Goal: Task Accomplishment & Management: Use online tool/utility

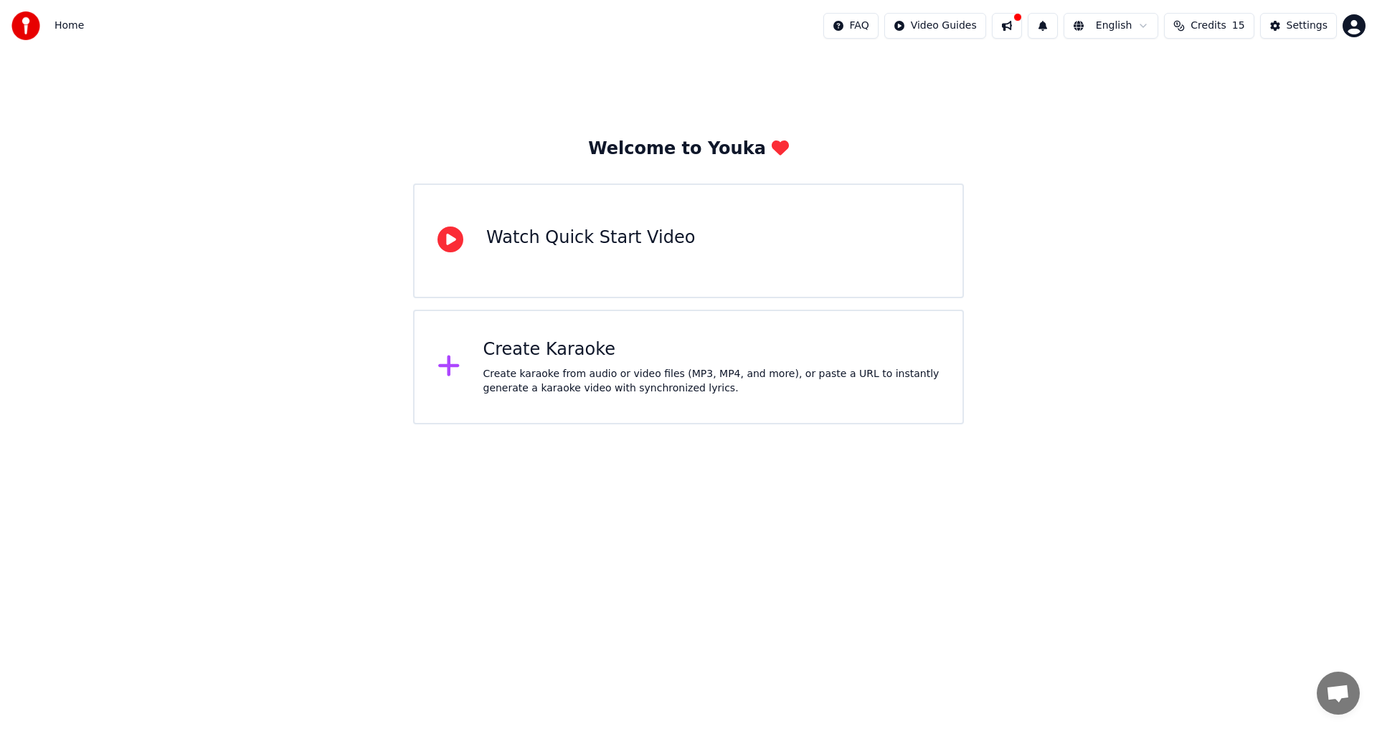
click at [589, 359] on div "Create Karaoke" at bounding box center [711, 349] width 457 height 23
click at [559, 351] on div "Create Karaoke" at bounding box center [711, 349] width 457 height 23
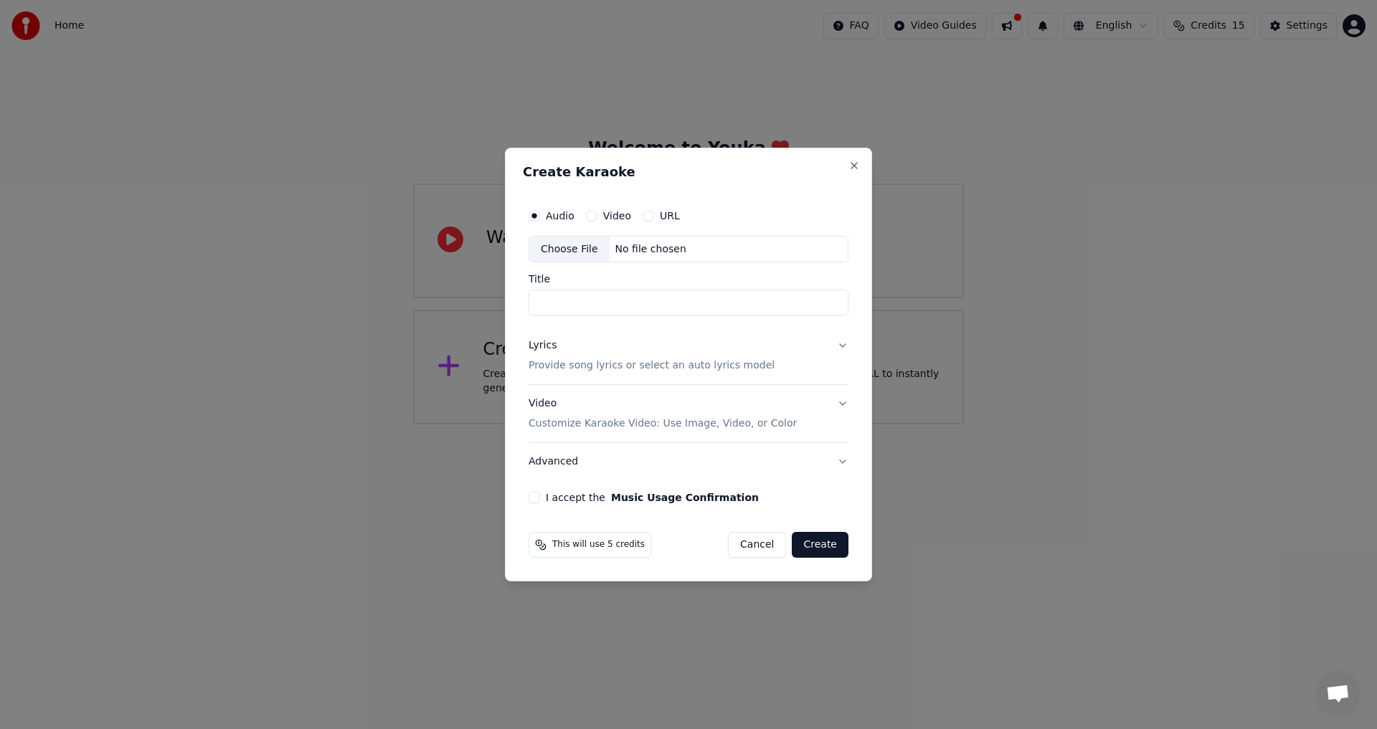
click at [560, 299] on input "Title" at bounding box center [689, 303] width 320 height 26
click at [792, 483] on div "Audio Video URL Choose File No file chosen Title Lyrics Provide song lyrics or …" at bounding box center [688, 353] width 331 height 314
click at [534, 305] on input "Title" at bounding box center [689, 303] width 320 height 26
type input "*"
click at [571, 306] on input "*********" at bounding box center [689, 303] width 320 height 26
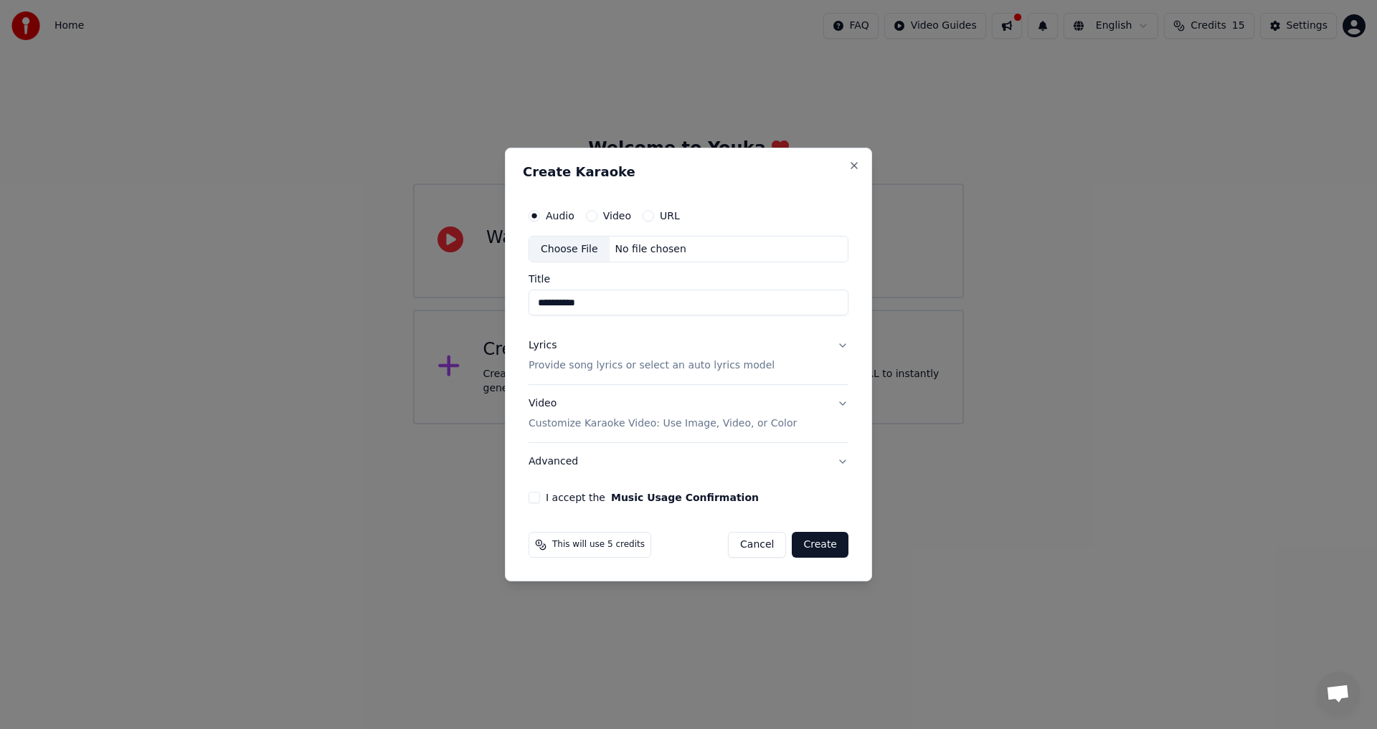
type input "**********"
click at [861, 161] on div "**********" at bounding box center [688, 365] width 367 height 435
click at [852, 165] on button "Close" at bounding box center [853, 165] width 11 height 11
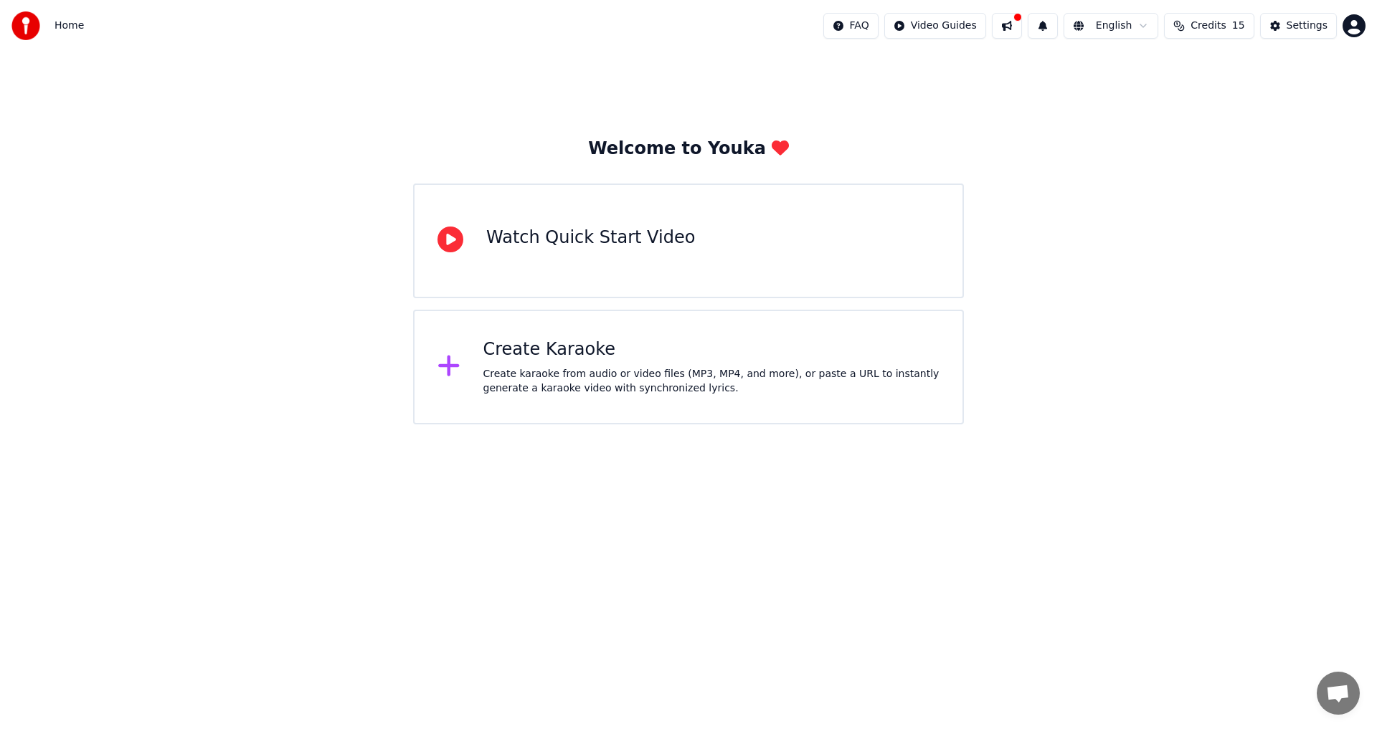
click at [1022, 19] on div at bounding box center [1017, 17] width 9 height 9
click at [1022, 19] on button at bounding box center [1007, 26] width 30 height 26
click at [447, 370] on icon at bounding box center [448, 366] width 23 height 26
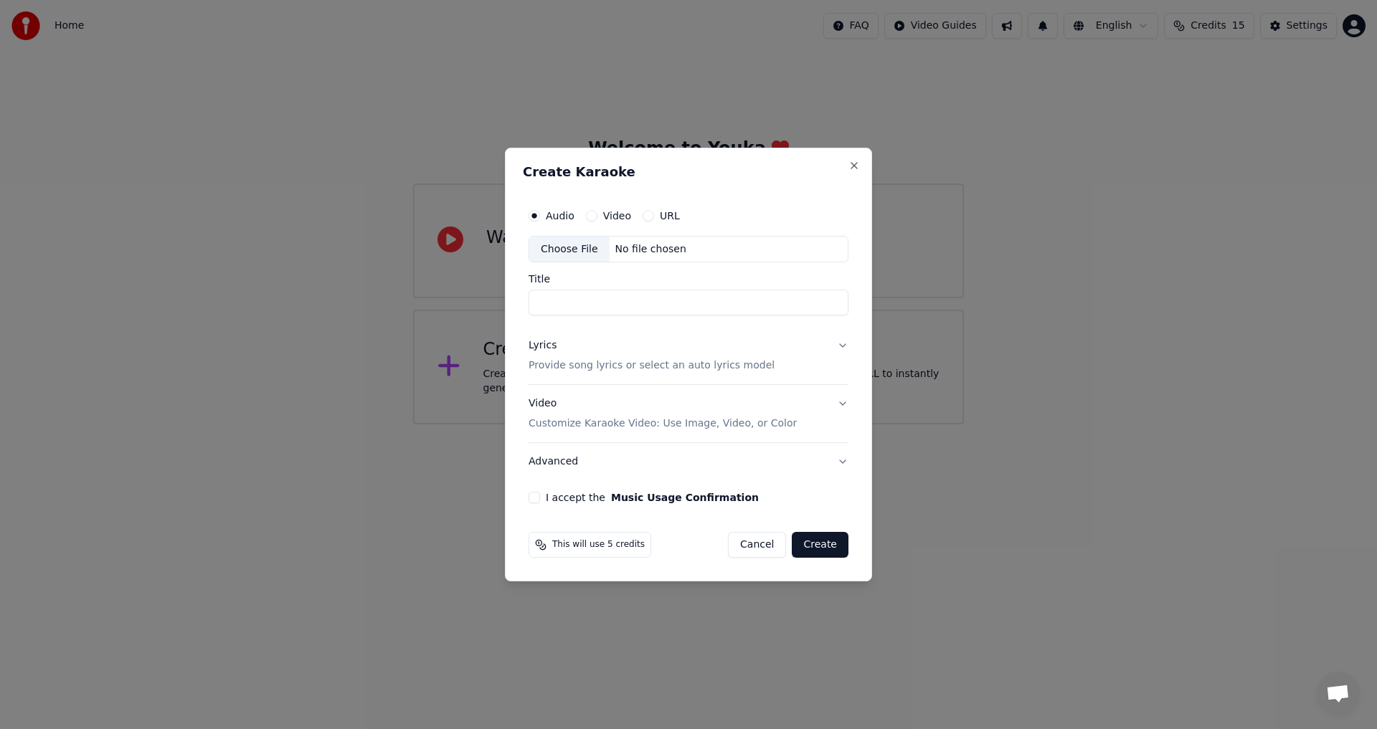
click at [833, 545] on button "Create" at bounding box center [820, 545] width 57 height 26
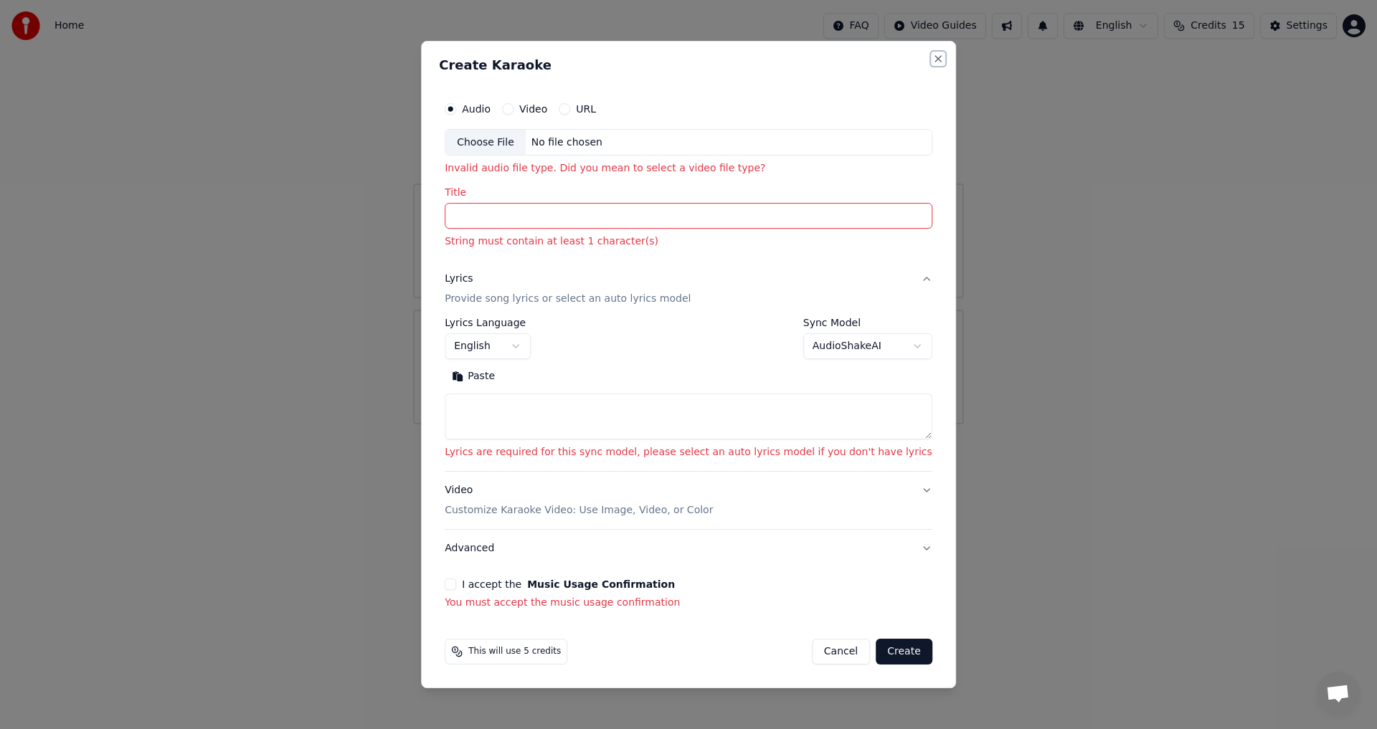
drag, startPoint x: 919, startPoint y: 57, endPoint x: 902, endPoint y: 78, distance: 27.1
click at [932, 58] on button "Close" at bounding box center [937, 58] width 11 height 11
select select
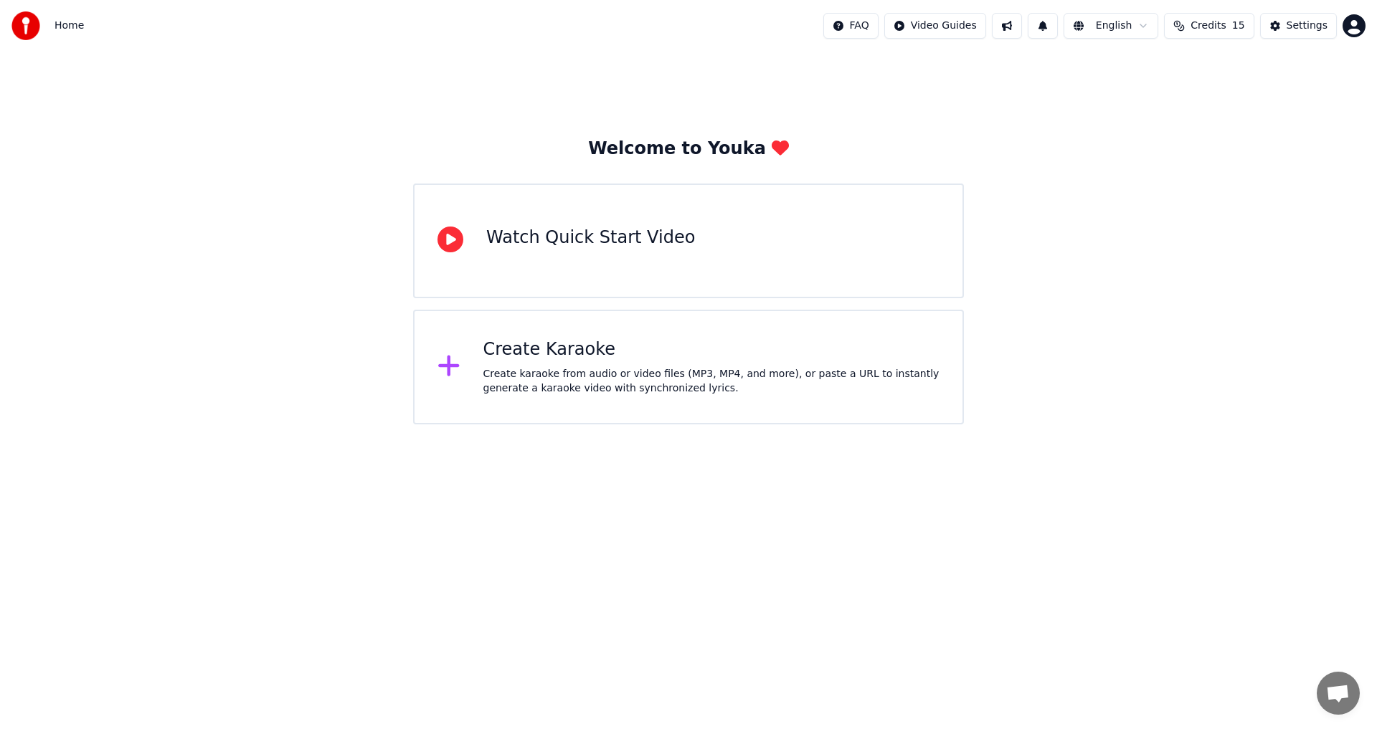
click at [506, 351] on div "Create Karaoke" at bounding box center [711, 349] width 457 height 23
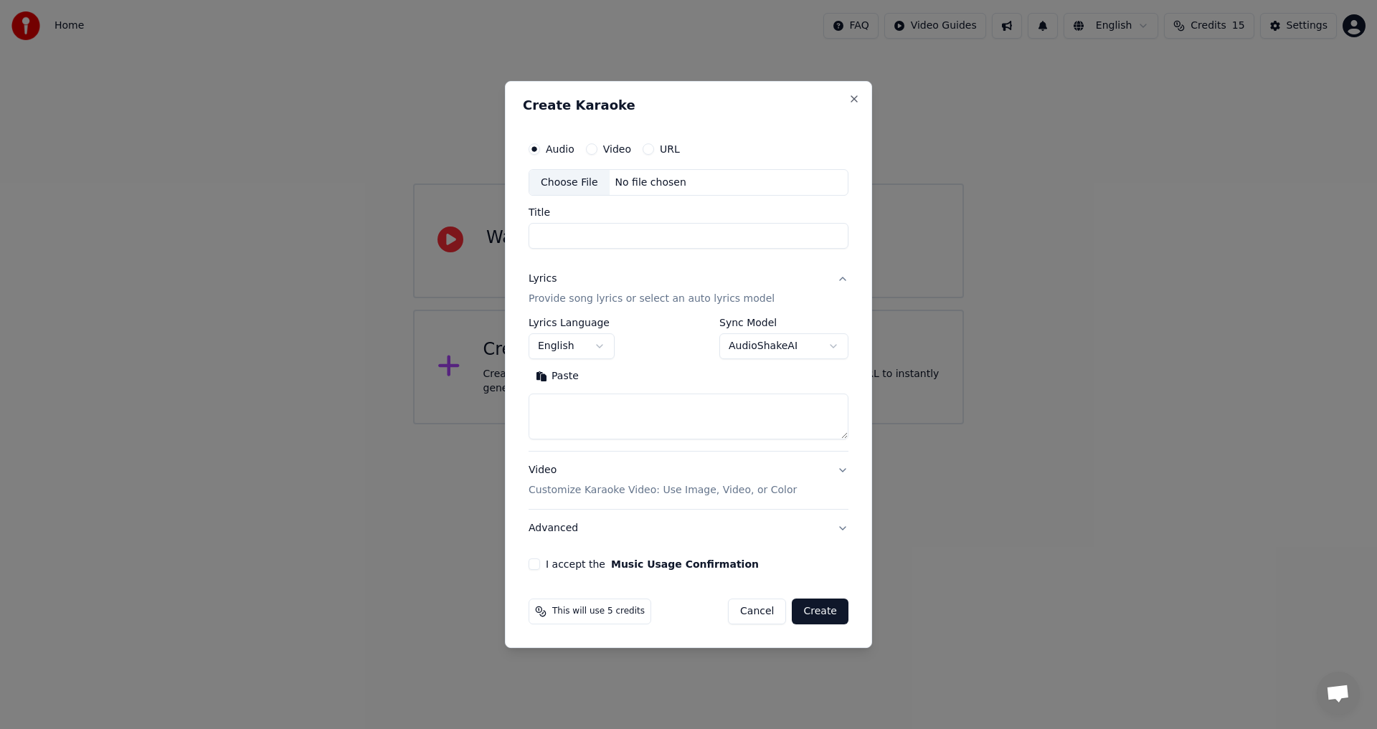
select select
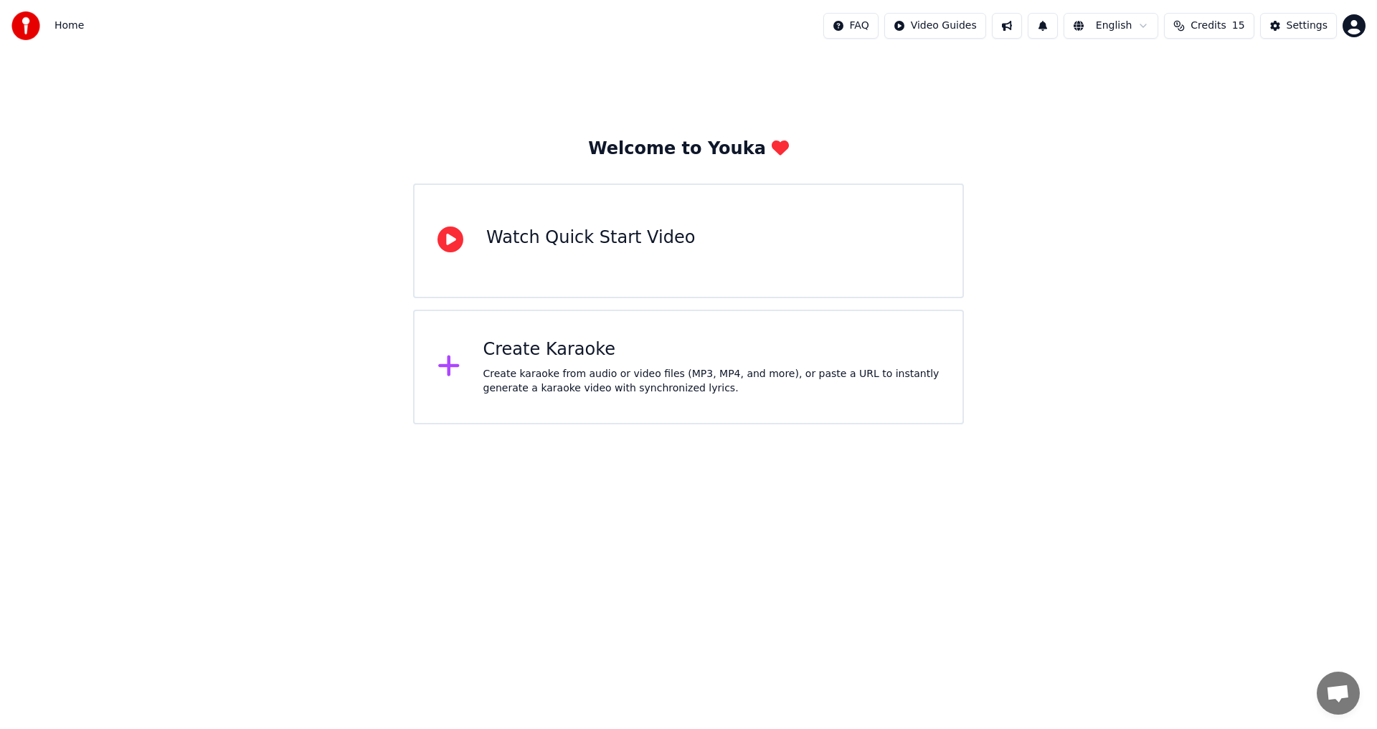
click at [1210, 24] on span "Credits" at bounding box center [1207, 26] width 35 height 14
click at [63, 29] on span "Home" at bounding box center [69, 26] width 29 height 14
click at [64, 22] on span "Home" at bounding box center [69, 26] width 29 height 14
click at [658, 153] on div "Welcome to Youka" at bounding box center [688, 149] width 201 height 23
click at [602, 143] on div "Welcome to Youka" at bounding box center [688, 149] width 201 height 23
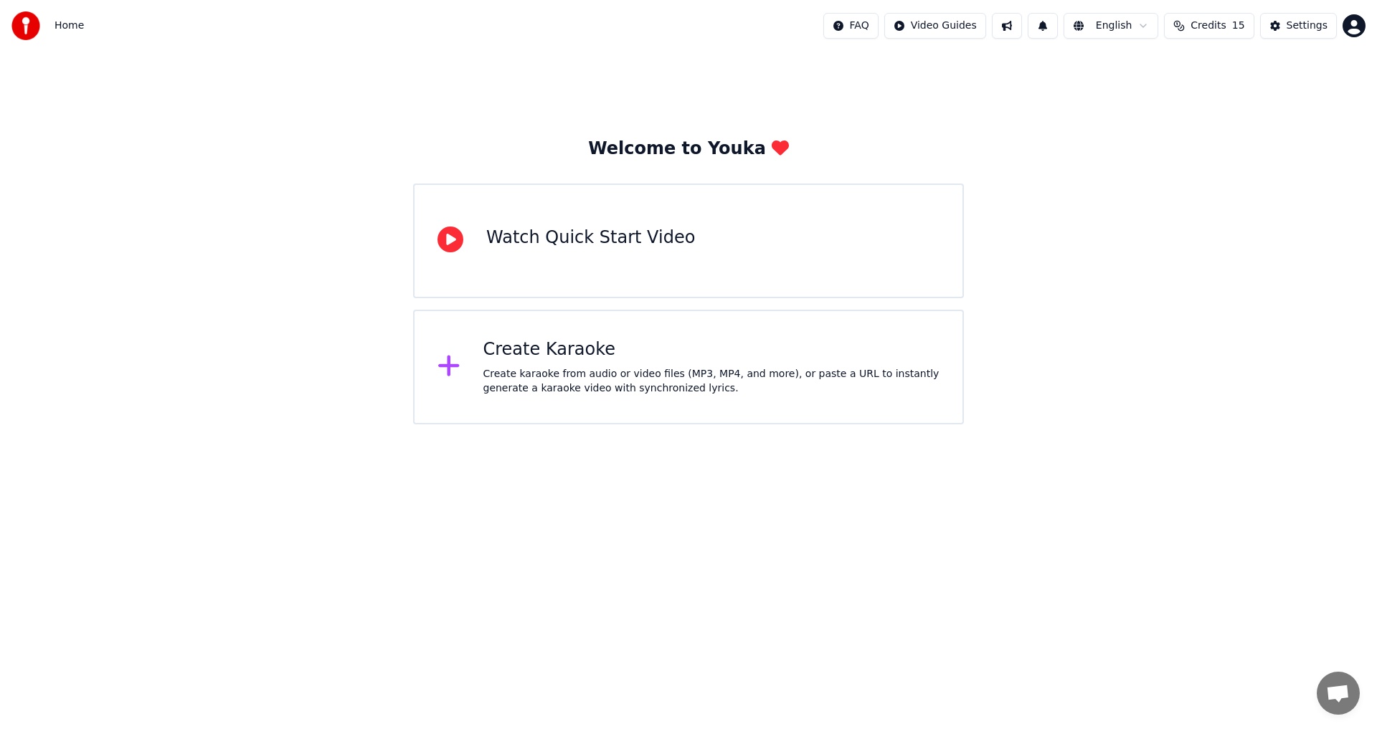
click at [116, 32] on div "Home FAQ Video Guides English Credits 15 Settings" at bounding box center [688, 26] width 1377 height 52
click at [61, 24] on span "Home" at bounding box center [69, 26] width 29 height 14
click at [508, 245] on div "Watch Quick Start Video" at bounding box center [590, 238] width 209 height 23
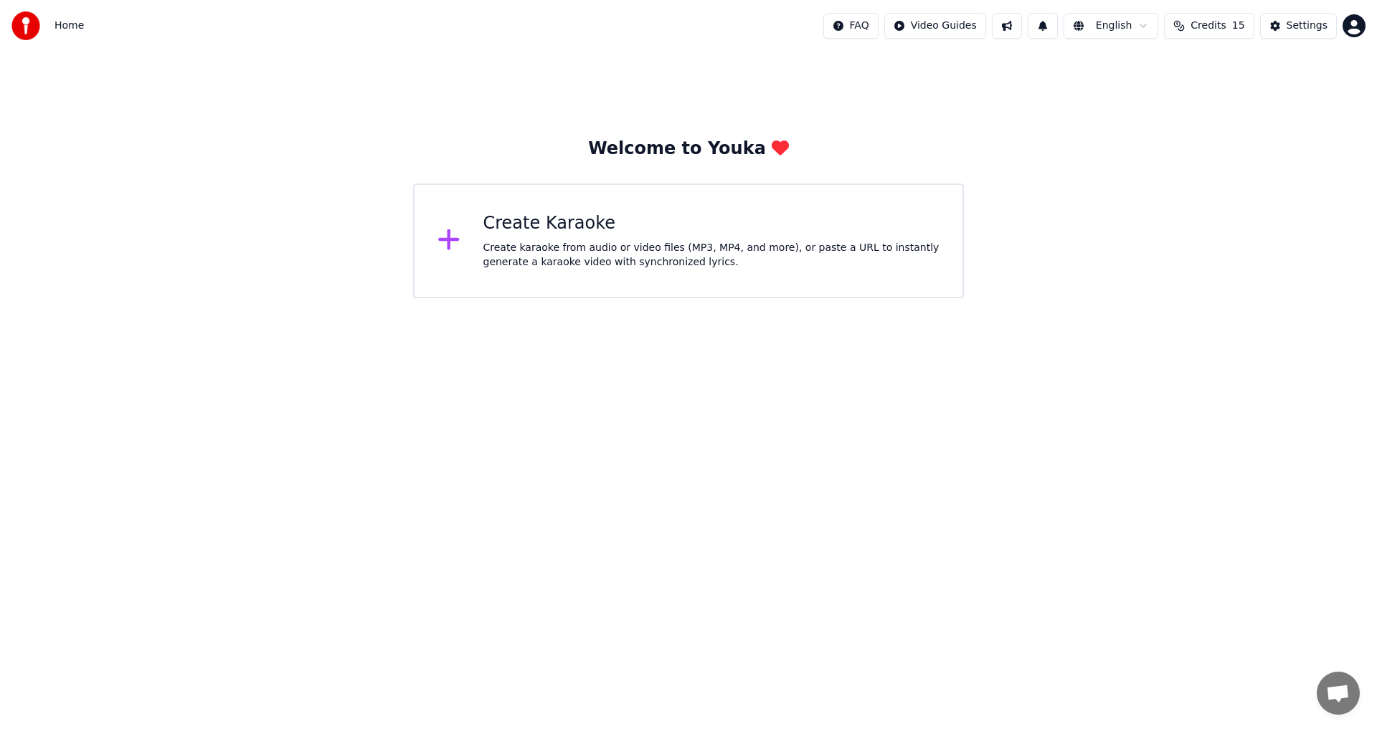
click at [516, 227] on div "Create Karaoke" at bounding box center [711, 223] width 457 height 23
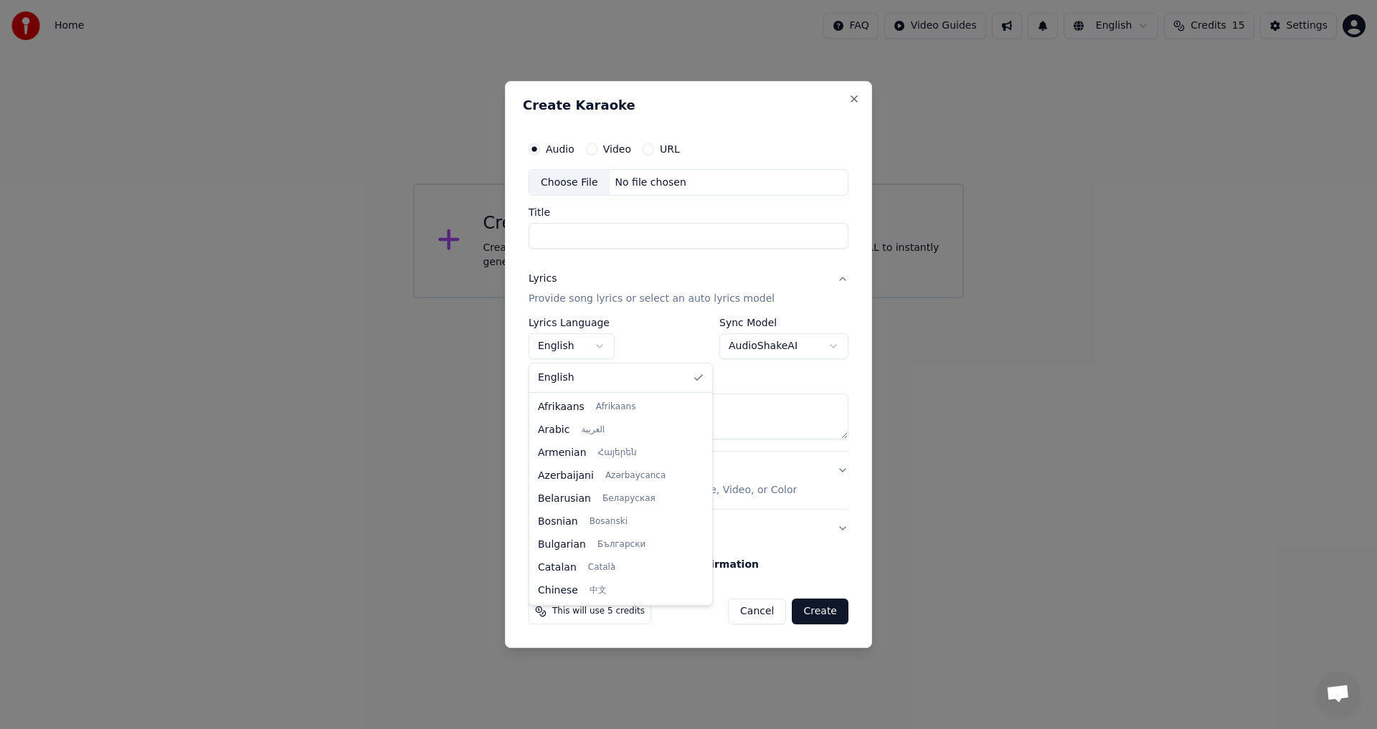
click at [600, 298] on body "**********" at bounding box center [688, 149] width 1377 height 298
select select "**"
click at [856, 97] on button "Close" at bounding box center [853, 98] width 11 height 11
select select
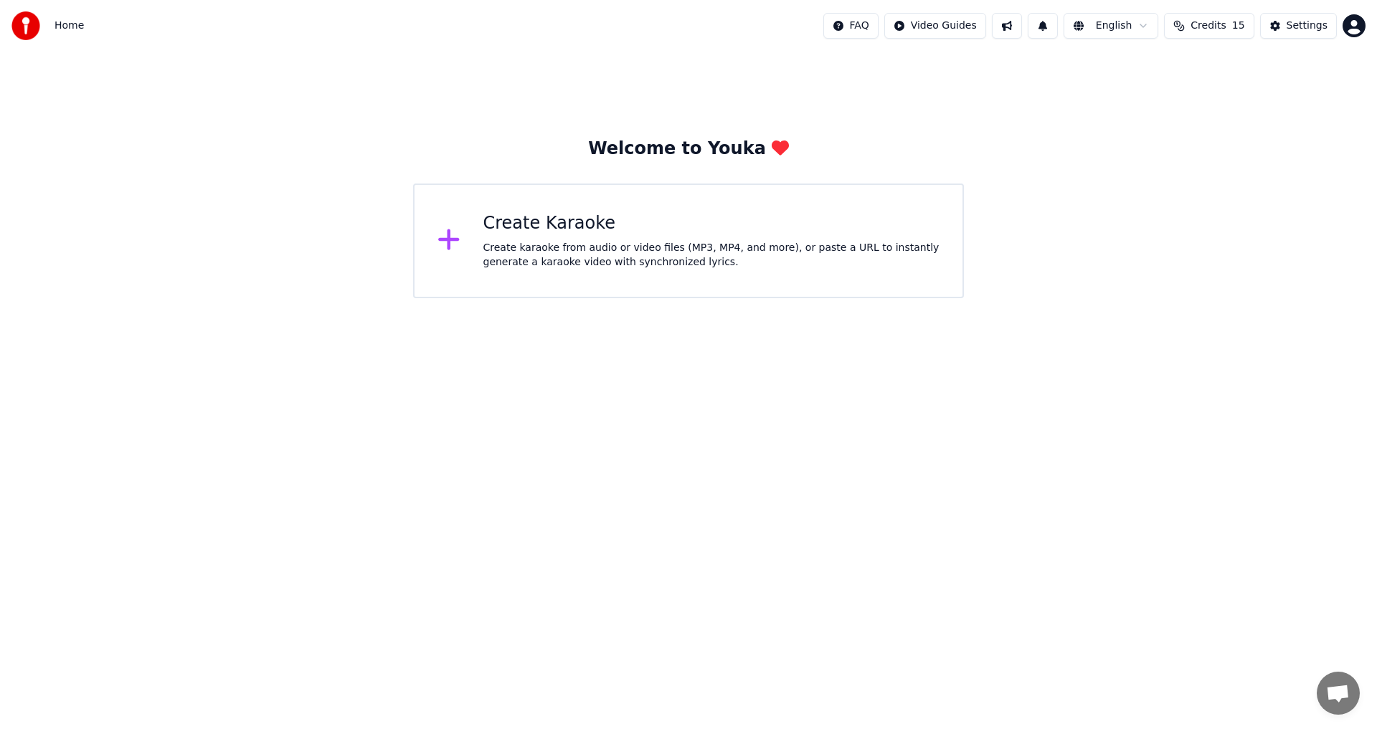
click at [1338, 693] on span "채팅 열기" at bounding box center [1338, 695] width 24 height 20
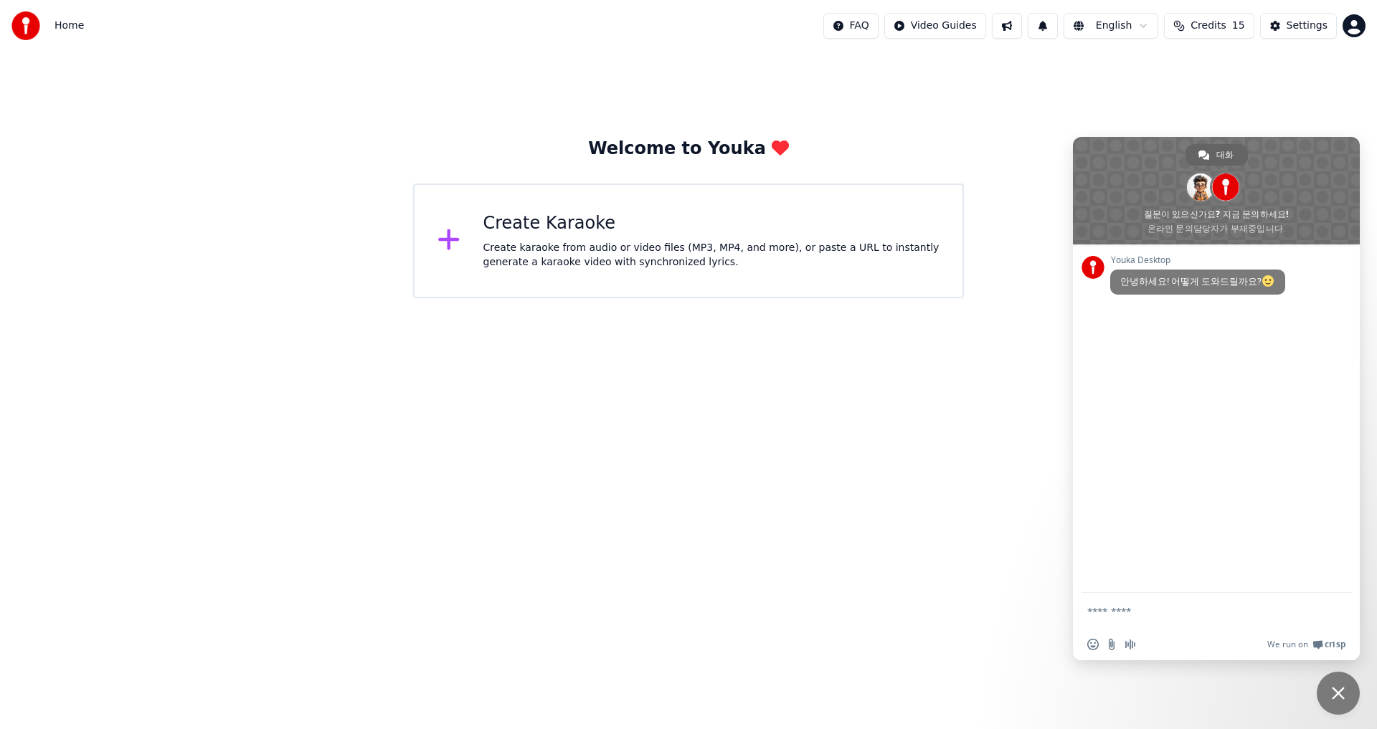
click at [1036, 127] on div "Welcome to Youka Create Karaoke Create karaoke from audio or video files (MP3, …" at bounding box center [688, 175] width 1377 height 247
click at [1337, 696] on span "채팅 닫기" at bounding box center [1338, 693] width 13 height 13
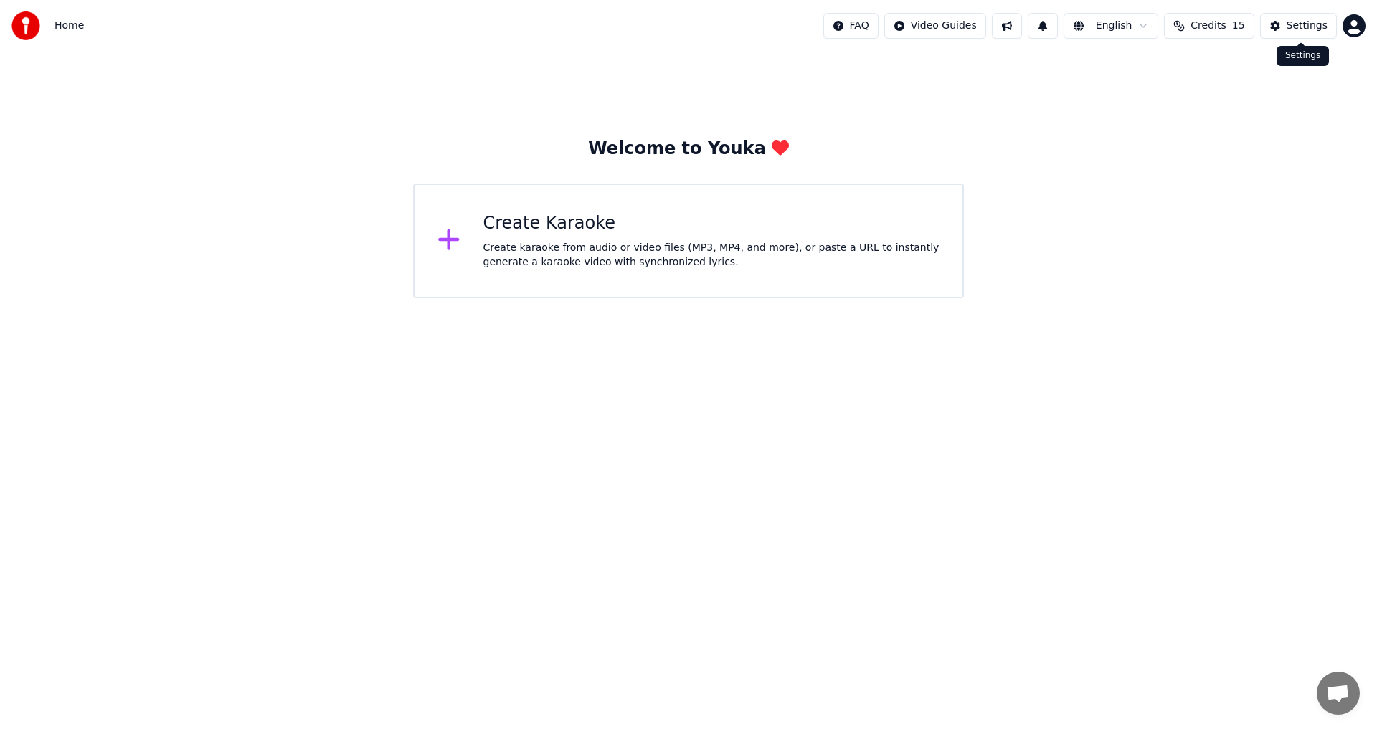
click at [1310, 26] on div "Settings" at bounding box center [1307, 26] width 41 height 14
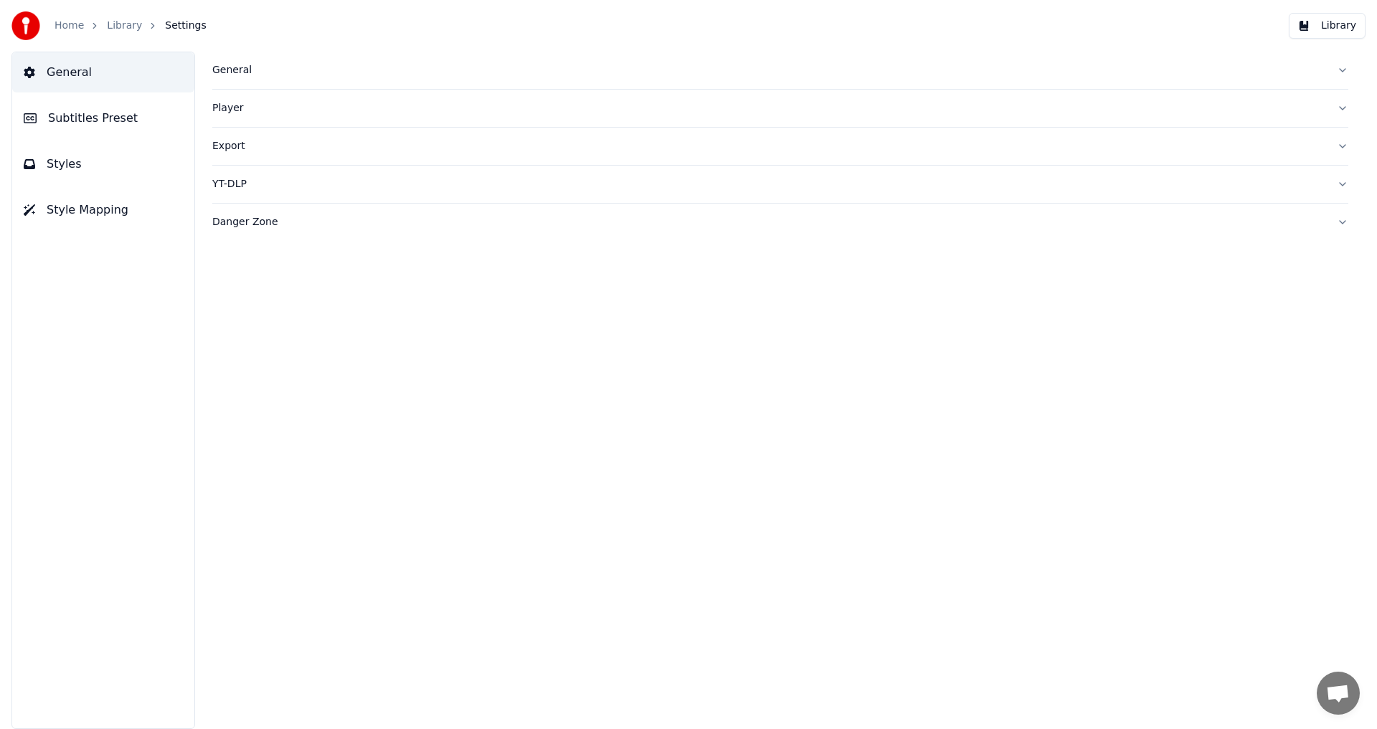
click at [60, 166] on span "Styles" at bounding box center [64, 164] width 35 height 17
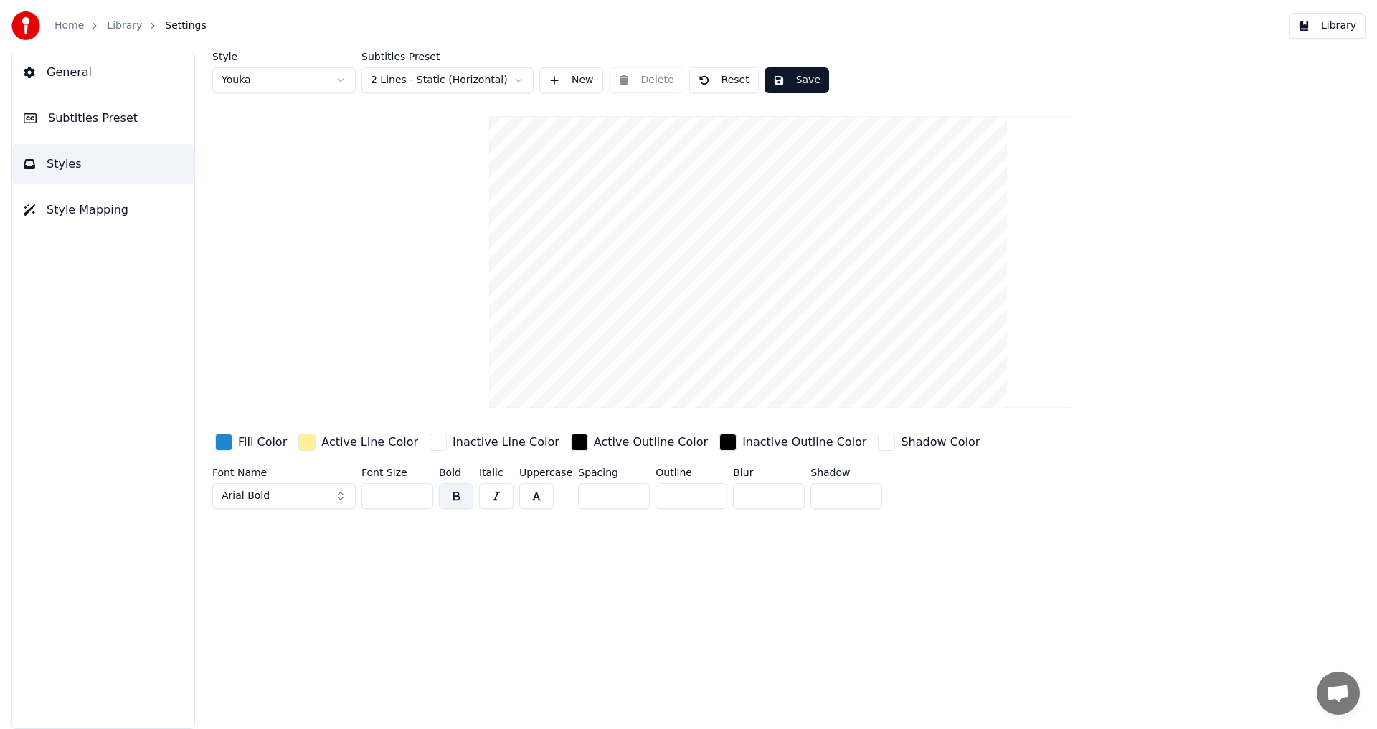
click at [65, 212] on span "Style Mapping" at bounding box center [88, 210] width 82 height 17
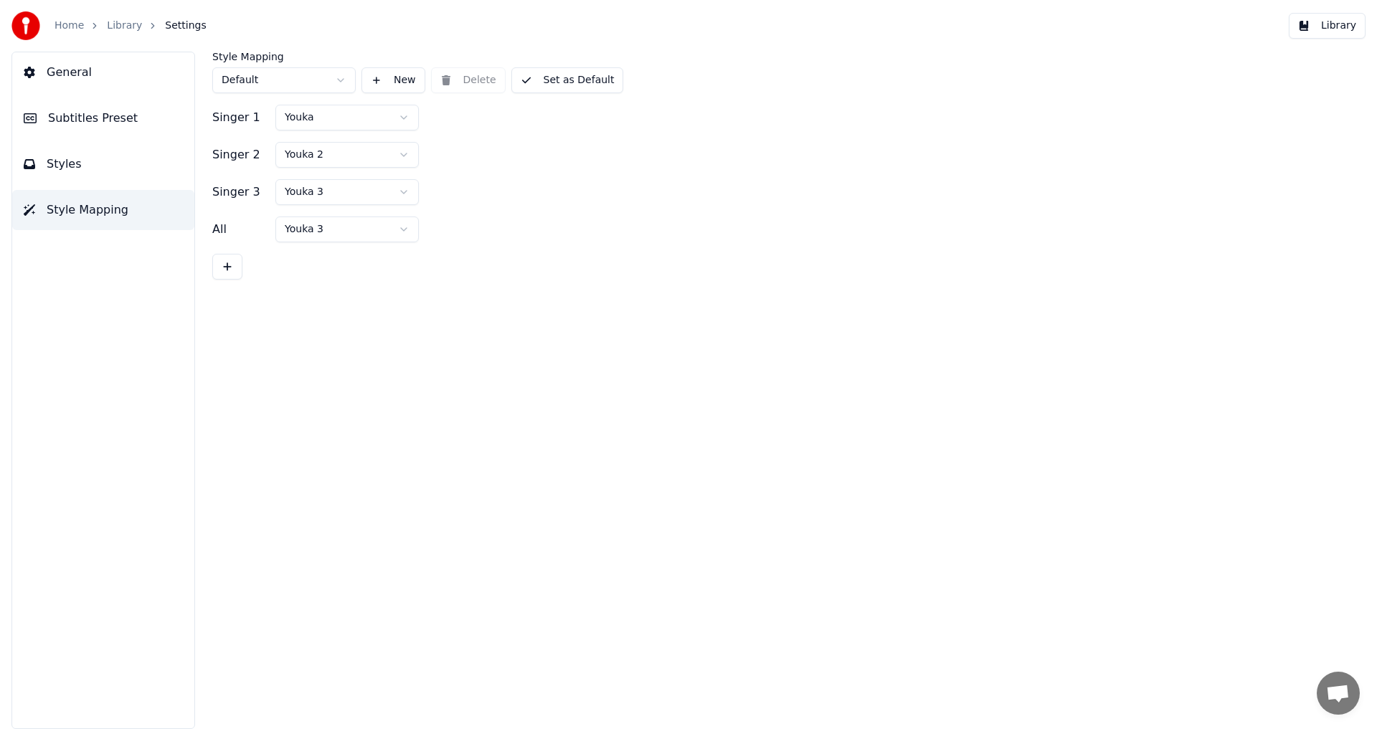
click at [79, 83] on button "General" at bounding box center [103, 72] width 182 height 40
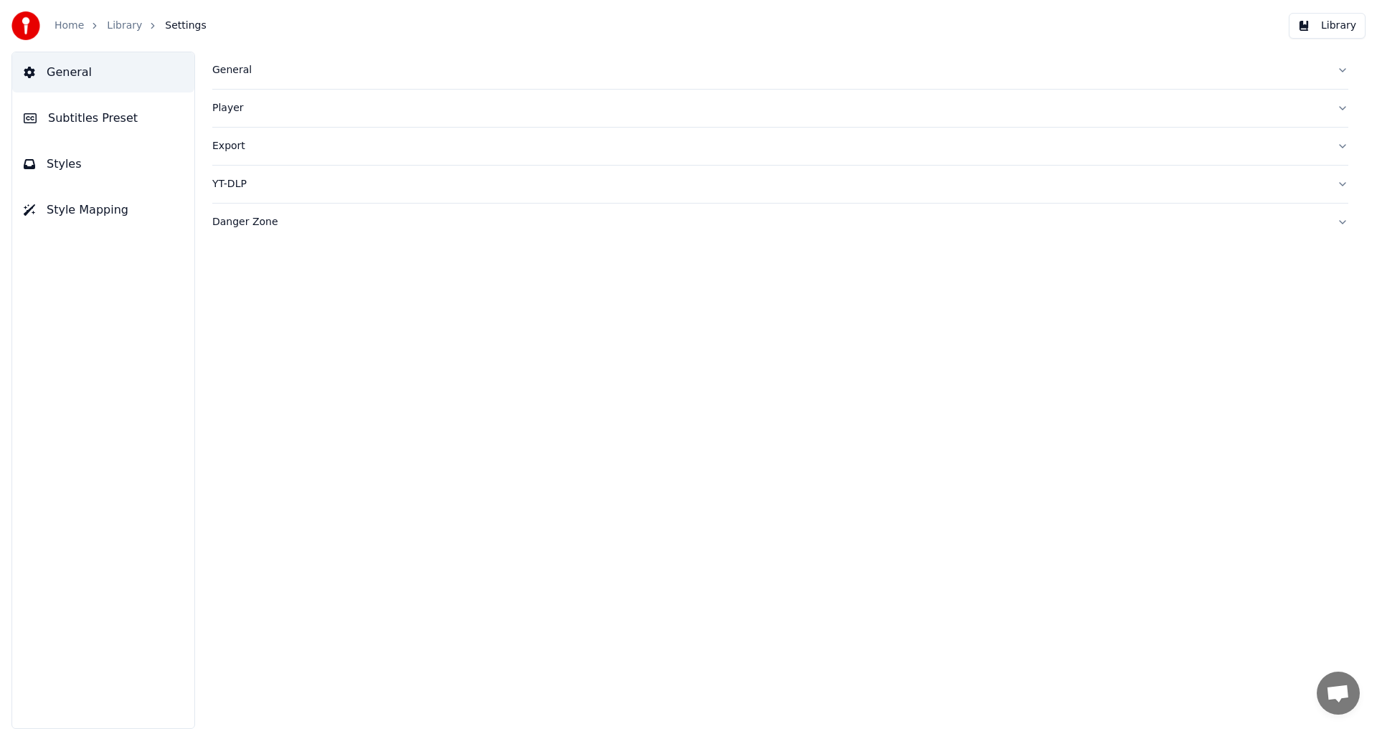
click at [72, 24] on link "Home" at bounding box center [69, 26] width 29 height 14
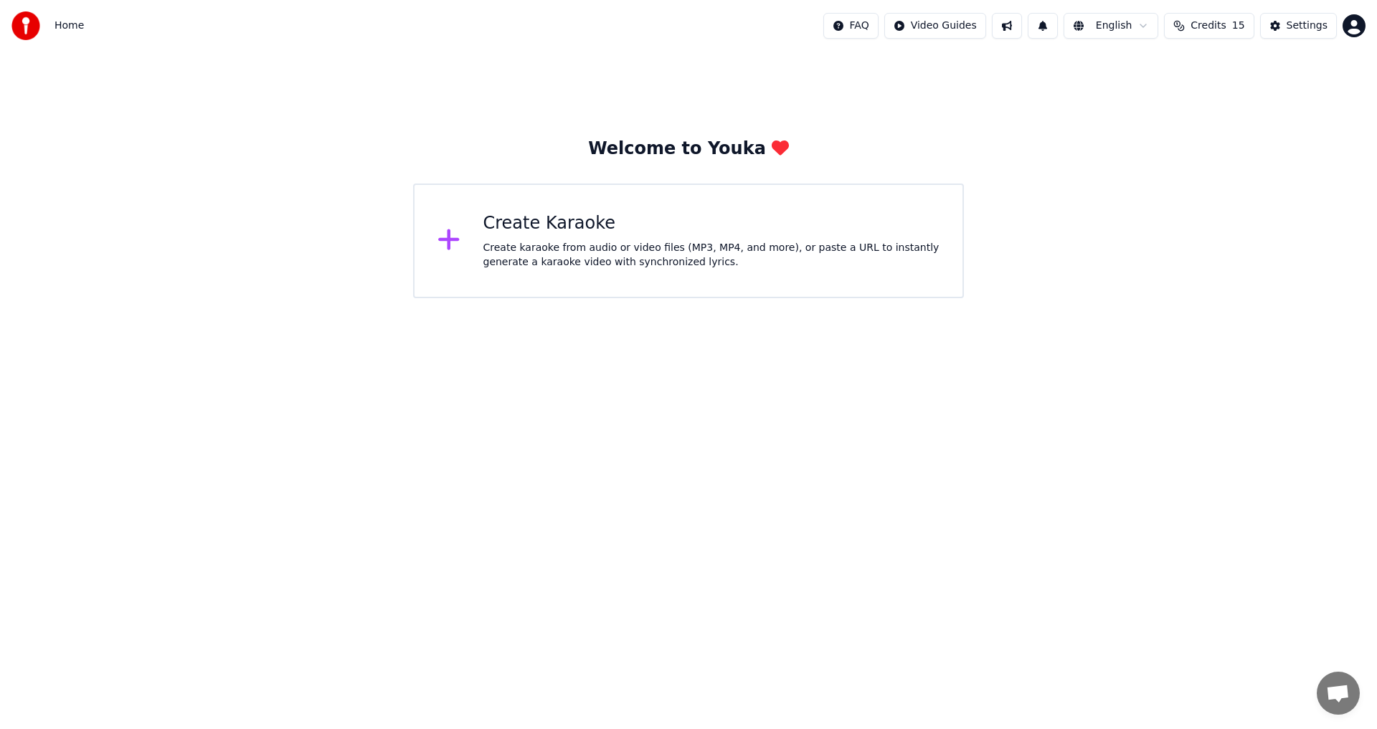
click at [70, 27] on span "Home" at bounding box center [69, 26] width 29 height 14
click at [1020, 32] on button at bounding box center [1007, 26] width 30 height 26
click at [1056, 28] on button at bounding box center [1043, 26] width 30 height 26
click at [1151, 27] on html "Home FAQ Video Guides English Credits 15 Settings Welcome to Youka Create Karao…" at bounding box center [688, 149] width 1377 height 298
click at [543, 224] on html "Home FAQ Video Guides English Credits 15 Settings Welcome to Youka Create Karao…" at bounding box center [688, 149] width 1377 height 298
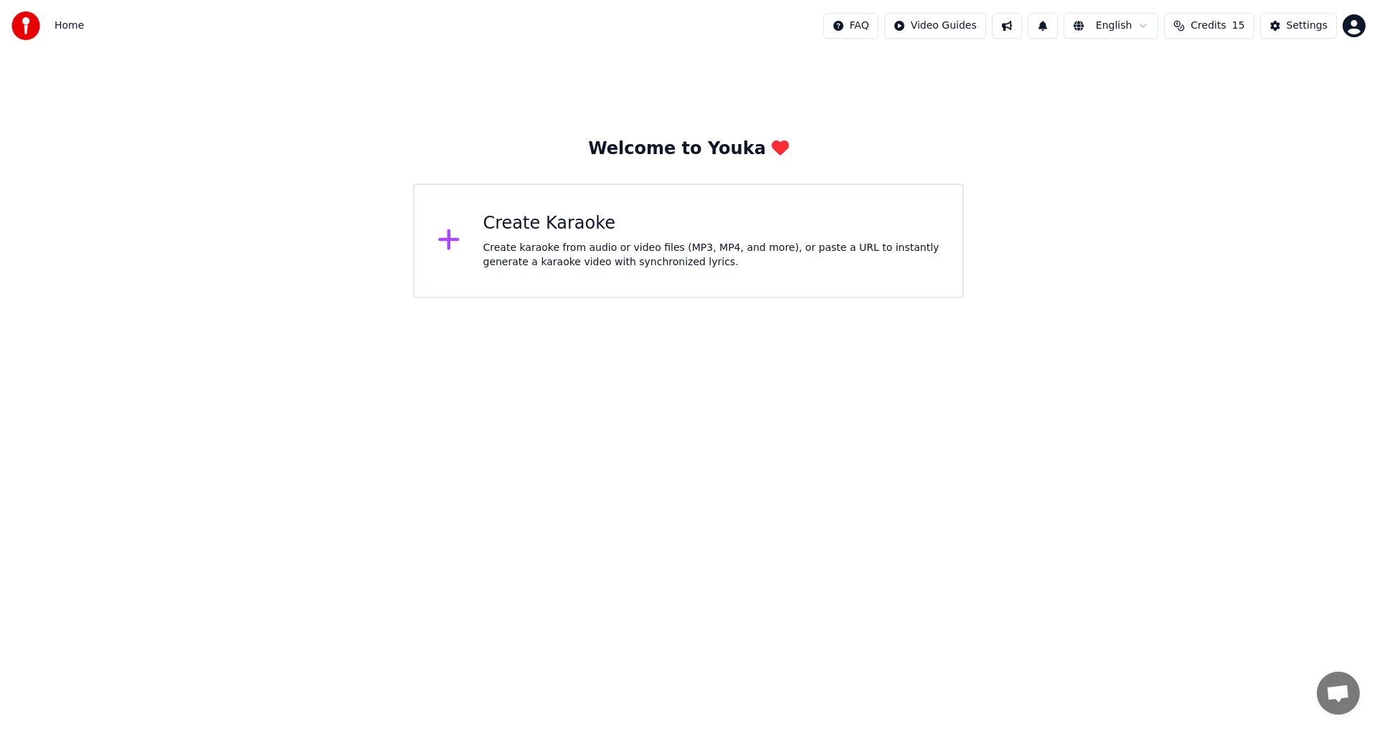
click at [536, 227] on div "Create Karaoke" at bounding box center [711, 223] width 457 height 23
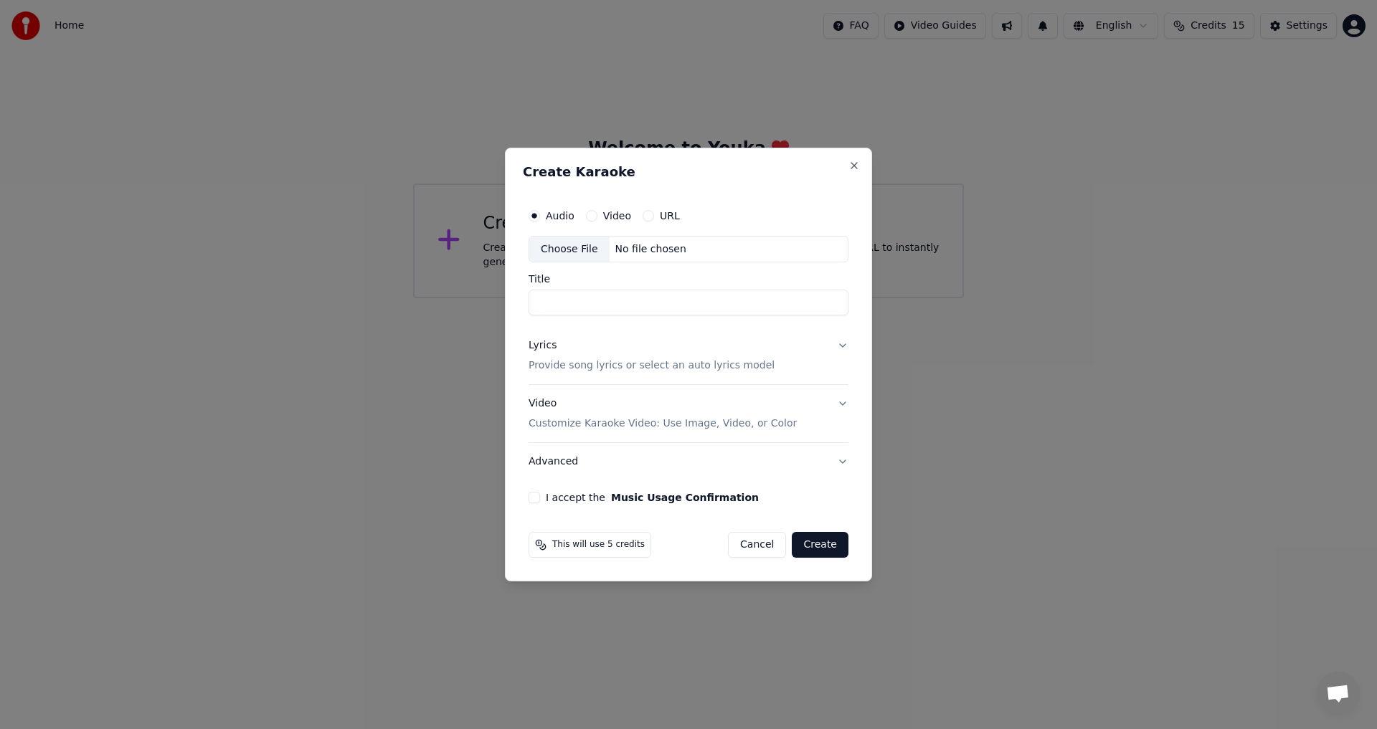
click at [838, 346] on button "Lyrics Provide song lyrics or select an auto lyrics model" at bounding box center [689, 356] width 320 height 57
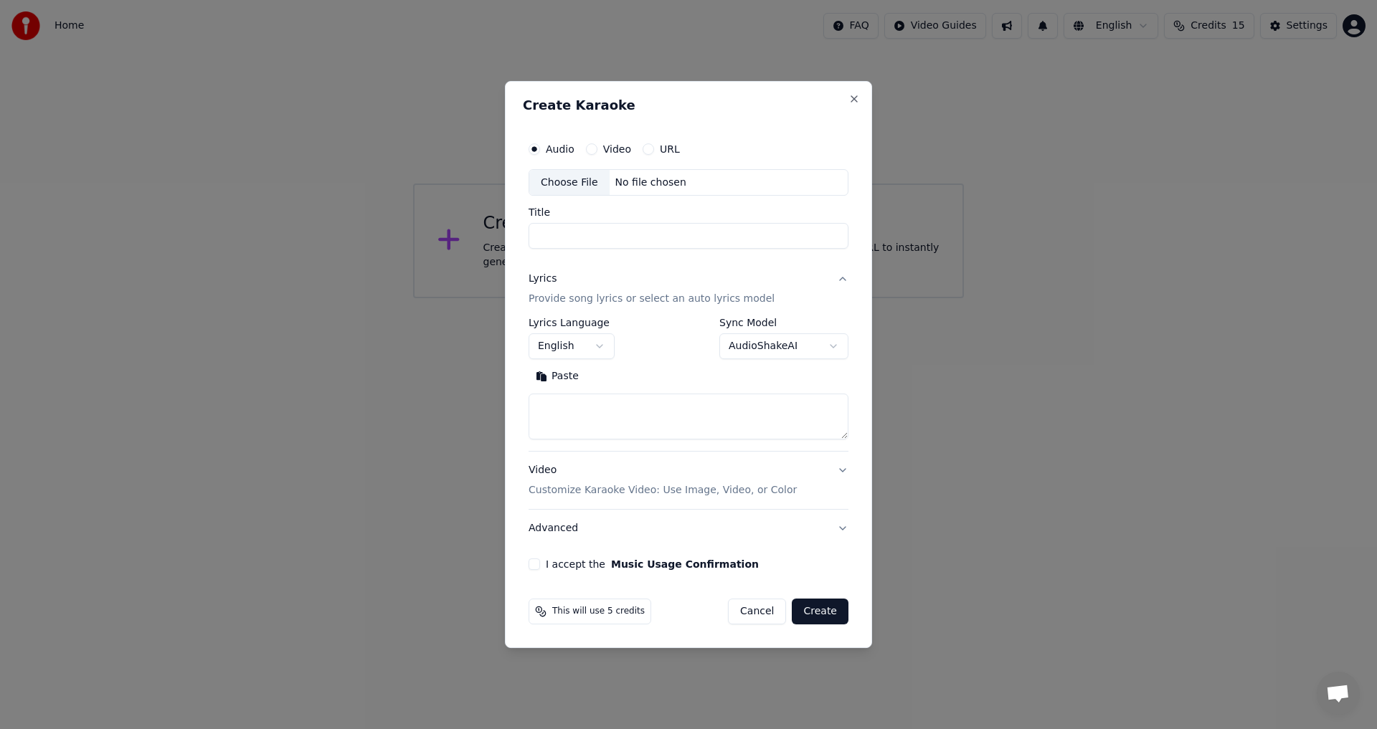
click at [842, 526] on button "Advanced" at bounding box center [689, 528] width 320 height 37
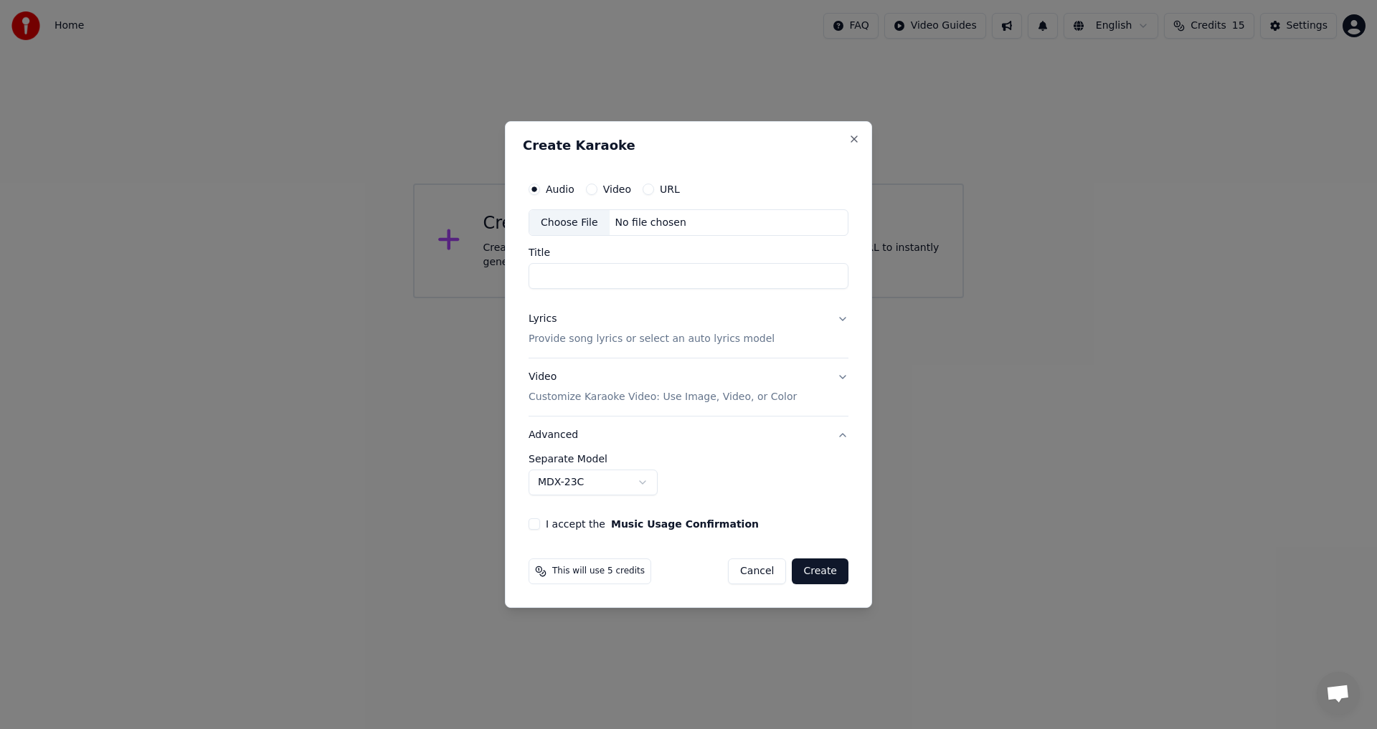
click at [853, 321] on div "**********" at bounding box center [688, 352] width 331 height 367
click at [559, 187] on label "Audio" at bounding box center [560, 189] width 29 height 10
click at [540, 187] on button "Audio" at bounding box center [534, 189] width 11 height 11
click at [606, 189] on label "Video" at bounding box center [617, 189] width 28 height 10
click at [597, 189] on button "Video" at bounding box center [591, 189] width 11 height 11
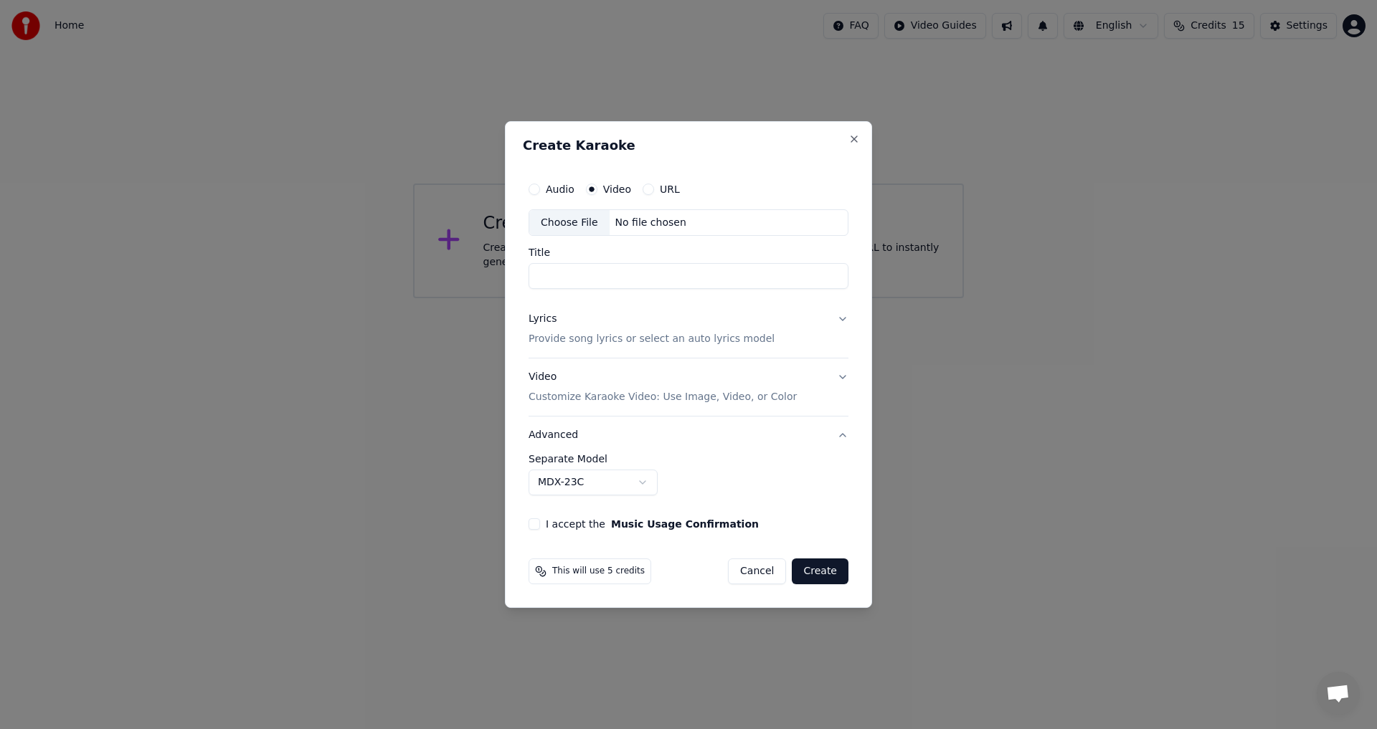
click at [668, 189] on label "URL" at bounding box center [670, 189] width 20 height 10
click at [654, 189] on button "URL" at bounding box center [648, 189] width 11 height 11
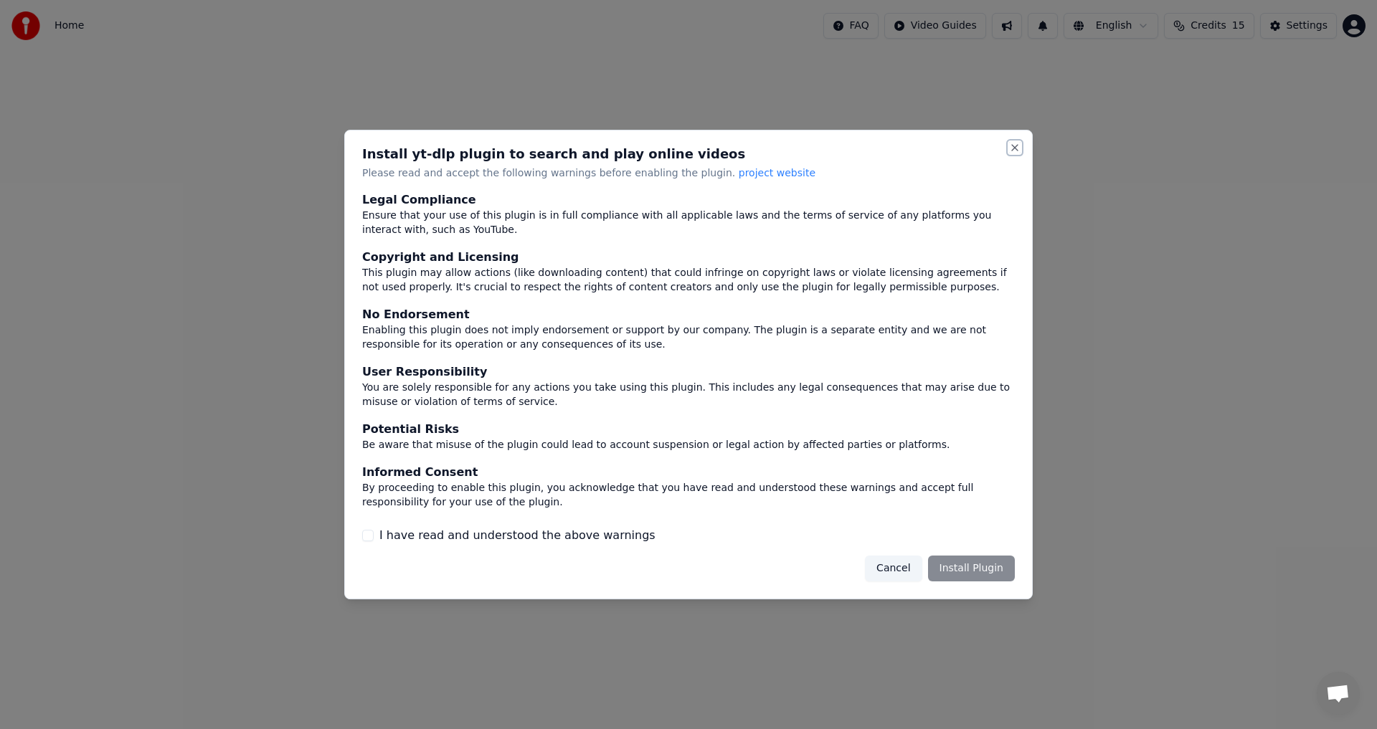
click at [1015, 143] on button "Close" at bounding box center [1014, 147] width 11 height 11
click at [1023, 151] on div "Install yt-dlp plugin to search and play online videos Please read and accept t…" at bounding box center [688, 365] width 688 height 470
click at [904, 572] on button "Cancel" at bounding box center [893, 569] width 57 height 26
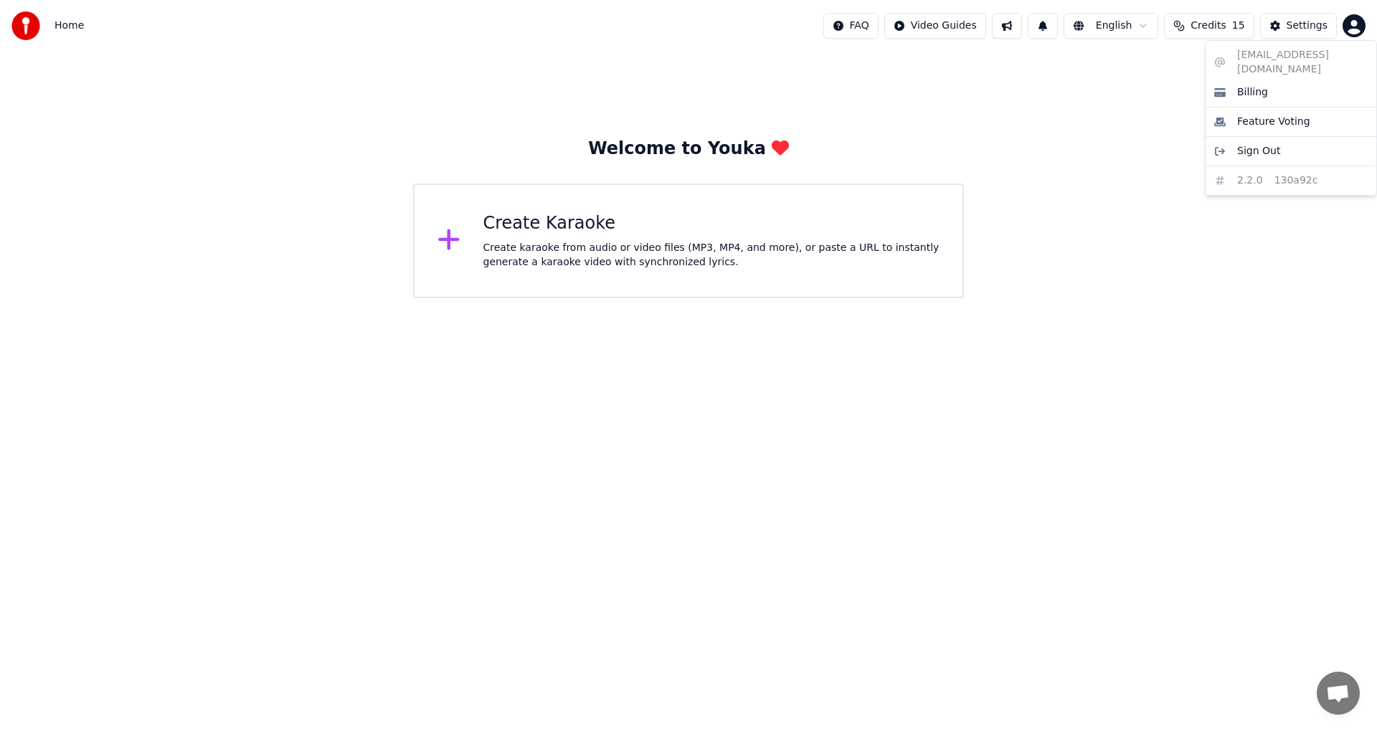
click at [1354, 26] on html "Home FAQ Video Guides English Credits 15 Settings Welcome to Youka Create Karao…" at bounding box center [688, 149] width 1377 height 298
click at [1309, 23] on html "Home FAQ Video Guides English Credits 15 Settings Welcome to Youka Create Karao…" at bounding box center [688, 149] width 1377 height 298
click at [1222, 27] on span "Credits" at bounding box center [1207, 26] width 35 height 14
click at [65, 23] on span "Home" at bounding box center [69, 26] width 29 height 14
click at [30, 23] on img at bounding box center [25, 25] width 29 height 29
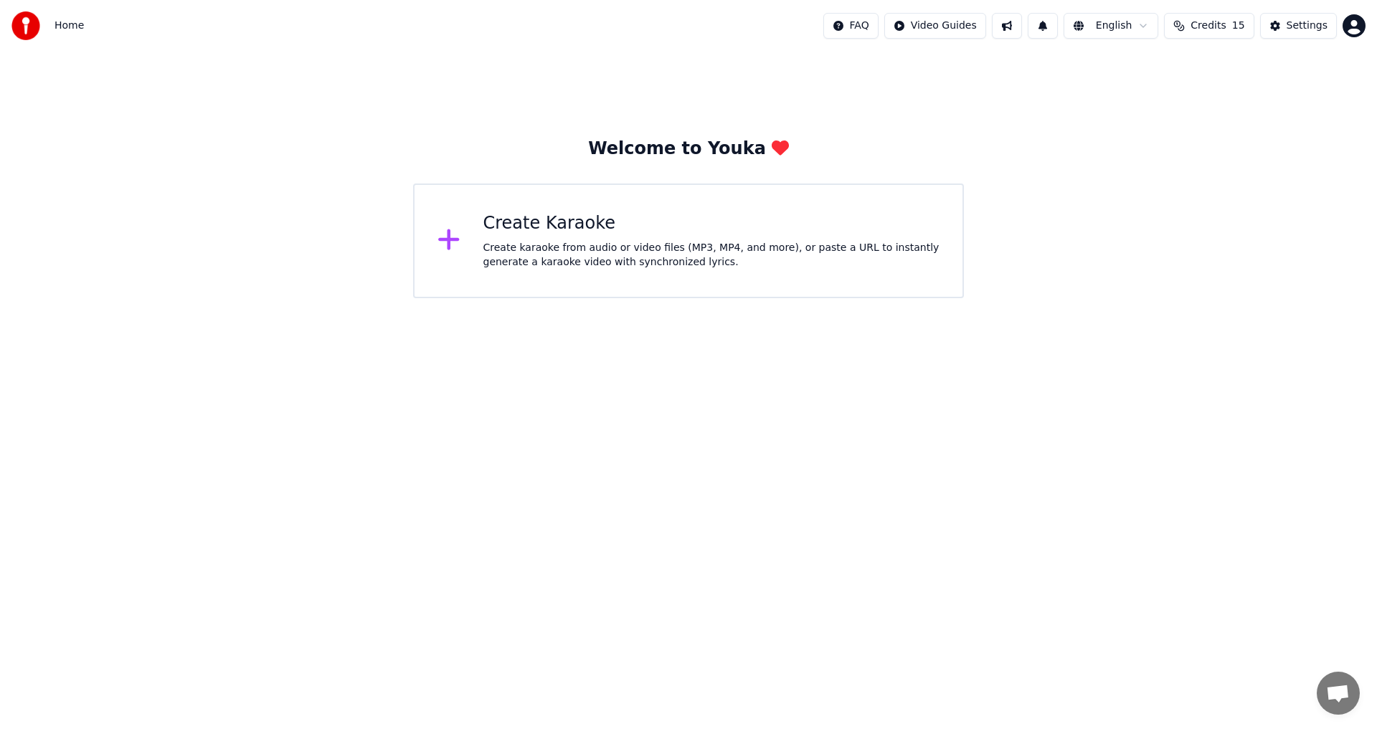
click at [62, 24] on span "Home" at bounding box center [69, 26] width 29 height 14
click at [62, 23] on span "Home" at bounding box center [69, 26] width 29 height 14
click at [521, 229] on div "Create Karaoke" at bounding box center [711, 223] width 457 height 23
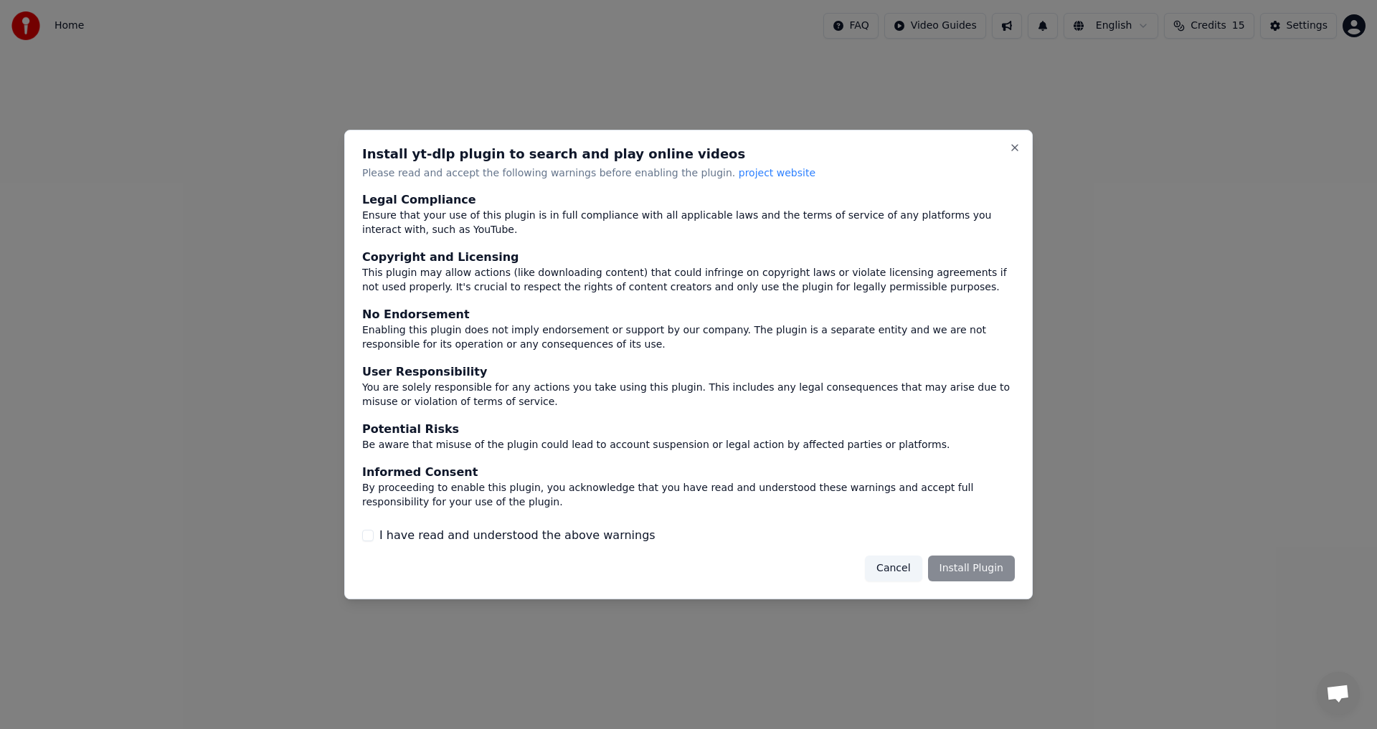
click at [361, 148] on div "Install yt-dlp plugin to search and play online videos Please read and accept t…" at bounding box center [688, 365] width 688 height 470
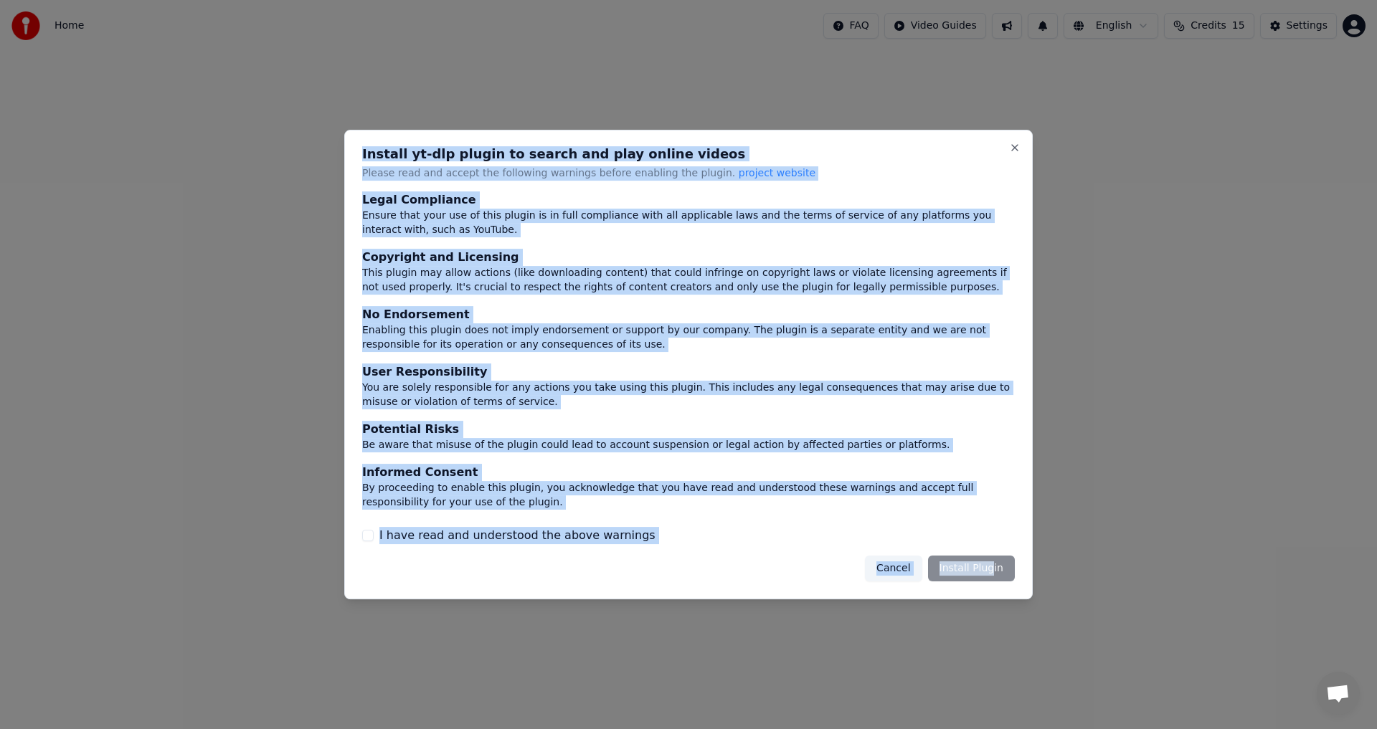
drag, startPoint x: 360, startPoint y: 153, endPoint x: 996, endPoint y: 570, distance: 760.4
click at [996, 570] on div "Install yt-dlp plugin to search and play online videos Please read and accept t…" at bounding box center [688, 365] width 688 height 470
click at [981, 566] on div "Cancel Install Plugin" at bounding box center [940, 569] width 150 height 26
click at [953, 577] on div "Cancel Install Plugin" at bounding box center [940, 569] width 150 height 26
click at [997, 522] on div "Legal Compliance Ensure that your use of this plugin is in full compliance with…" at bounding box center [688, 368] width 653 height 353
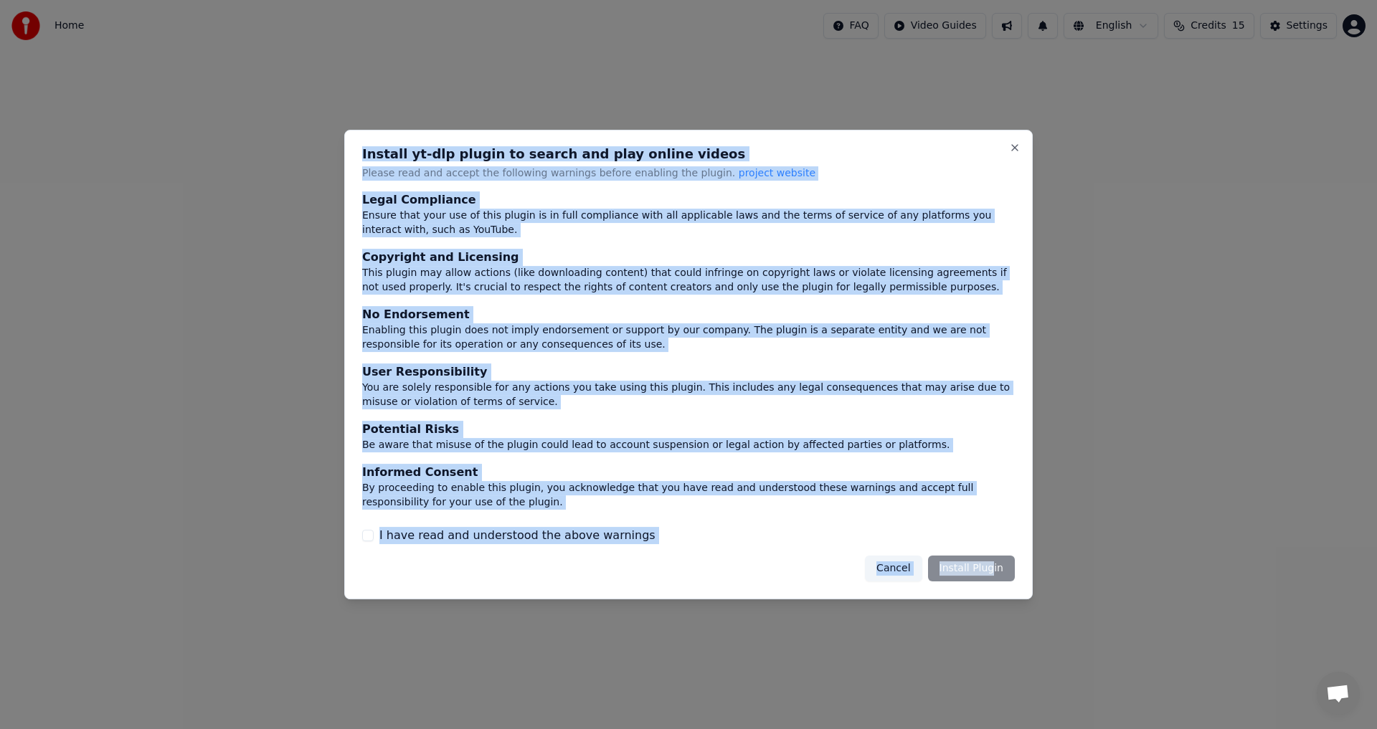
click at [830, 539] on div "I have read and understood the above warnings" at bounding box center [688, 535] width 653 height 17
drag, startPoint x: 1013, startPoint y: 151, endPoint x: 1089, endPoint y: 185, distance: 82.5
click at [1018, 152] on button "Close" at bounding box center [1014, 147] width 11 height 11
click at [903, 574] on button "Cancel" at bounding box center [893, 569] width 57 height 26
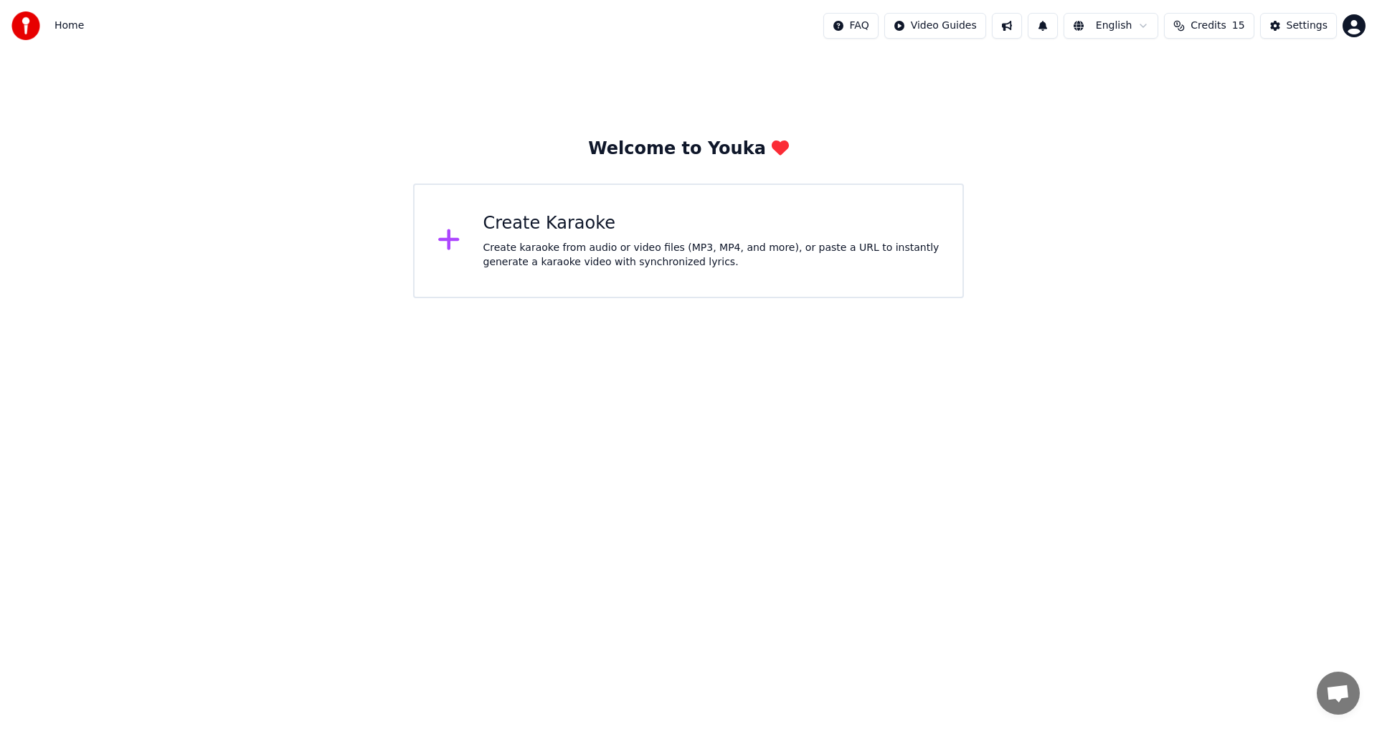
click at [1197, 212] on div "Welcome to Youka Create Karaoke Create karaoke from audio or video files (MP3, …" at bounding box center [688, 175] width 1377 height 247
click at [674, 252] on div "Create karaoke from audio or video files (MP3, MP4, and more), or paste a URL t…" at bounding box center [711, 255] width 457 height 29
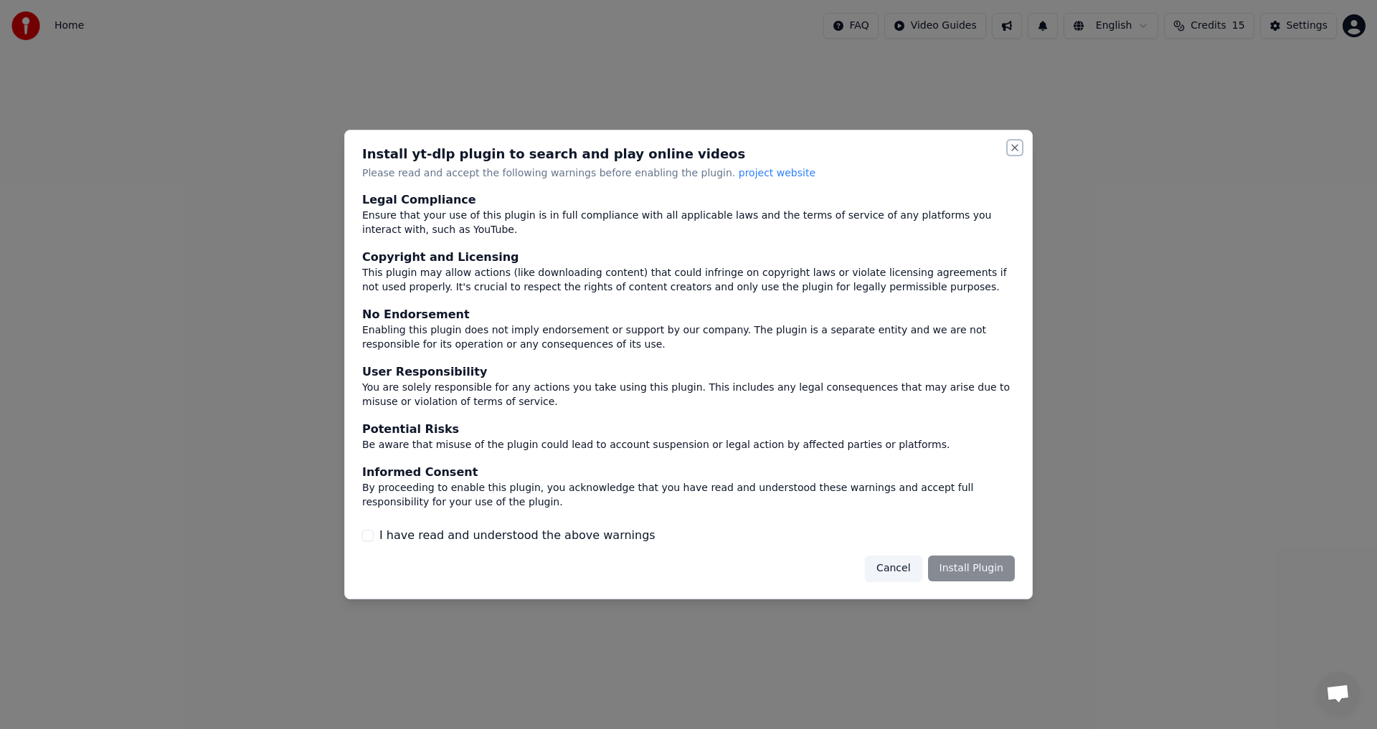
click at [1019, 153] on button "Close" at bounding box center [1014, 147] width 11 height 11
click at [1013, 146] on button "Close" at bounding box center [1014, 147] width 11 height 11
click at [964, 570] on div "Cancel Install Plugin" at bounding box center [940, 569] width 150 height 26
click at [891, 559] on button "Cancel" at bounding box center [893, 569] width 57 height 26
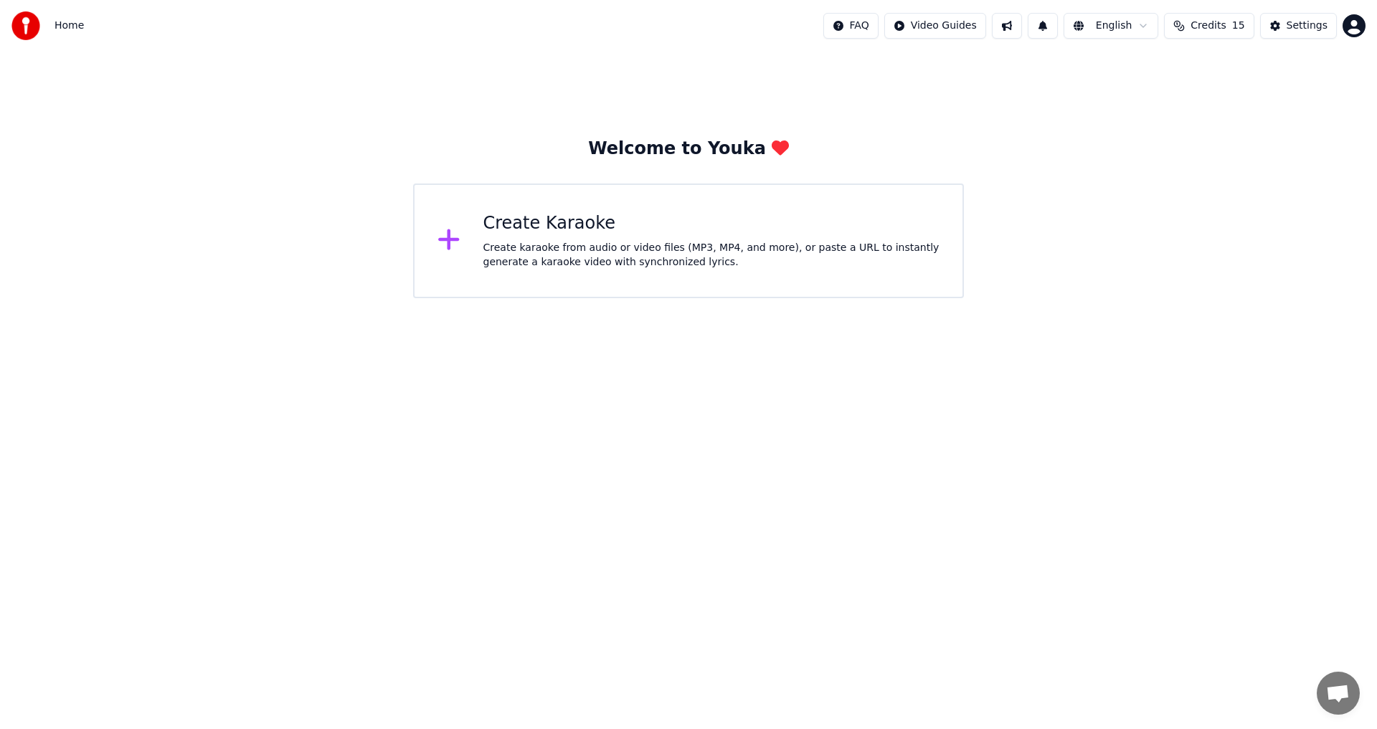
click at [541, 217] on div "Create Karaoke" at bounding box center [711, 223] width 457 height 23
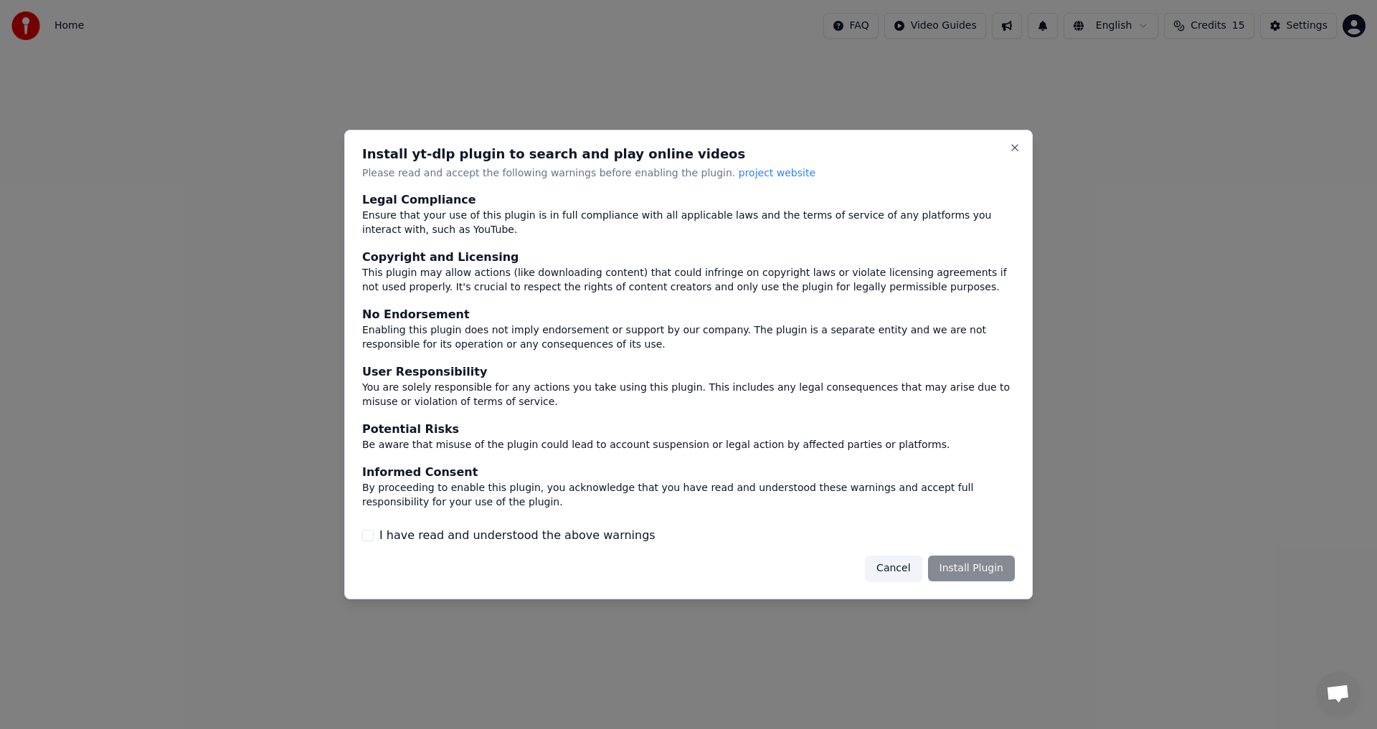
click at [475, 164] on div "Install yt-dlp plugin to search and play online videos Please read and accept t…" at bounding box center [688, 164] width 653 height 33
click at [470, 169] on p "Please read and accept the following warnings before enabling the plugin. proje…" at bounding box center [688, 173] width 653 height 14
drag, startPoint x: 427, startPoint y: 242, endPoint x: 422, endPoint y: 270, distance: 29.1
click at [429, 240] on div "Legal Compliance Ensure that your use of this plugin is in full compliance with…" at bounding box center [688, 351] width 653 height 318
drag, startPoint x: 421, startPoint y: 268, endPoint x: 407, endPoint y: 306, distance: 40.4
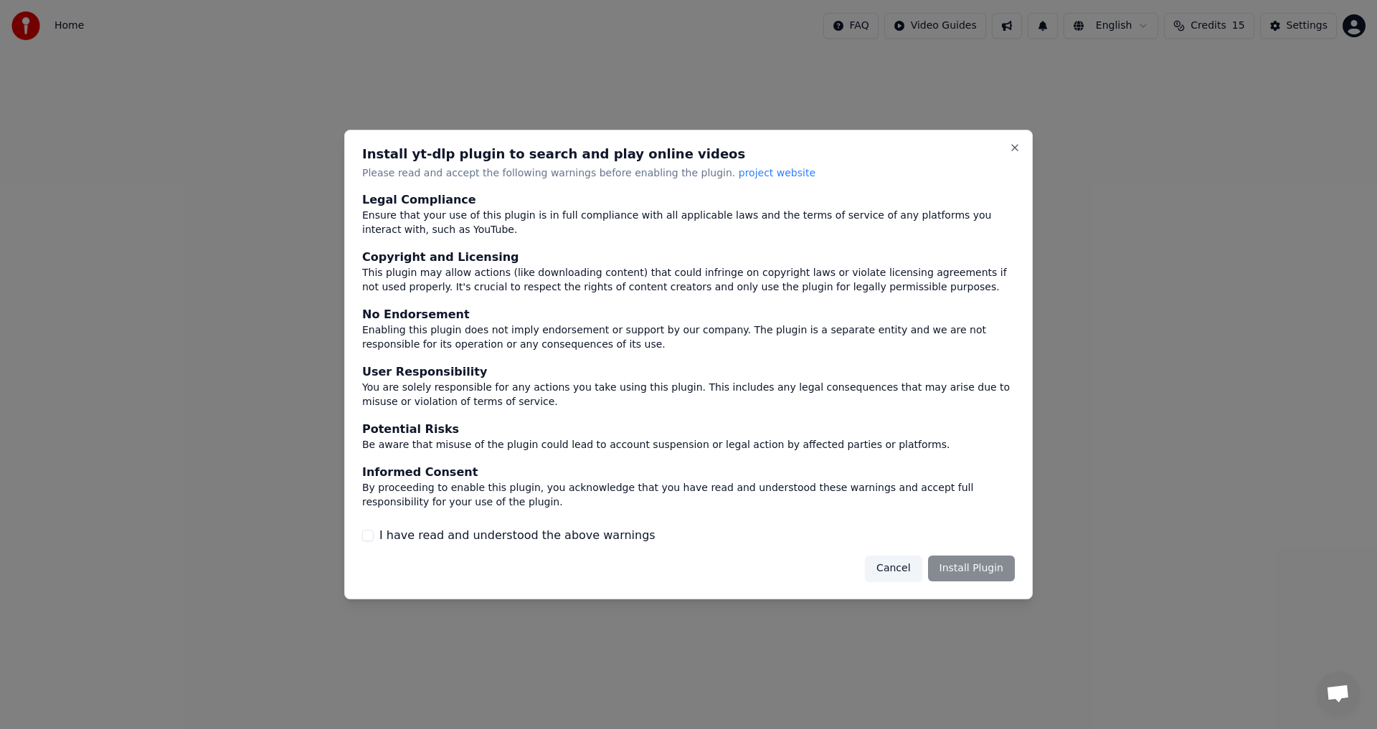
click at [420, 270] on div "This plugin may allow actions (like downloading content) that could infringe on…" at bounding box center [688, 281] width 653 height 29
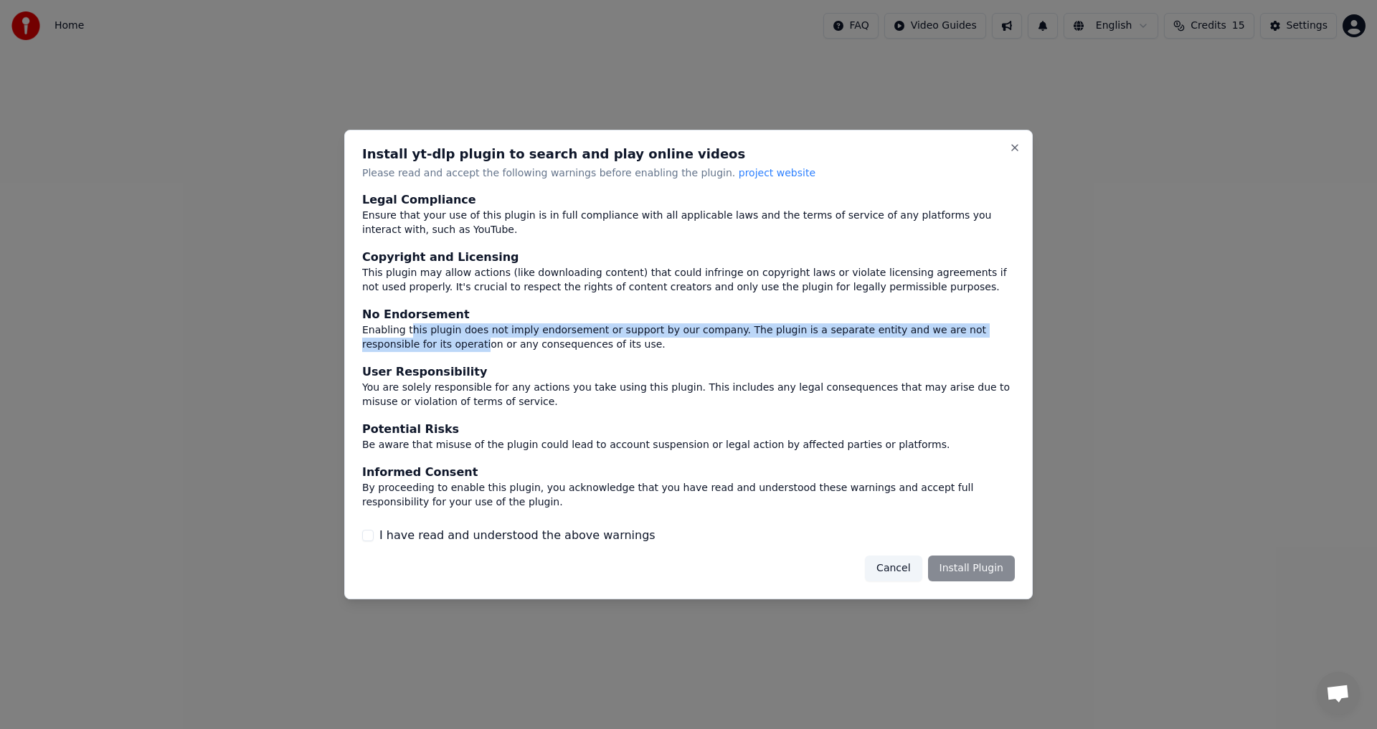
drag, startPoint x: 408, startPoint y: 338, endPoint x: 417, endPoint y: 333, distance: 9.6
click at [417, 333] on div "Enabling this plugin does not imply endorsement or support by our company. The …" at bounding box center [688, 338] width 653 height 29
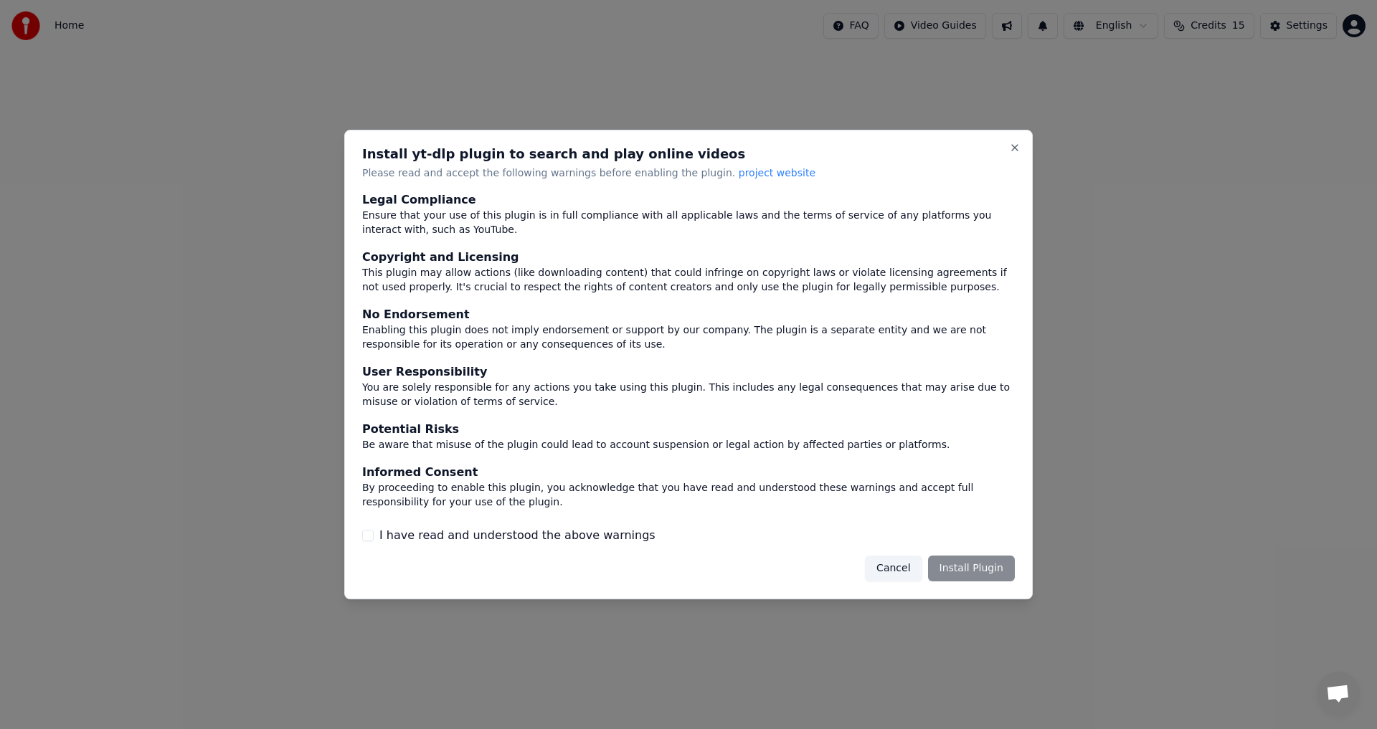
drag, startPoint x: 427, startPoint y: 389, endPoint x: 436, endPoint y: 388, distance: 8.7
click at [436, 388] on div "You are solely responsible for any actions you take using this plugin. This inc…" at bounding box center [688, 395] width 653 height 29
click at [496, 528] on label "I have read and understood the above warnings" at bounding box center [517, 535] width 276 height 17
click at [374, 530] on button "I have read and understood the above warnings" at bounding box center [367, 535] width 11 height 11
click at [991, 568] on button "Install Plugin" at bounding box center [971, 569] width 87 height 26
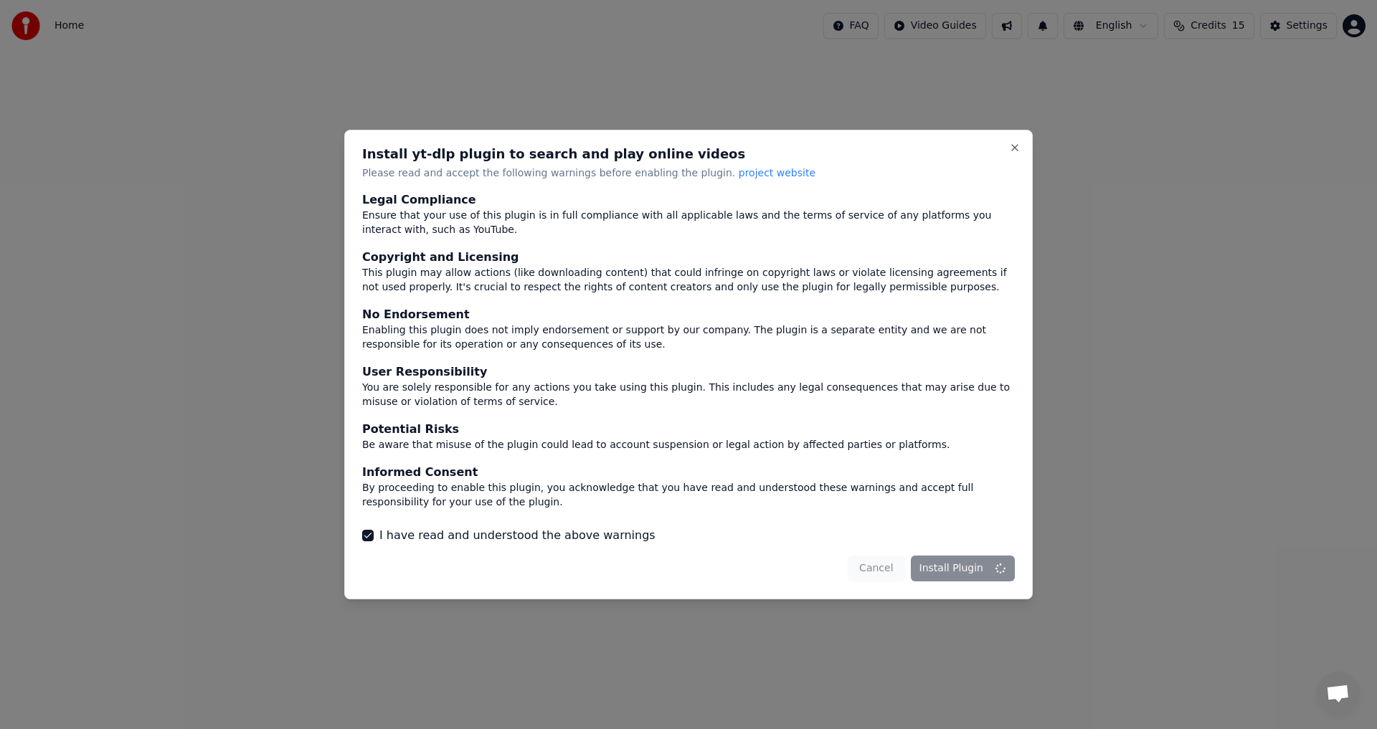
click at [984, 569] on div "Cancel Install Plugin" at bounding box center [931, 569] width 167 height 26
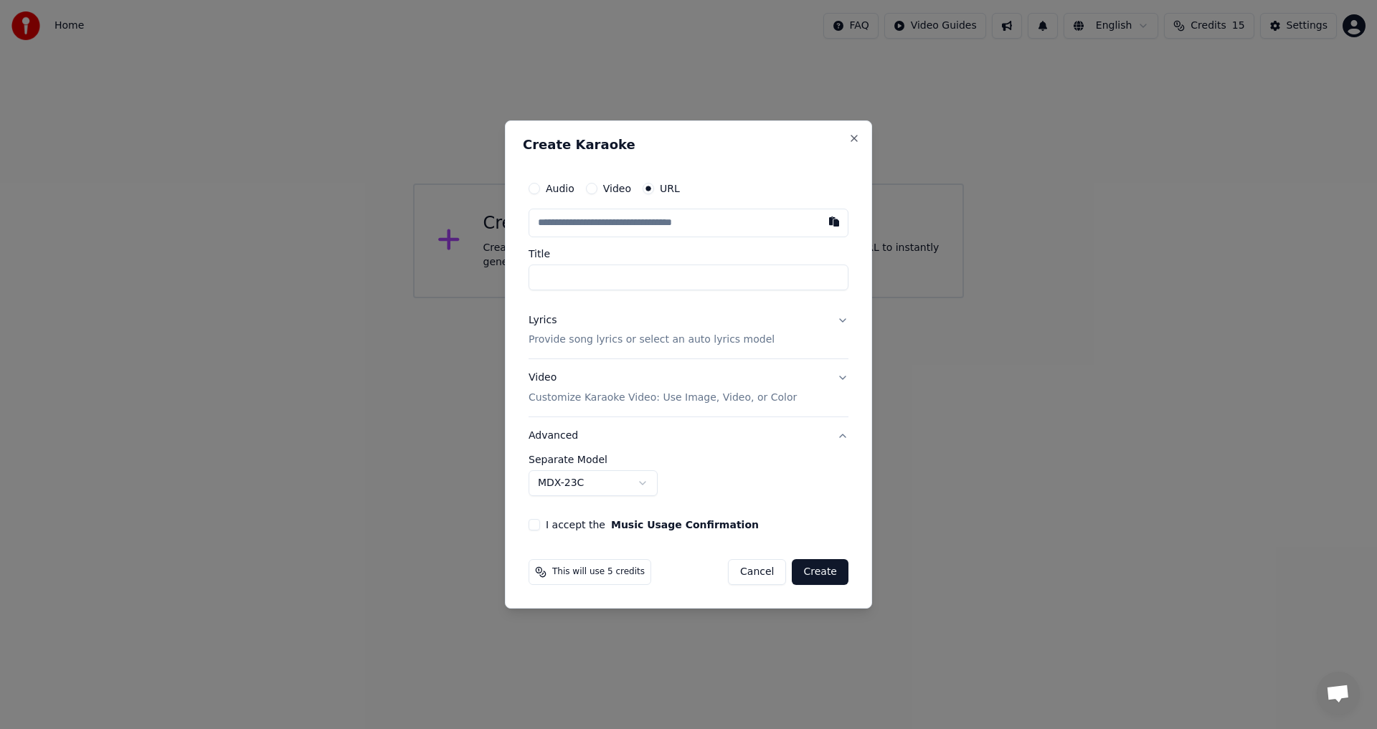
click at [784, 228] on input "text" at bounding box center [689, 223] width 320 height 29
click at [541, 320] on div "Lyrics" at bounding box center [543, 320] width 28 height 14
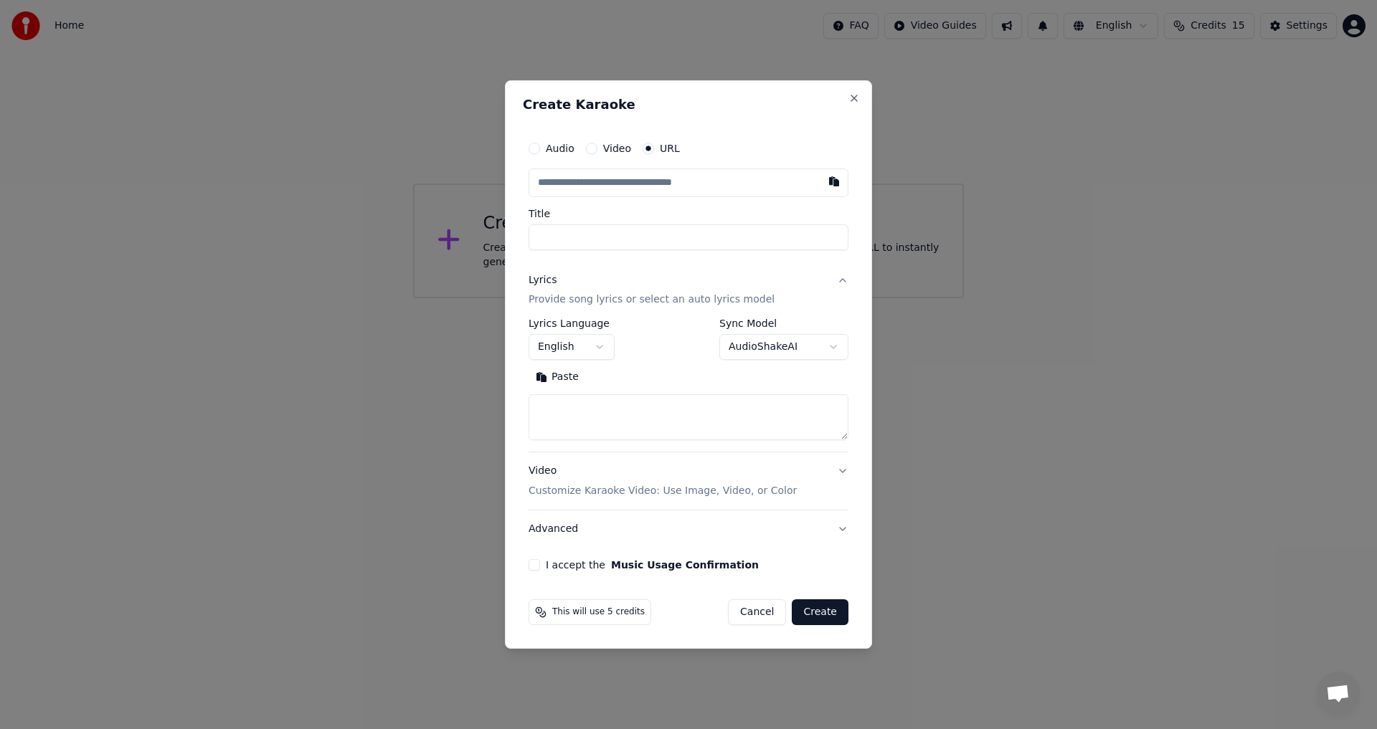
click at [548, 321] on label "Lyrics Language" at bounding box center [572, 324] width 86 height 10
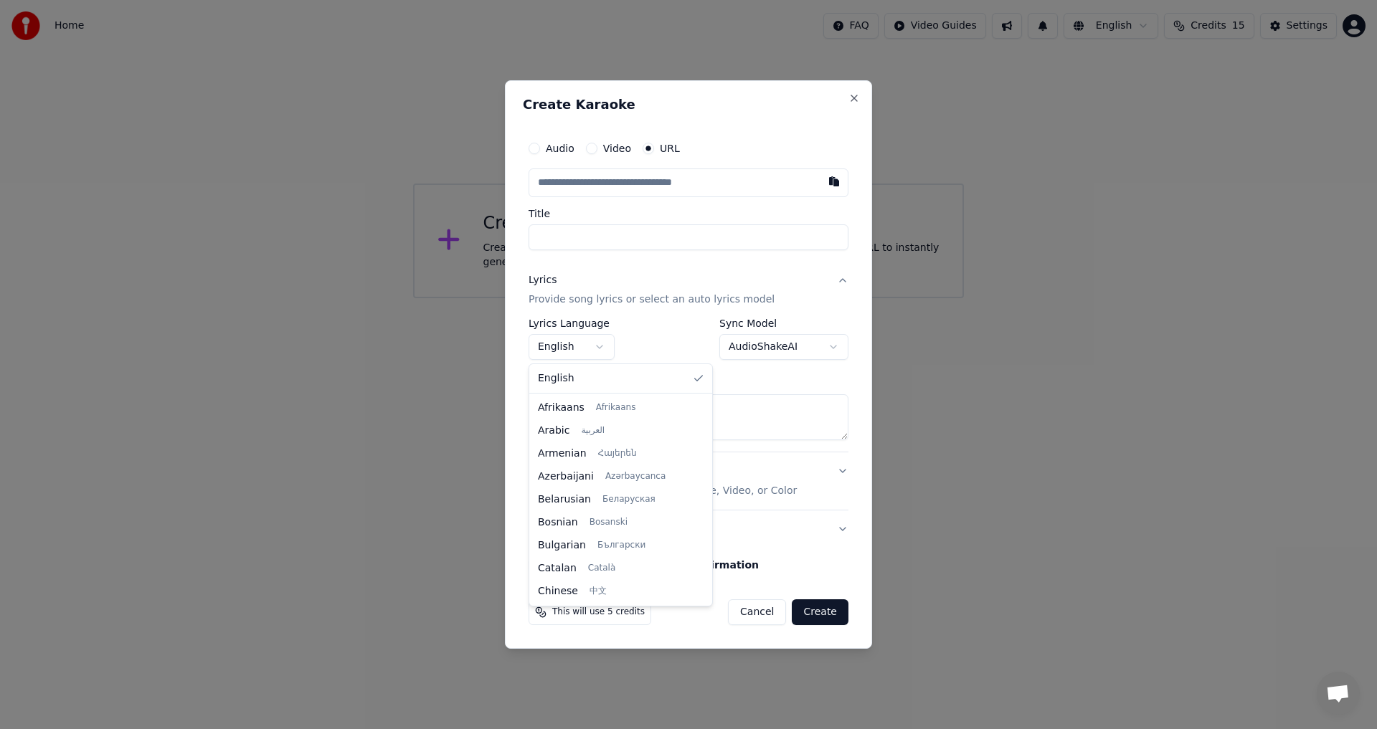
click at [600, 298] on body "**********" at bounding box center [688, 149] width 1377 height 298
select select "**"
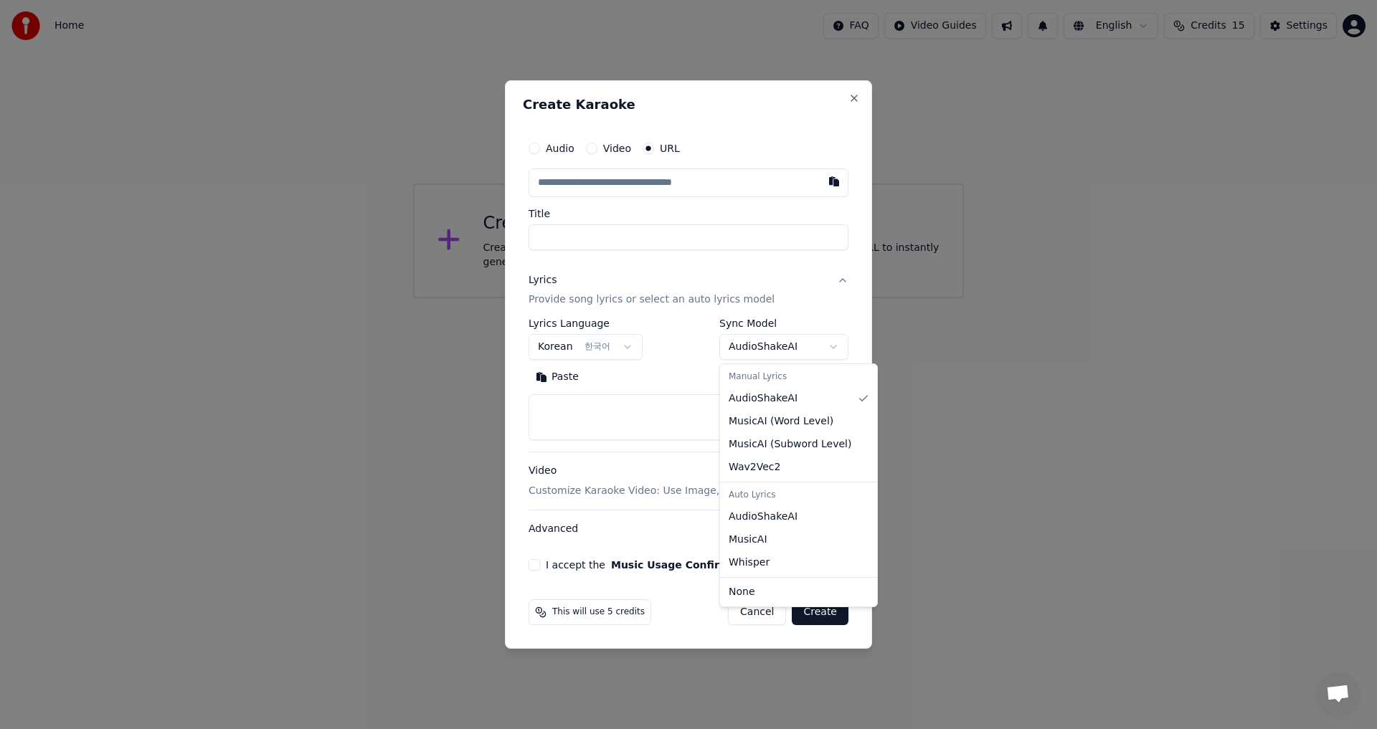
click at [834, 298] on body "**********" at bounding box center [688, 149] width 1377 height 298
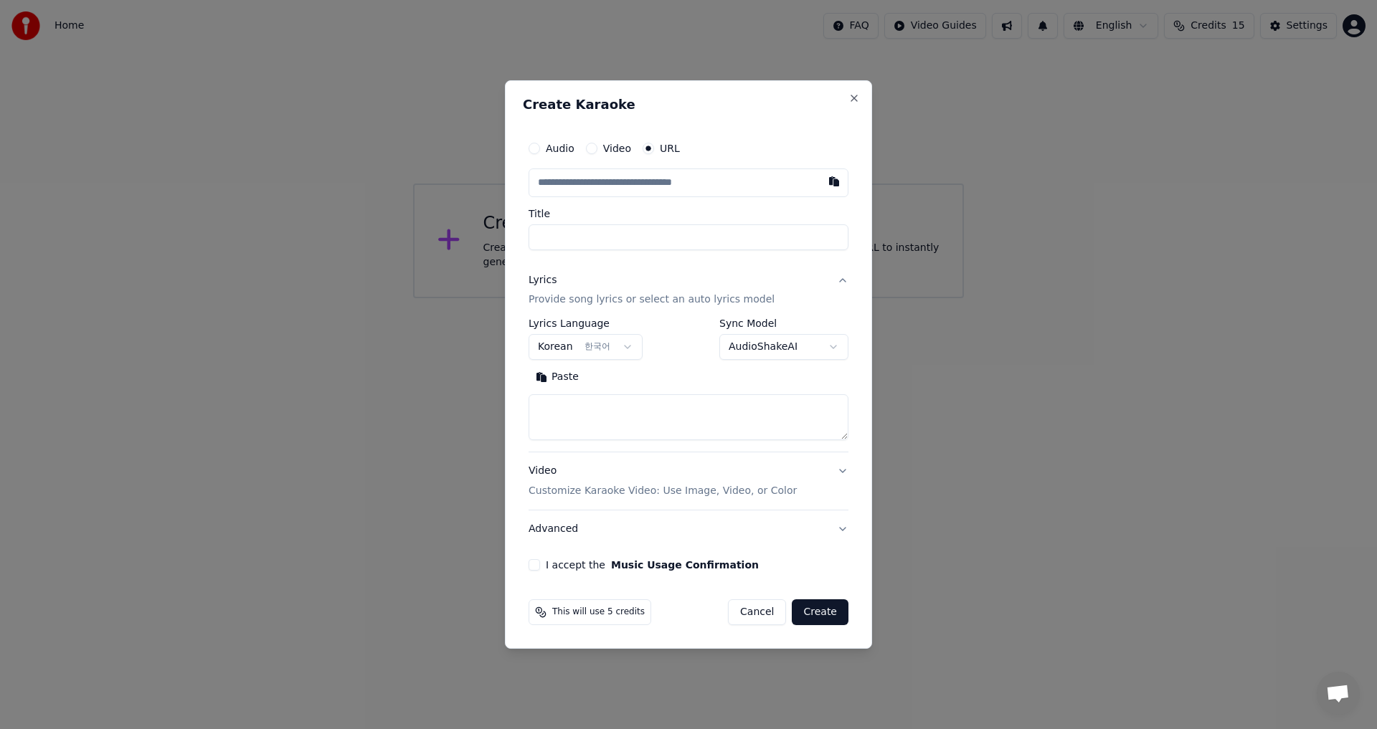
click at [607, 298] on body "**********" at bounding box center [688, 149] width 1377 height 298
click at [815, 425] on textarea at bounding box center [689, 418] width 320 height 46
click at [847, 528] on button "Advanced" at bounding box center [689, 529] width 320 height 37
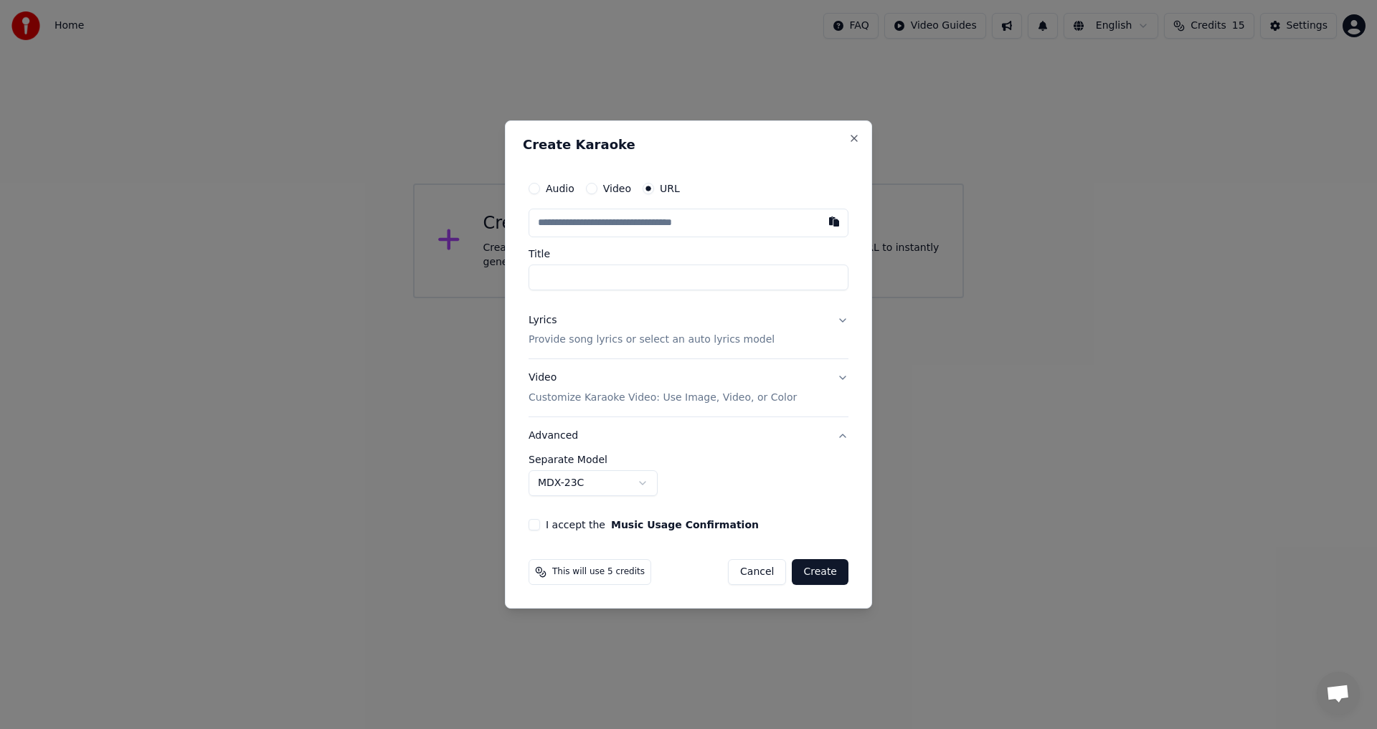
click at [844, 432] on button "Advanced" at bounding box center [689, 435] width 320 height 37
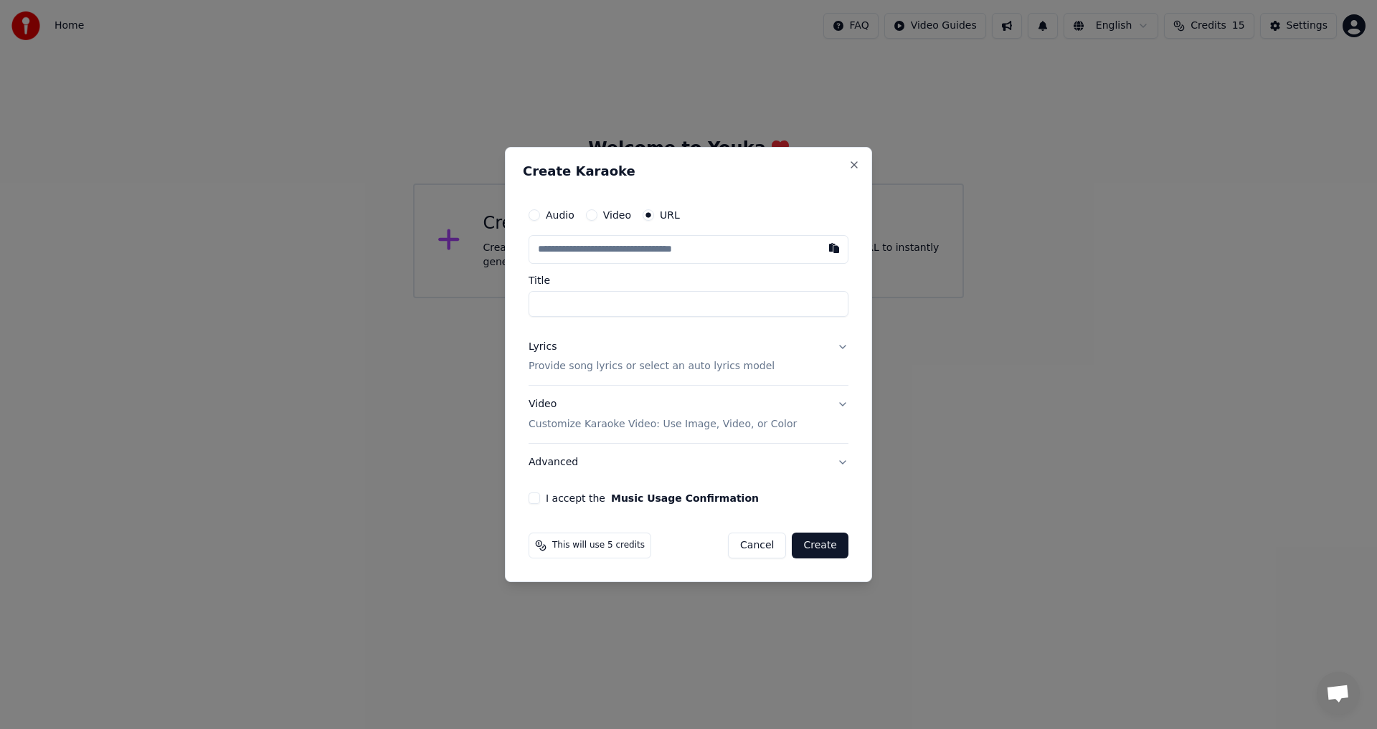
click at [844, 465] on button "Advanced" at bounding box center [689, 462] width 320 height 37
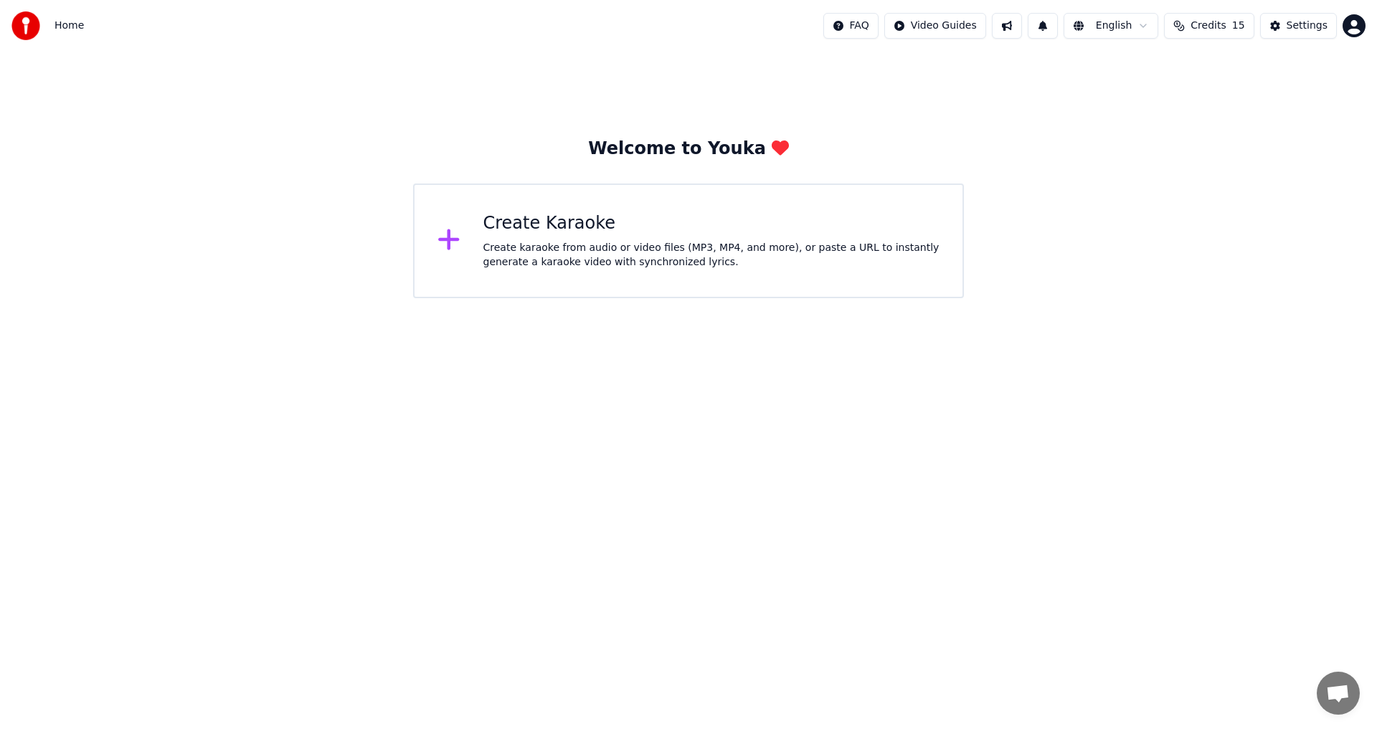
drag, startPoint x: 22, startPoint y: 0, endPoint x: 151, endPoint y: 14, distance: 129.8
click at [243, 17] on div "Home FAQ Video Guides English Credits 15 Settings" at bounding box center [688, 26] width 1377 height 52
click at [65, 27] on span "Home" at bounding box center [69, 26] width 29 height 14
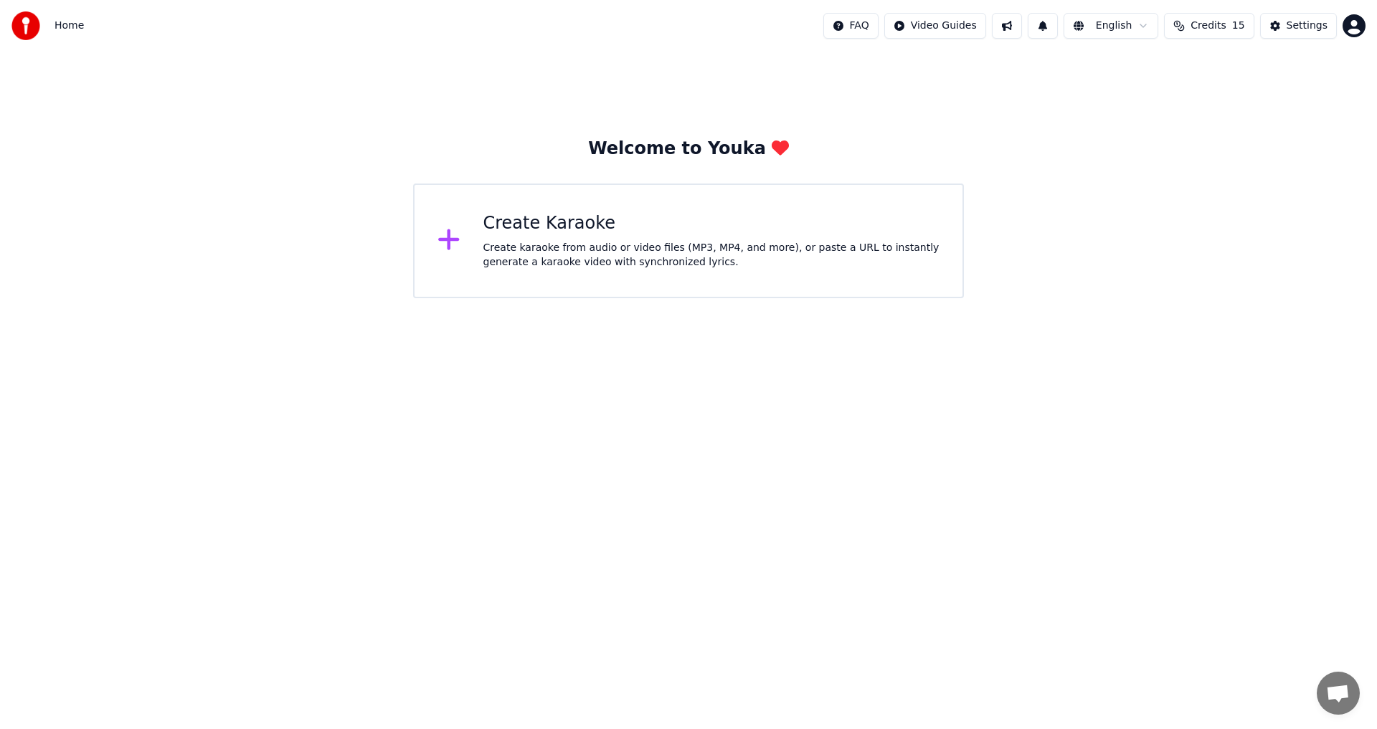
click at [4, 29] on div "Home FAQ Video Guides English Credits 15 Settings" at bounding box center [688, 26] width 1377 height 52
click at [543, 217] on div "Create Karaoke" at bounding box center [711, 223] width 457 height 23
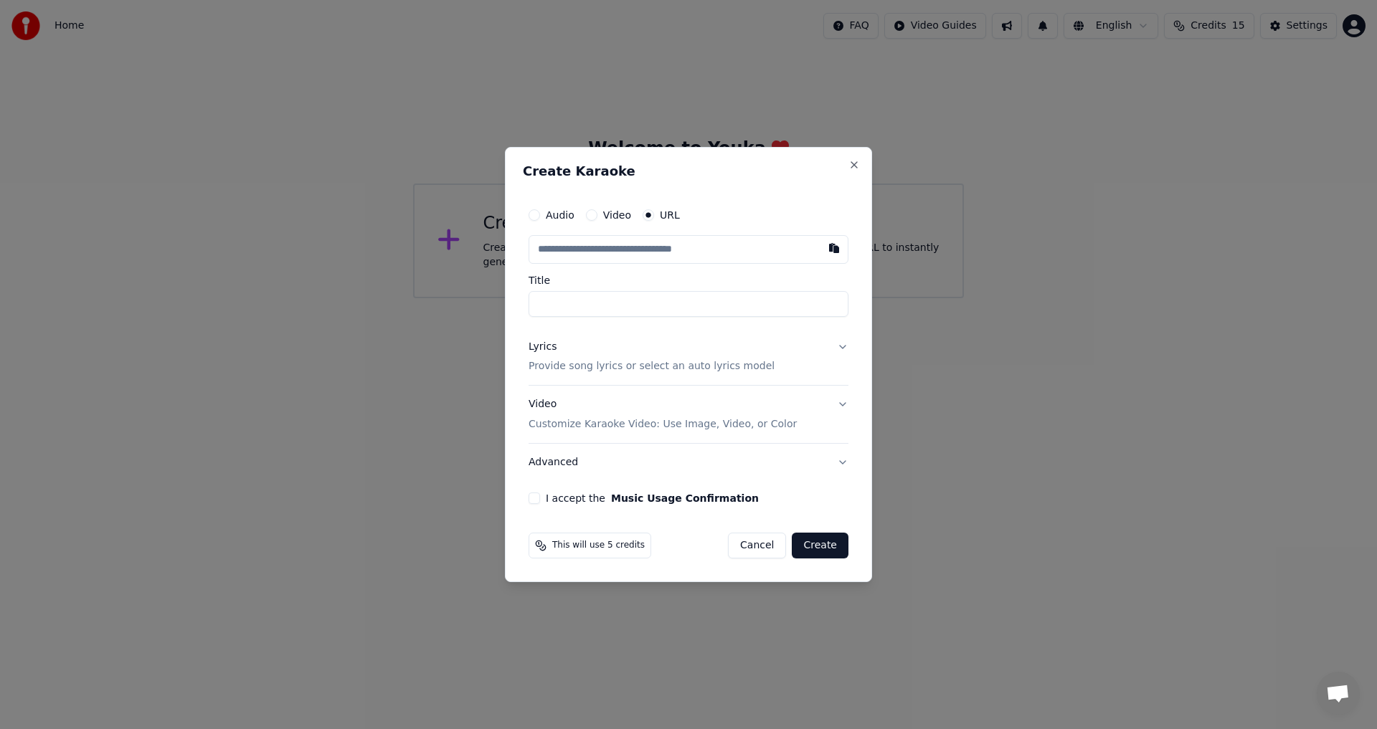
click at [549, 217] on label "Audio" at bounding box center [560, 215] width 29 height 10
click at [540, 217] on button "Audio" at bounding box center [534, 214] width 11 height 11
click at [557, 255] on div "Choose File" at bounding box center [569, 250] width 80 height 26
type input "**********"
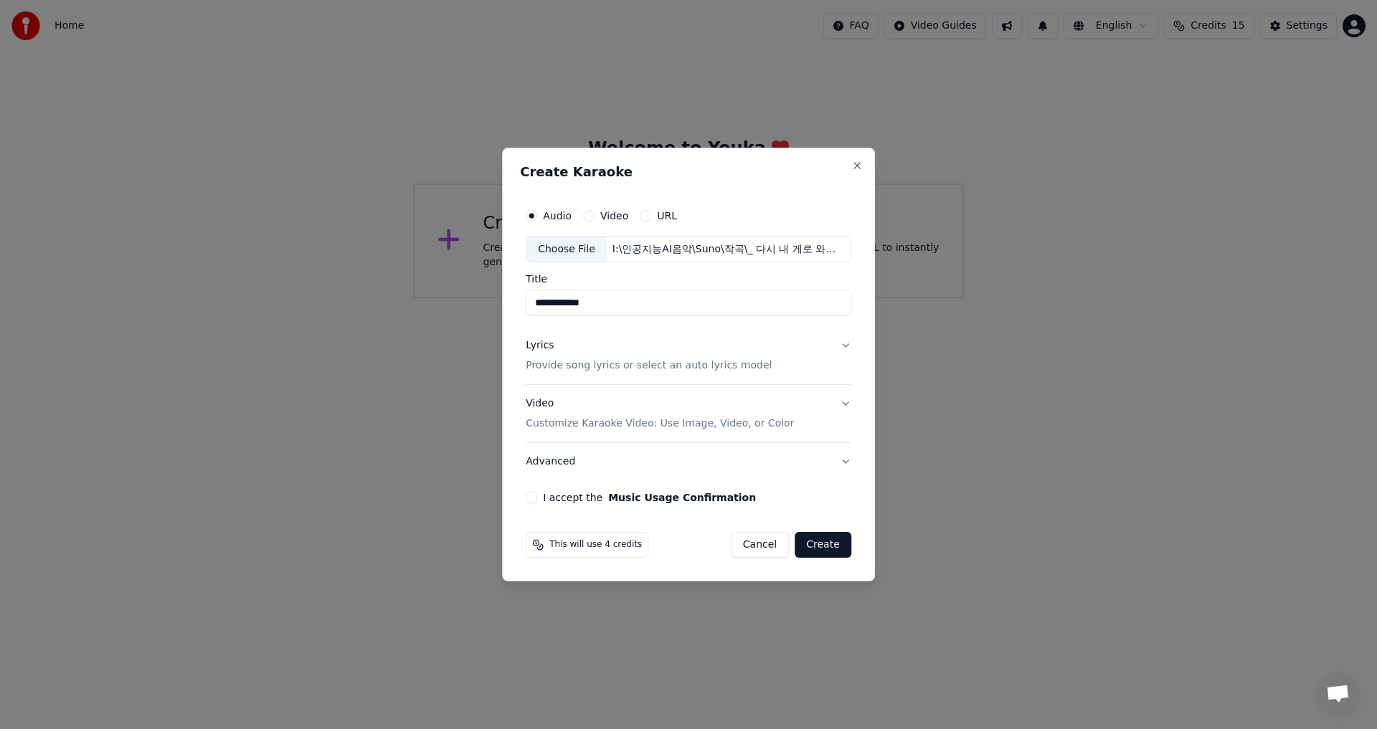
click at [827, 549] on button "Create" at bounding box center [823, 545] width 57 height 26
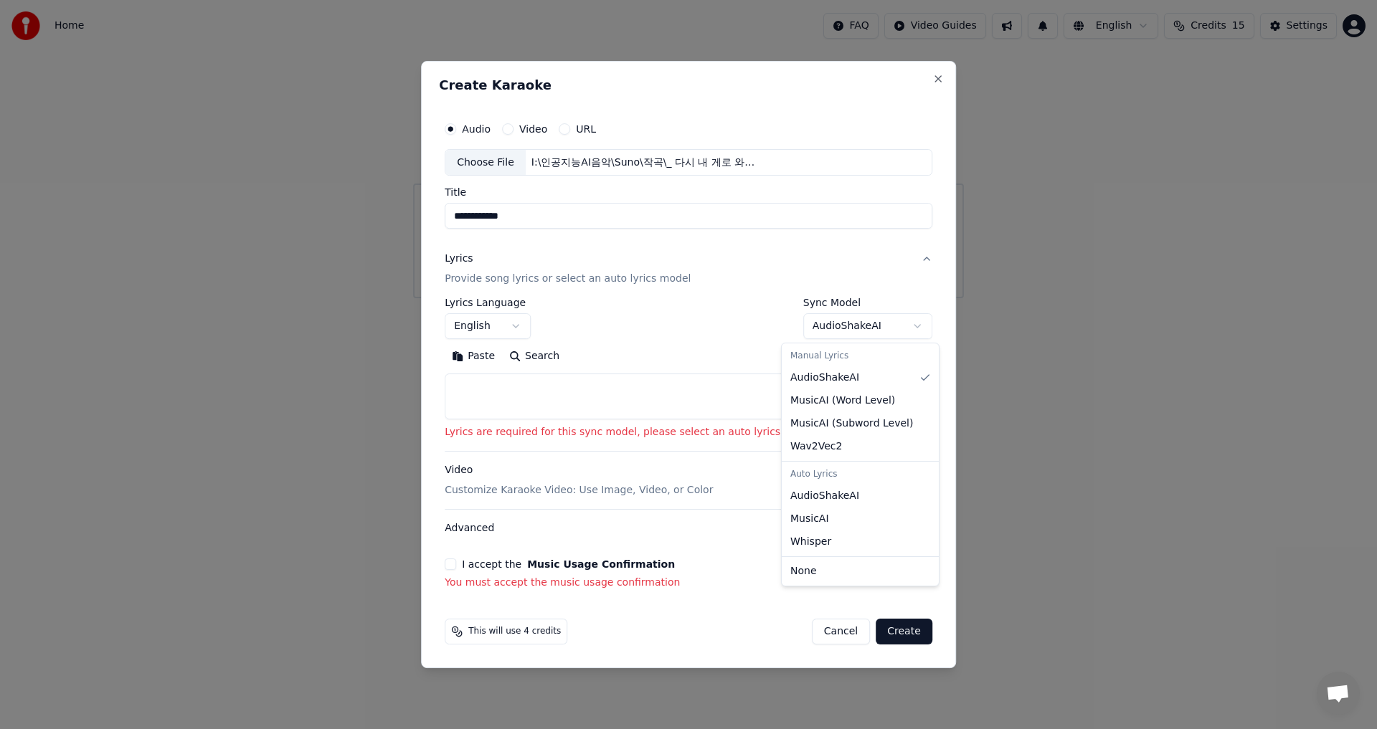
click at [894, 298] on body "**********" at bounding box center [688, 149] width 1377 height 298
select select "**********"
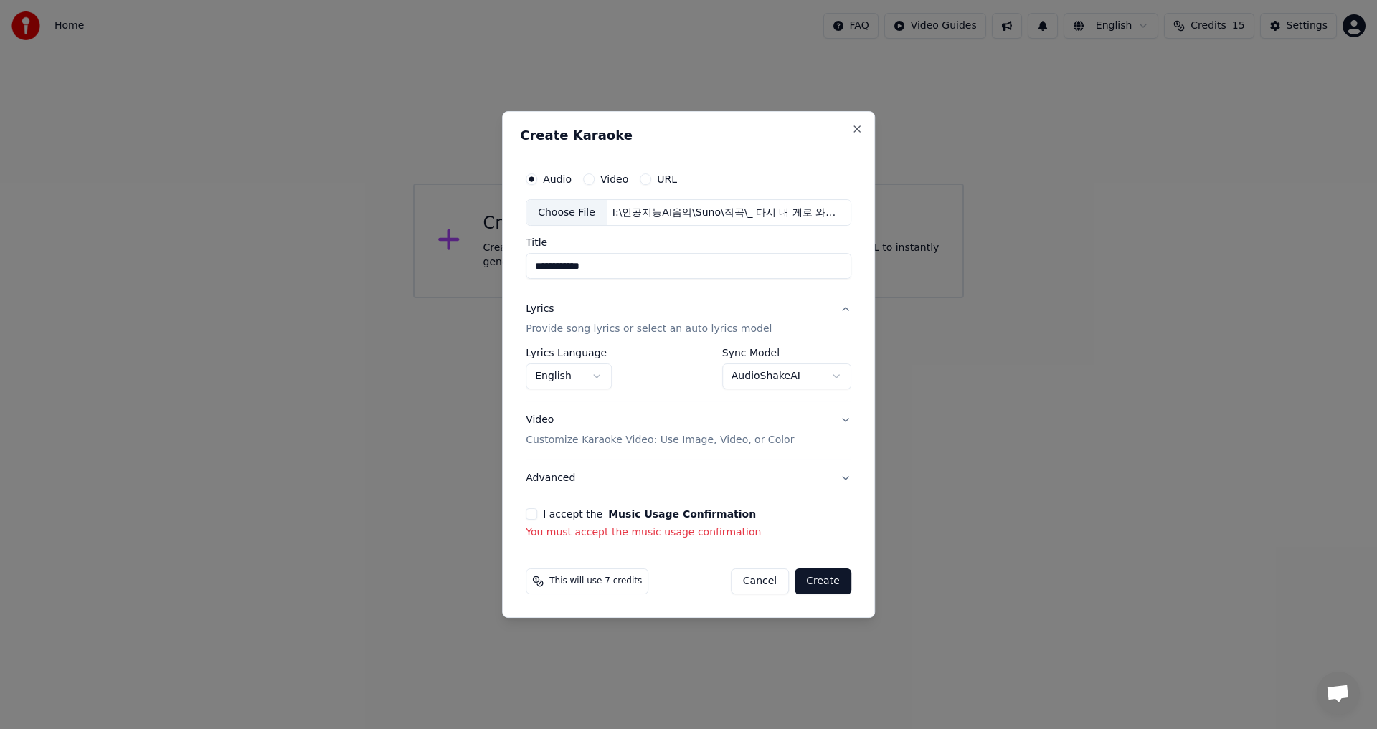
click at [529, 583] on div "This will use 7 credits" at bounding box center [587, 582] width 123 height 26
click at [551, 587] on div "This will use 7 credits" at bounding box center [587, 582] width 123 height 26
click at [529, 512] on button "I accept the Music Usage Confirmation" at bounding box center [531, 513] width 11 height 11
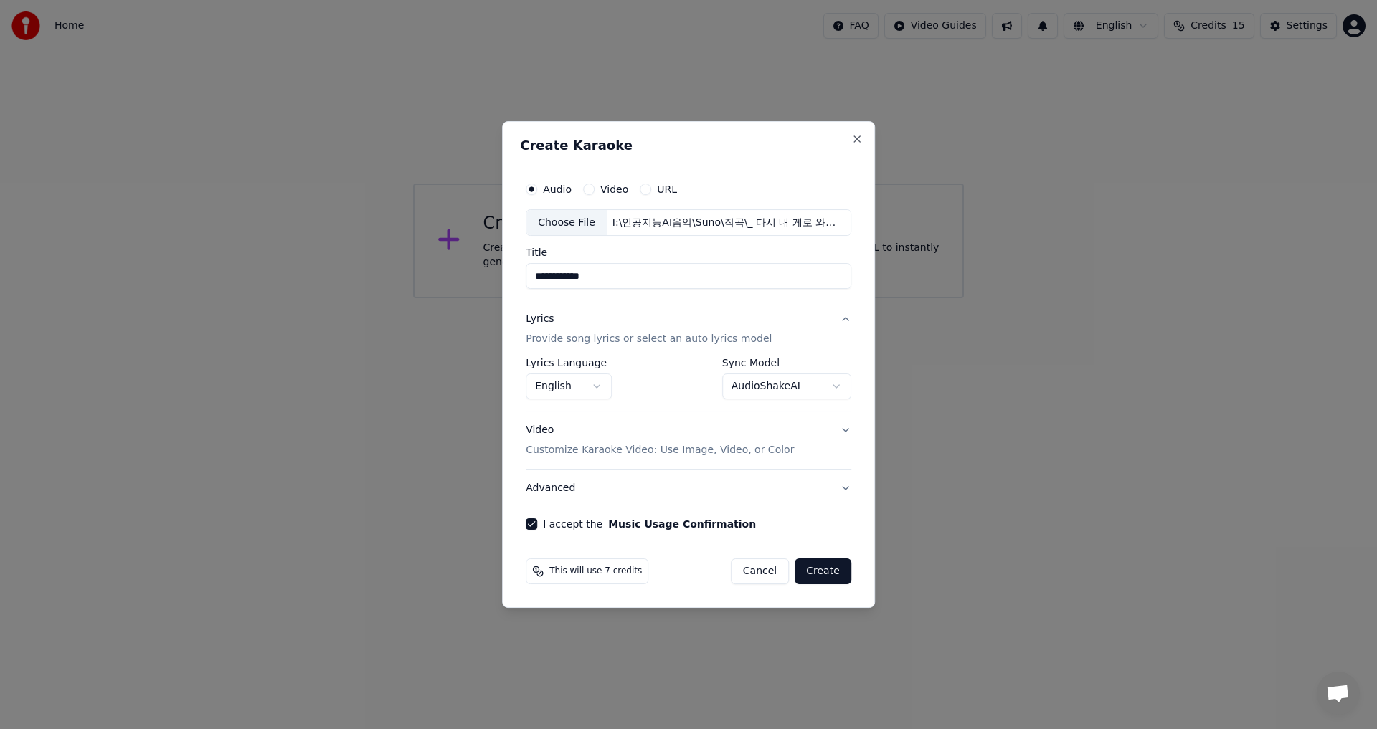
click at [546, 493] on button "Advanced" at bounding box center [689, 488] width 326 height 37
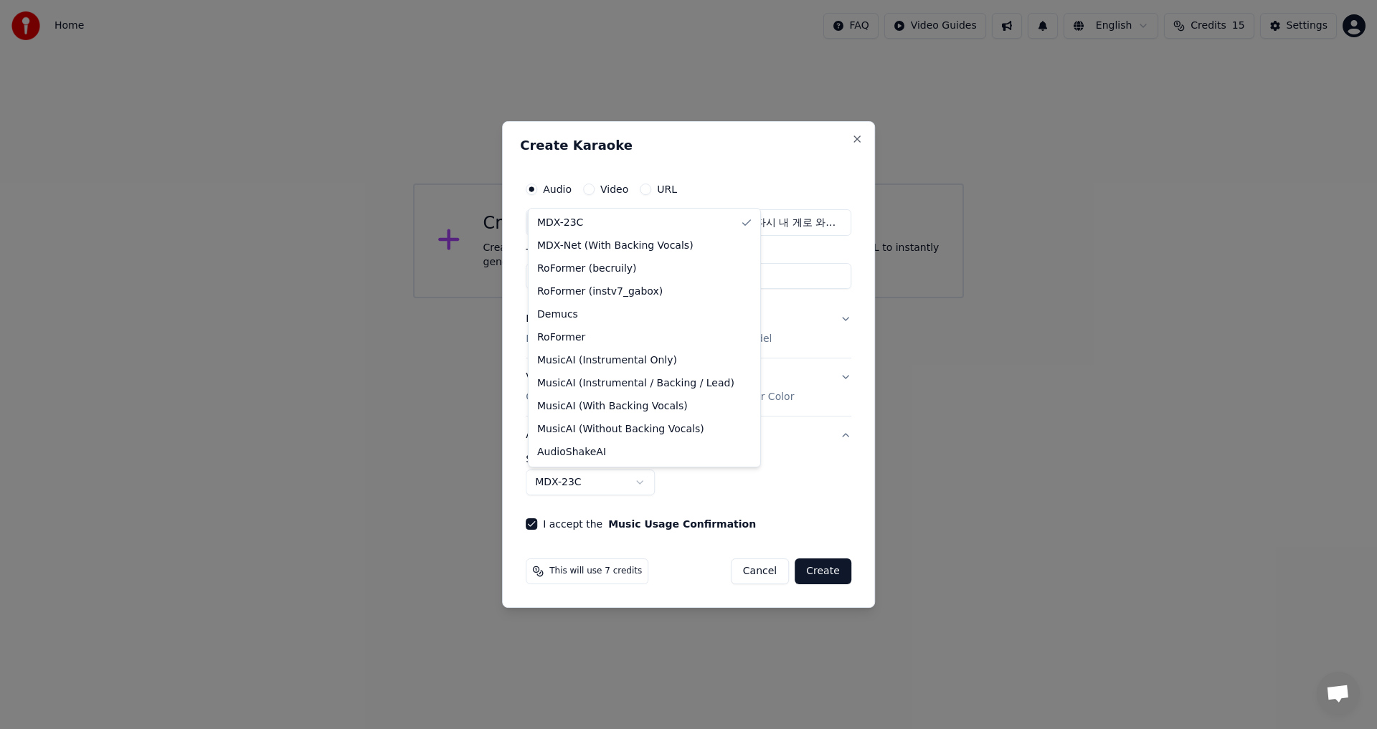
click at [643, 298] on body "**********" at bounding box center [688, 149] width 1377 height 298
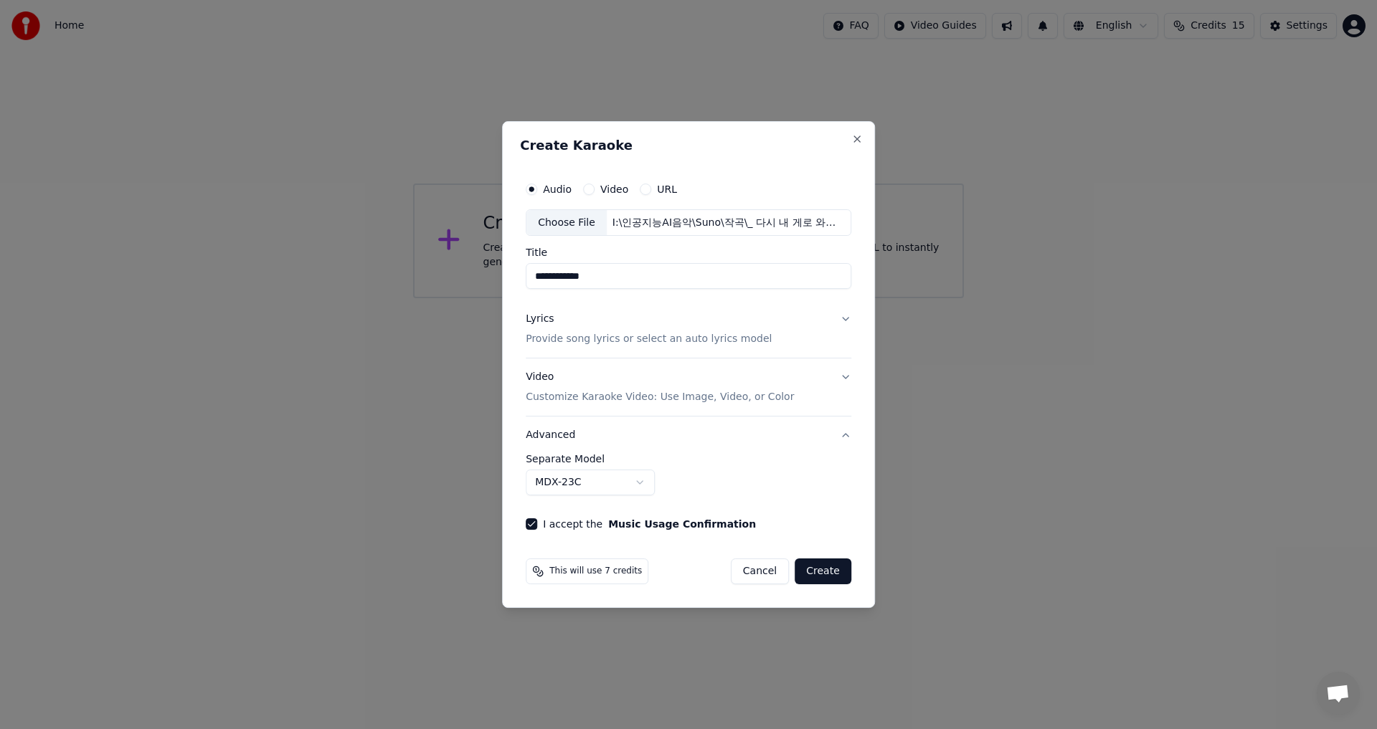
click at [643, 298] on body "**********" at bounding box center [688, 149] width 1377 height 298
click at [593, 458] on label "Separate Model" at bounding box center [689, 459] width 326 height 10
click at [547, 431] on button "Advanced" at bounding box center [689, 435] width 326 height 37
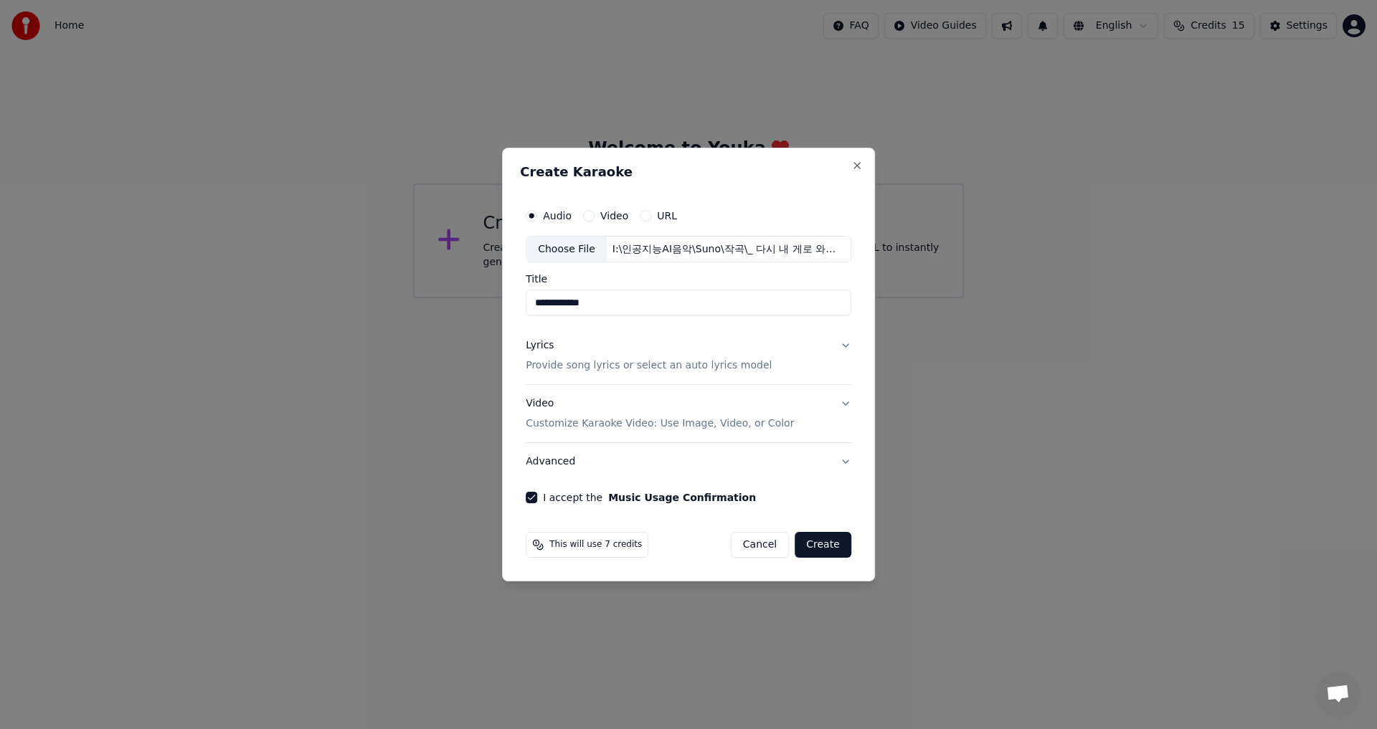
click at [546, 403] on div "Video Customize Karaoke Video: Use Image, Video, or Color" at bounding box center [660, 414] width 268 height 34
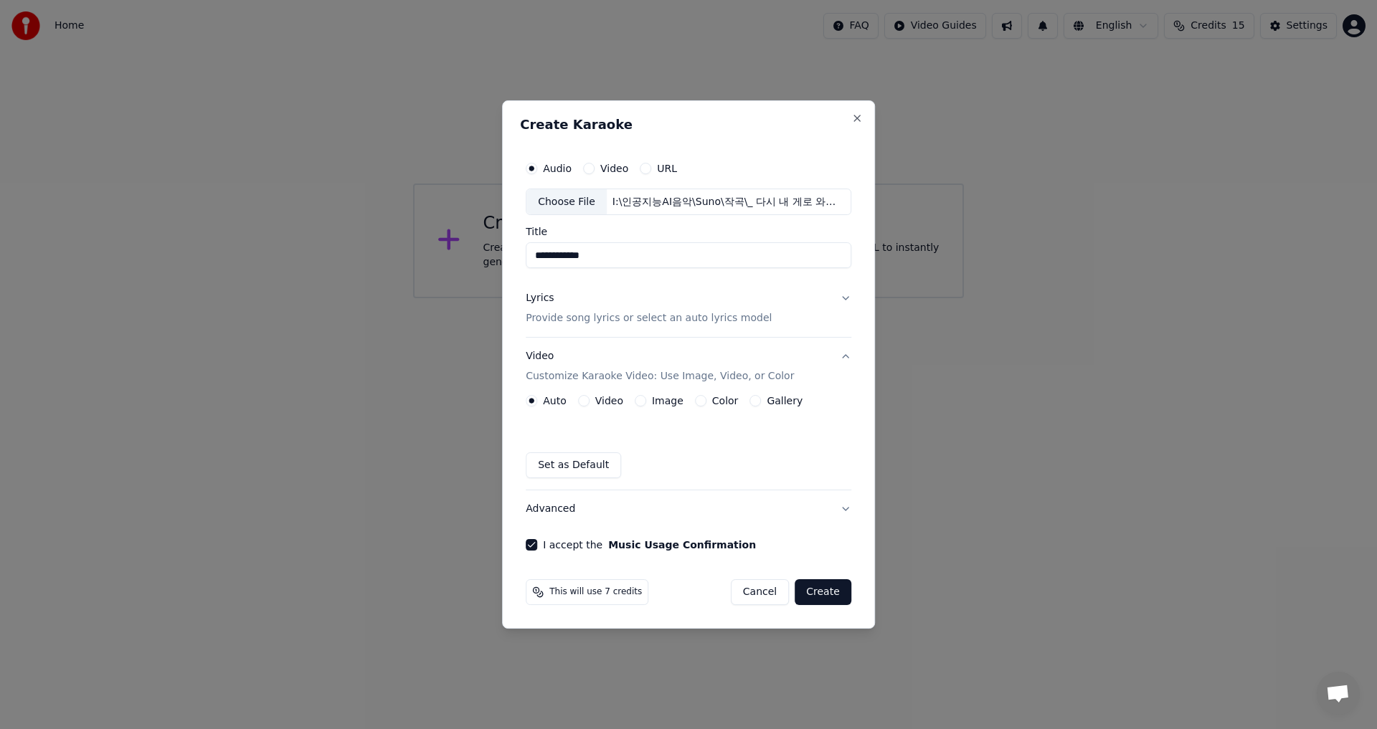
click at [664, 405] on label "Image" at bounding box center [668, 401] width 32 height 10
click at [646, 405] on button "Image" at bounding box center [640, 400] width 11 height 11
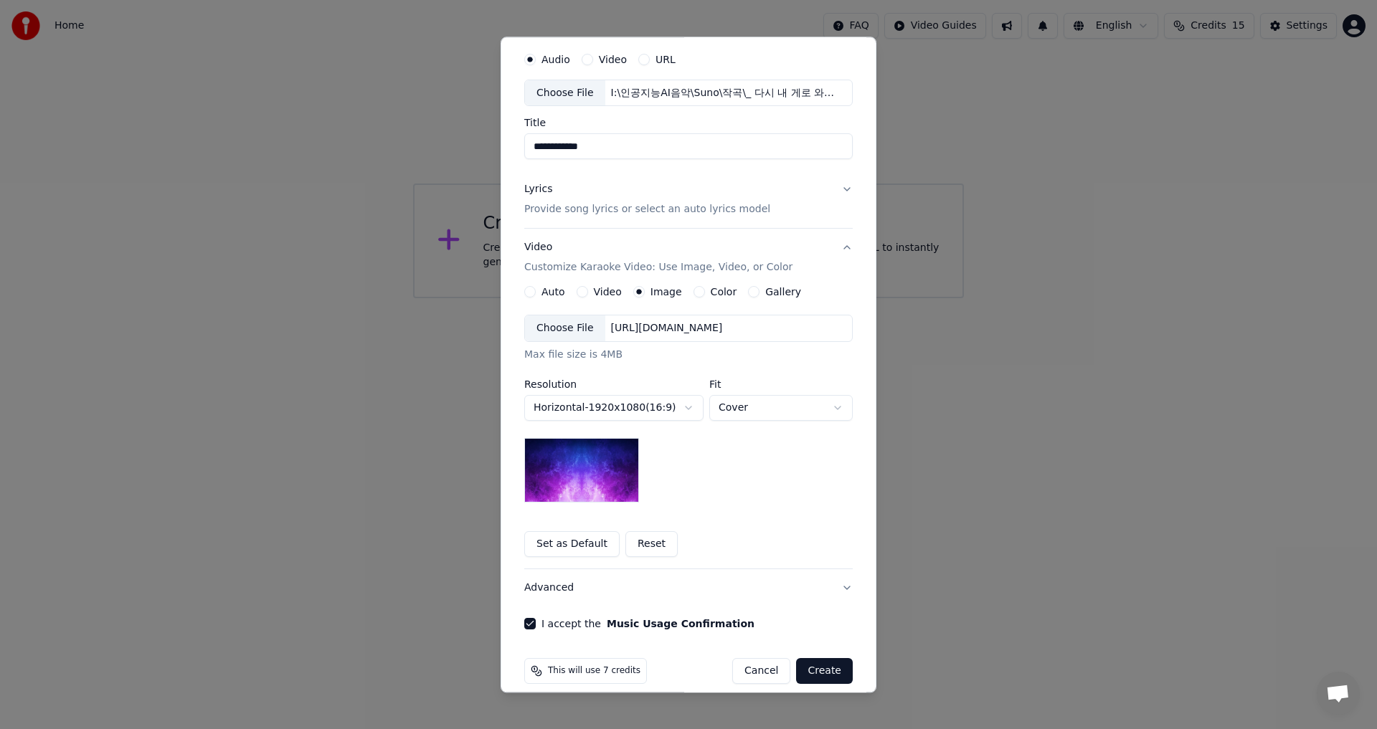
scroll to position [60, 0]
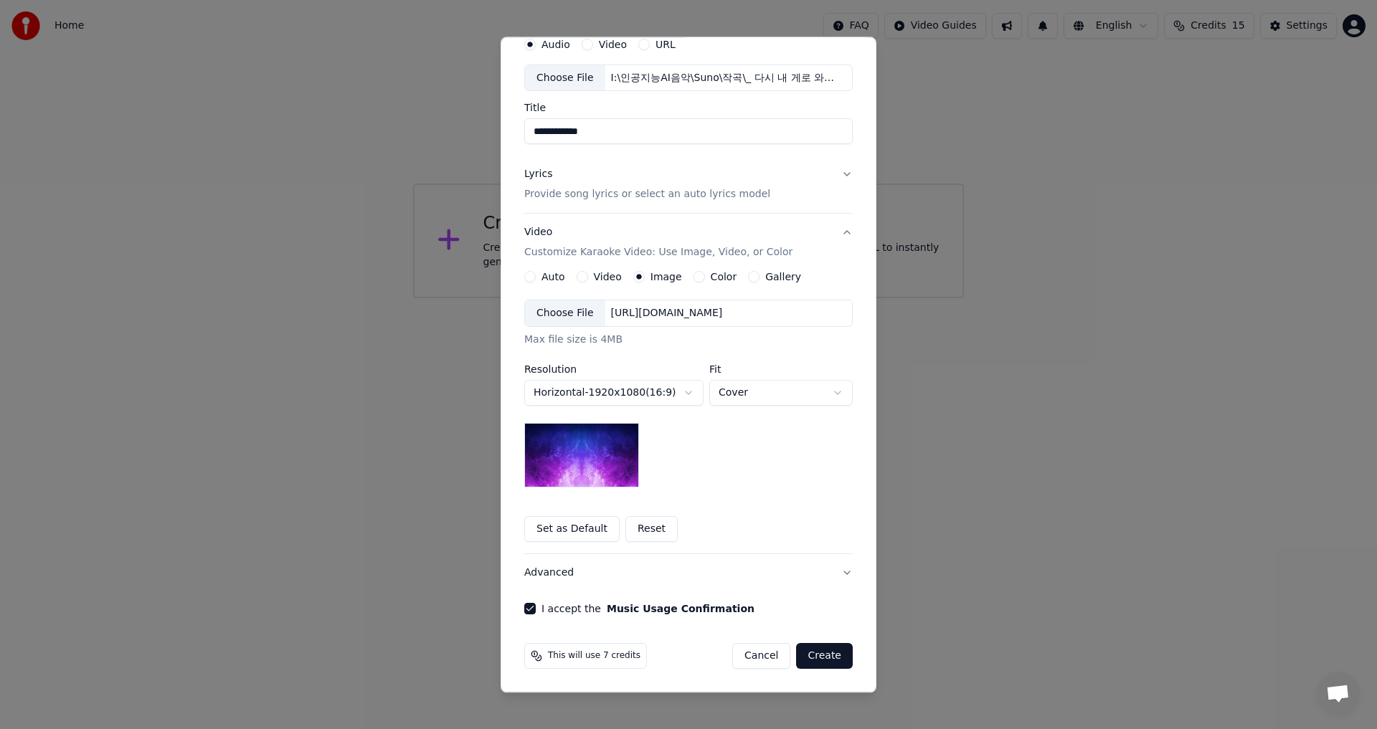
click at [825, 659] on button "Create" at bounding box center [824, 657] width 57 height 26
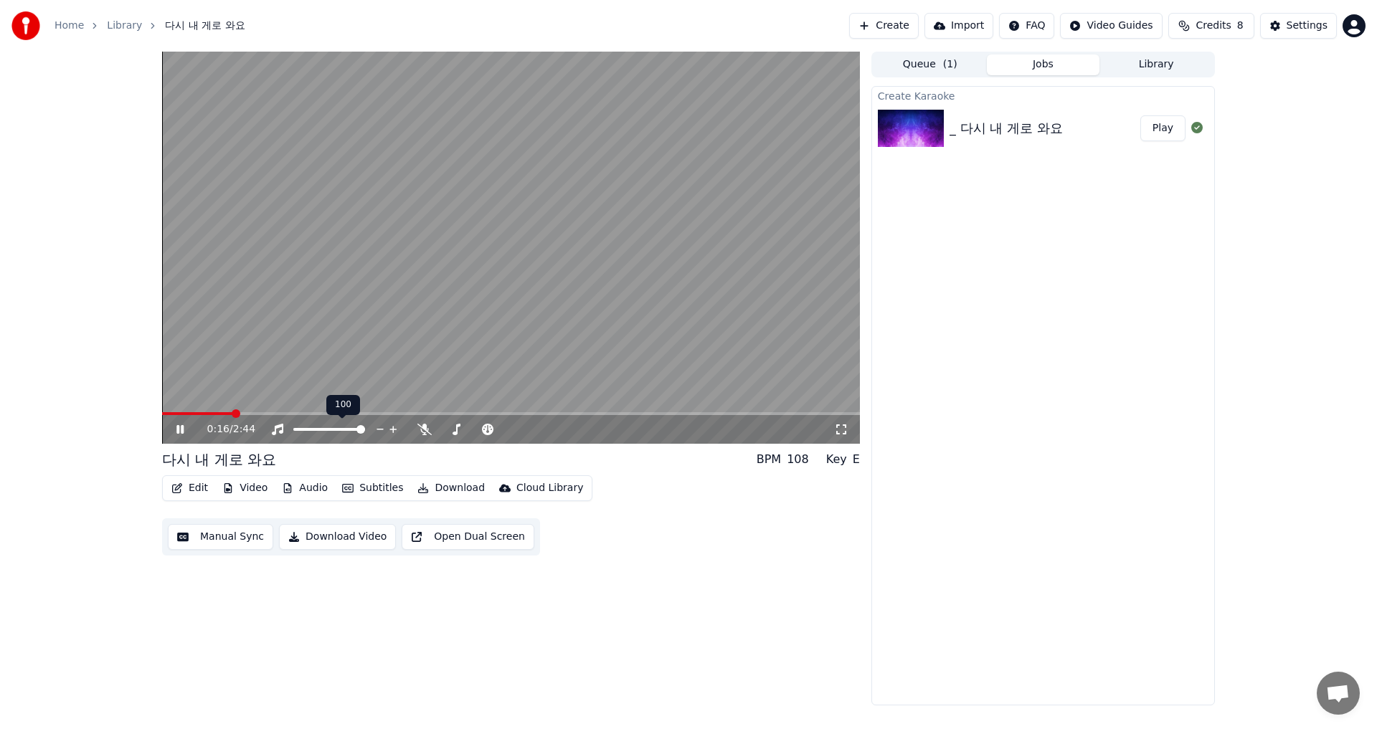
click at [328, 427] on div at bounding box center [342, 429] width 115 height 14
click at [335, 425] on div at bounding box center [342, 429] width 115 height 14
click at [336, 434] on span at bounding box center [334, 429] width 9 height 9
click at [182, 431] on icon at bounding box center [179, 429] width 7 height 9
click at [426, 427] on icon at bounding box center [424, 429] width 14 height 11
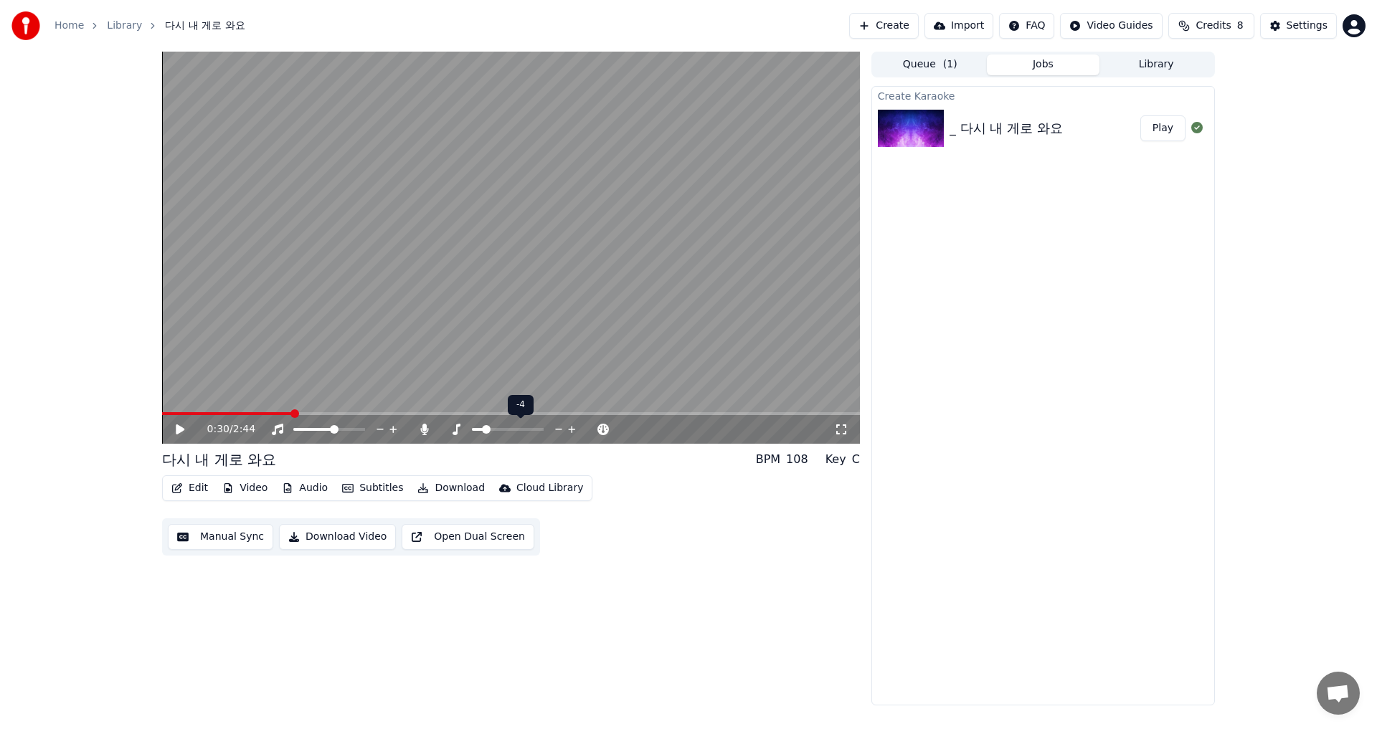
click at [486, 432] on span at bounding box center [486, 429] width 9 height 9
click at [161, 409] on div "0:30 / 2:44 다시 내 게로 와요 BPM 108 Key C Edit Video Audio Subtitles Download Cloud …" at bounding box center [689, 379] width 1076 height 654
click at [172, 408] on video at bounding box center [511, 248] width 698 height 392
click at [506, 434] on span at bounding box center [509, 429] width 9 height 9
click at [300, 432] on span at bounding box center [303, 429] width 9 height 9
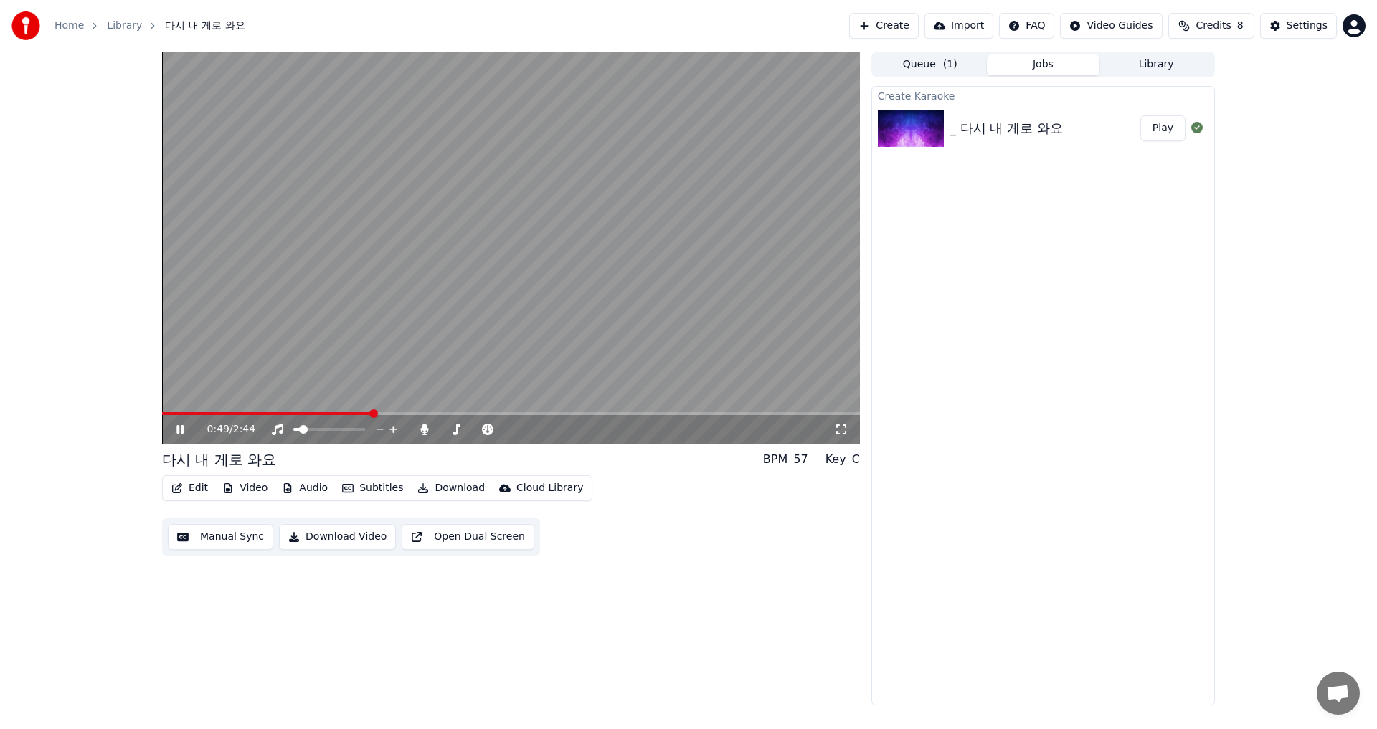
drag, startPoint x: 486, startPoint y: 422, endPoint x: 473, endPoint y: 430, distance: 15.1
click at [503, 434] on span at bounding box center [507, 429] width 9 height 9
click at [378, 427] on icon at bounding box center [381, 429] width 14 height 14
click at [383, 425] on icon at bounding box center [381, 429] width 14 height 14
click at [383, 426] on icon at bounding box center [381, 429] width 14 height 14
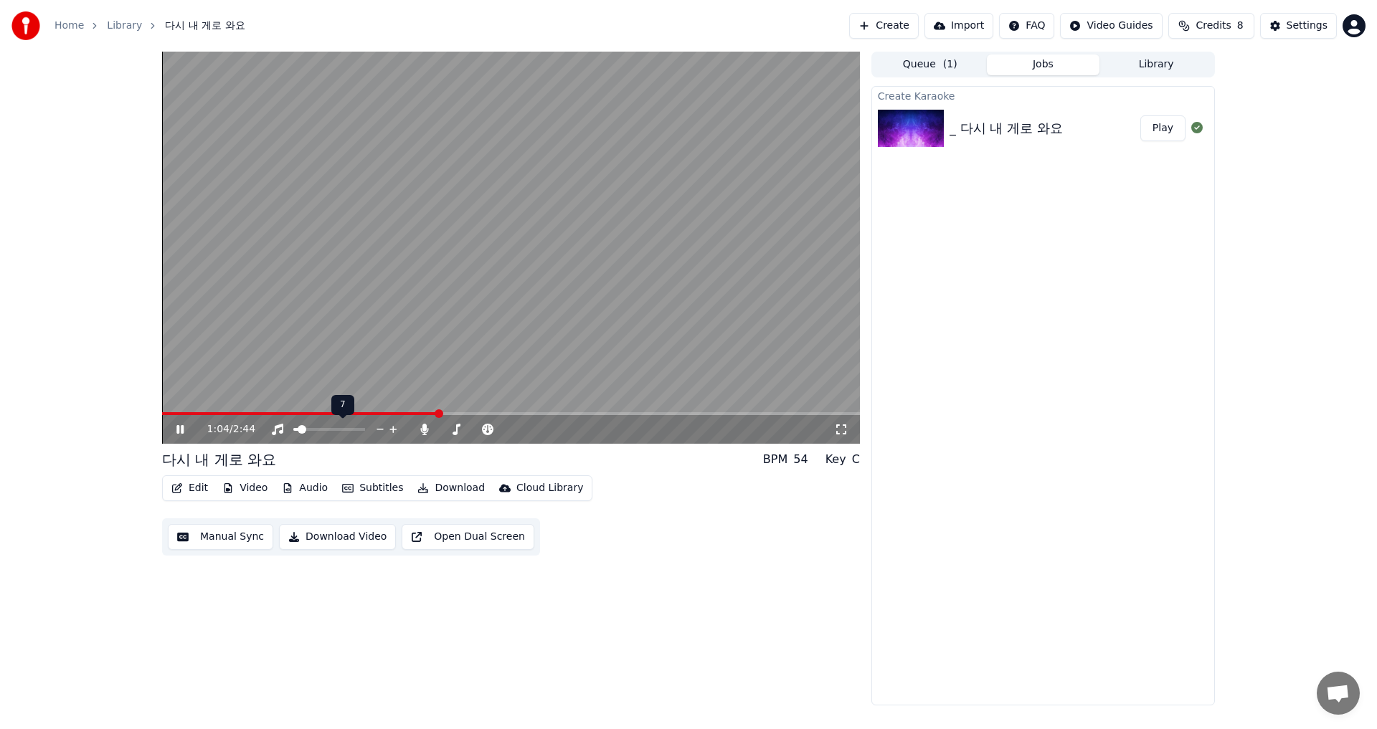
click at [380, 428] on icon at bounding box center [381, 429] width 14 height 14
drag, startPoint x: 510, startPoint y: 425, endPoint x: 501, endPoint y: 429, distance: 9.6
click at [493, 432] on div at bounding box center [489, 429] width 115 height 14
click at [453, 434] on span at bounding box center [455, 429] width 9 height 9
drag, startPoint x: 559, startPoint y: 425, endPoint x: 571, endPoint y: 424, distance: 12.2
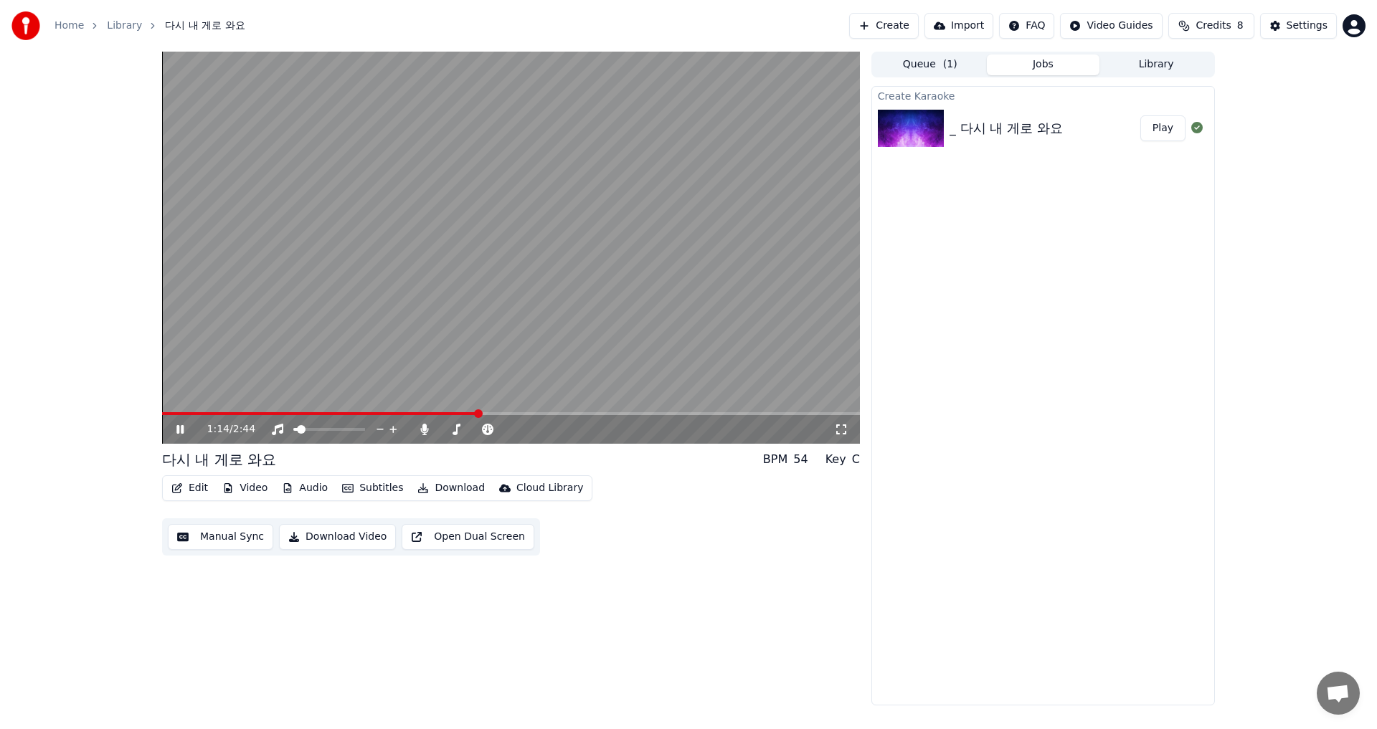
click at [559, 426] on div "1:14 / 2:44" at bounding box center [520, 429] width 627 height 14
click at [587, 430] on div "1:15 / 2:44" at bounding box center [520, 429] width 627 height 14
click at [575, 434] on span at bounding box center [571, 429] width 9 height 9
click at [314, 434] on span at bounding box center [315, 429] width 9 height 9
click at [393, 426] on icon at bounding box center [394, 429] width 14 height 14
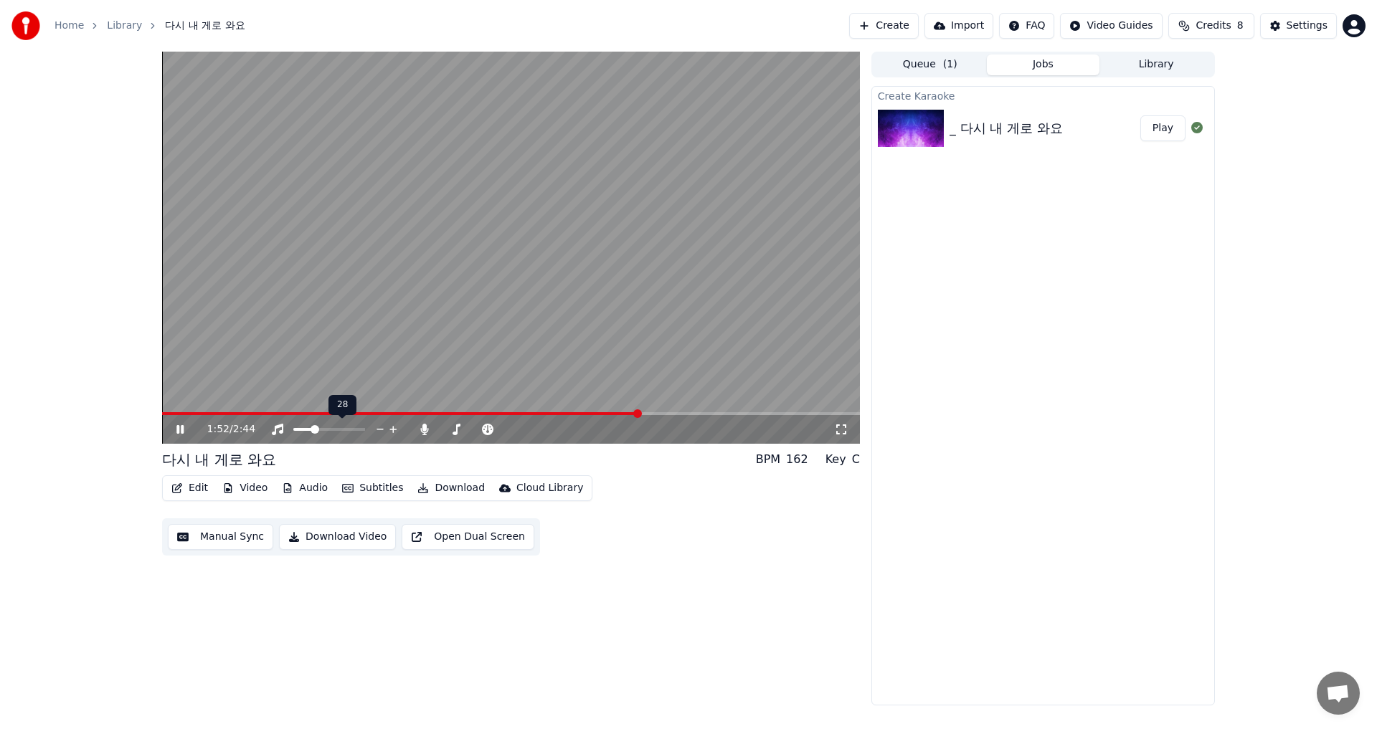
click at [393, 426] on icon at bounding box center [394, 429] width 14 height 14
click at [393, 427] on icon at bounding box center [392, 429] width 7 height 7
click at [305, 434] on span at bounding box center [307, 429] width 9 height 9
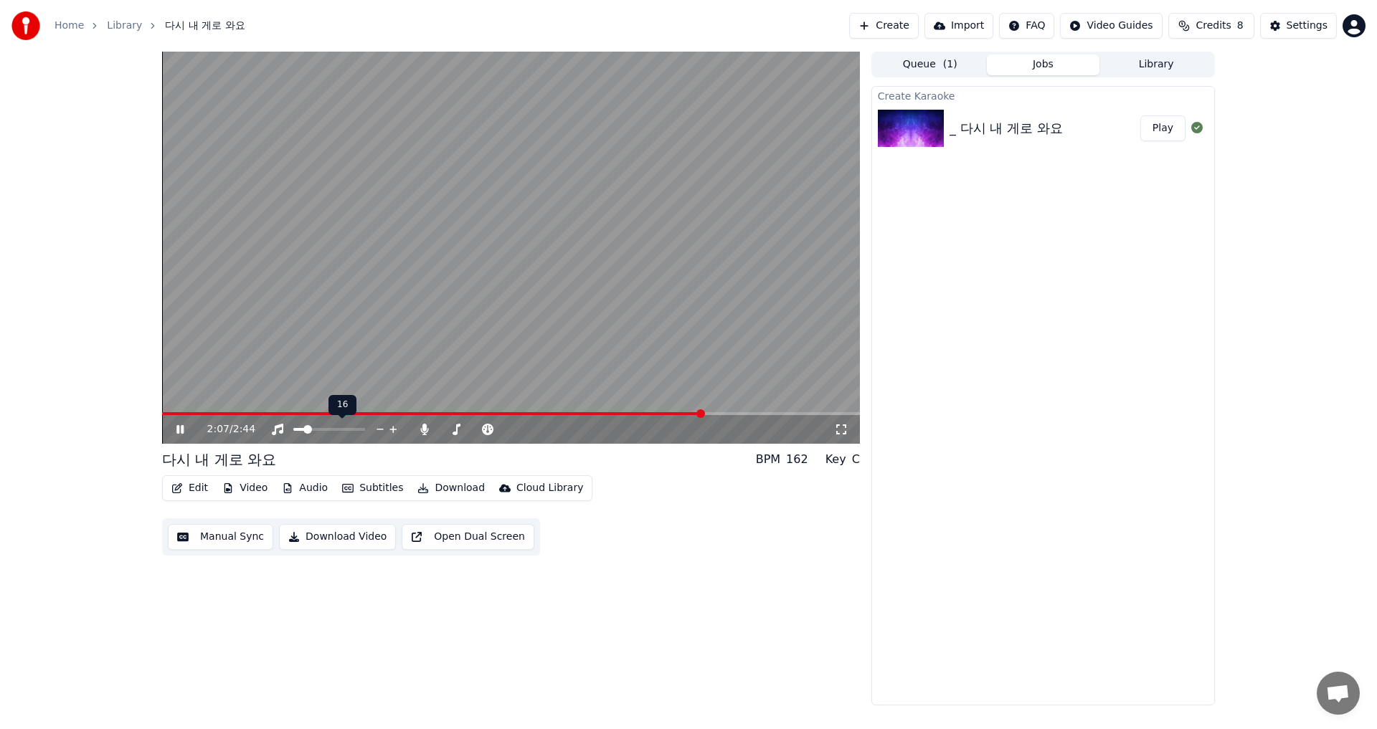
click at [379, 429] on icon at bounding box center [381, 429] width 14 height 14
click at [378, 429] on icon at bounding box center [381, 429] width 14 height 14
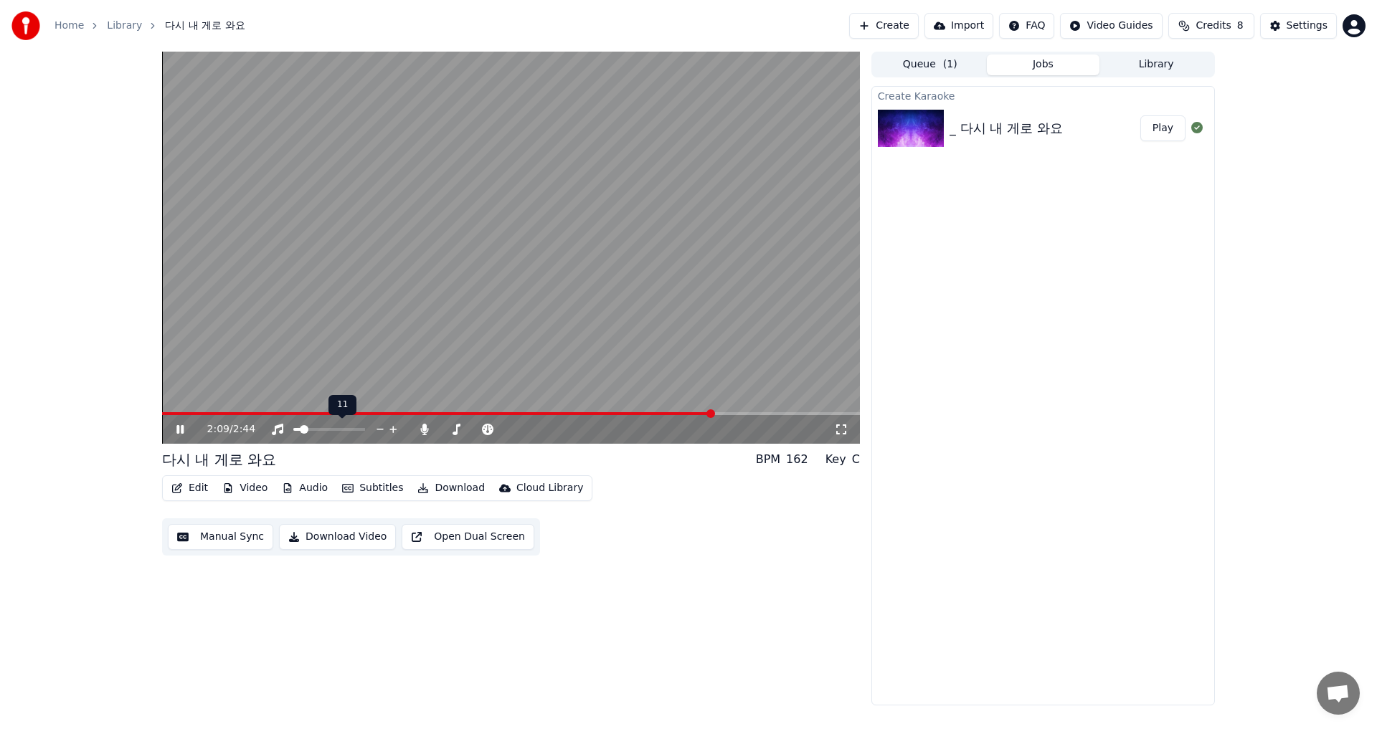
click at [378, 429] on icon at bounding box center [381, 429] width 14 height 14
click at [569, 425] on icon at bounding box center [572, 429] width 14 height 14
click at [569, 426] on icon at bounding box center [572, 429] width 14 height 14
click at [569, 425] on icon at bounding box center [572, 429] width 14 height 14
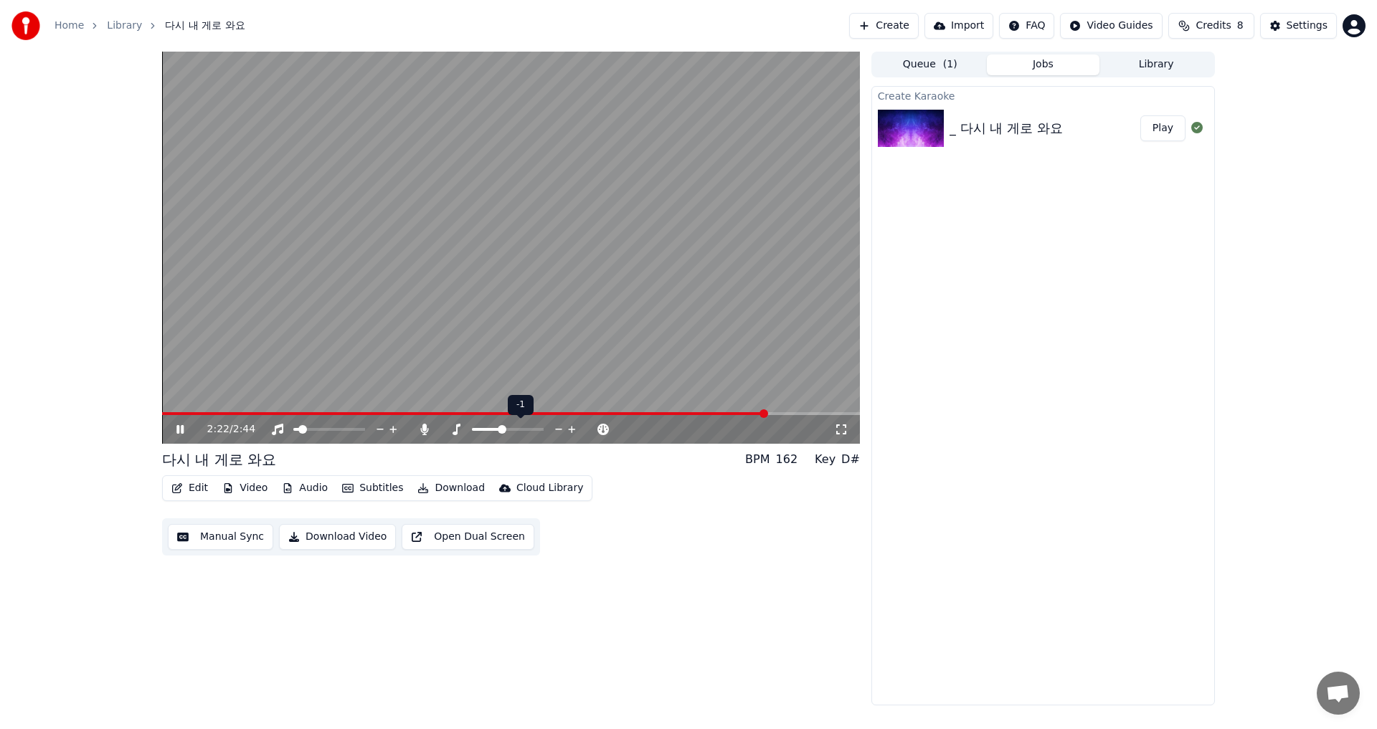
click at [569, 424] on icon at bounding box center [572, 429] width 14 height 14
click at [569, 423] on icon at bounding box center [572, 429] width 14 height 14
click at [569, 422] on icon at bounding box center [572, 429] width 14 height 14
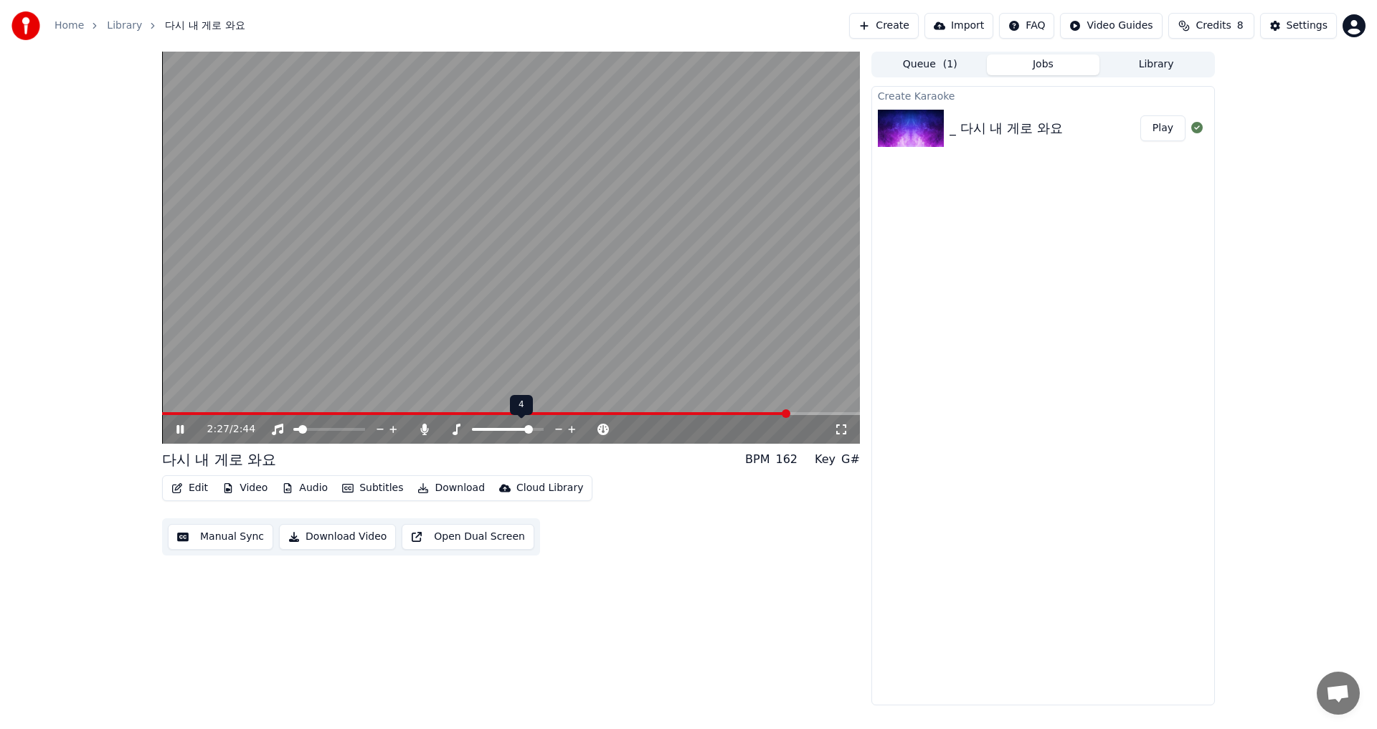
click at [569, 422] on icon at bounding box center [572, 429] width 14 height 14
click at [472, 431] on span at bounding box center [472, 429] width 0 height 3
click at [509, 434] on span at bounding box center [512, 429] width 9 height 9
click at [178, 412] on div "2:44 / 2:44" at bounding box center [511, 248] width 698 height 392
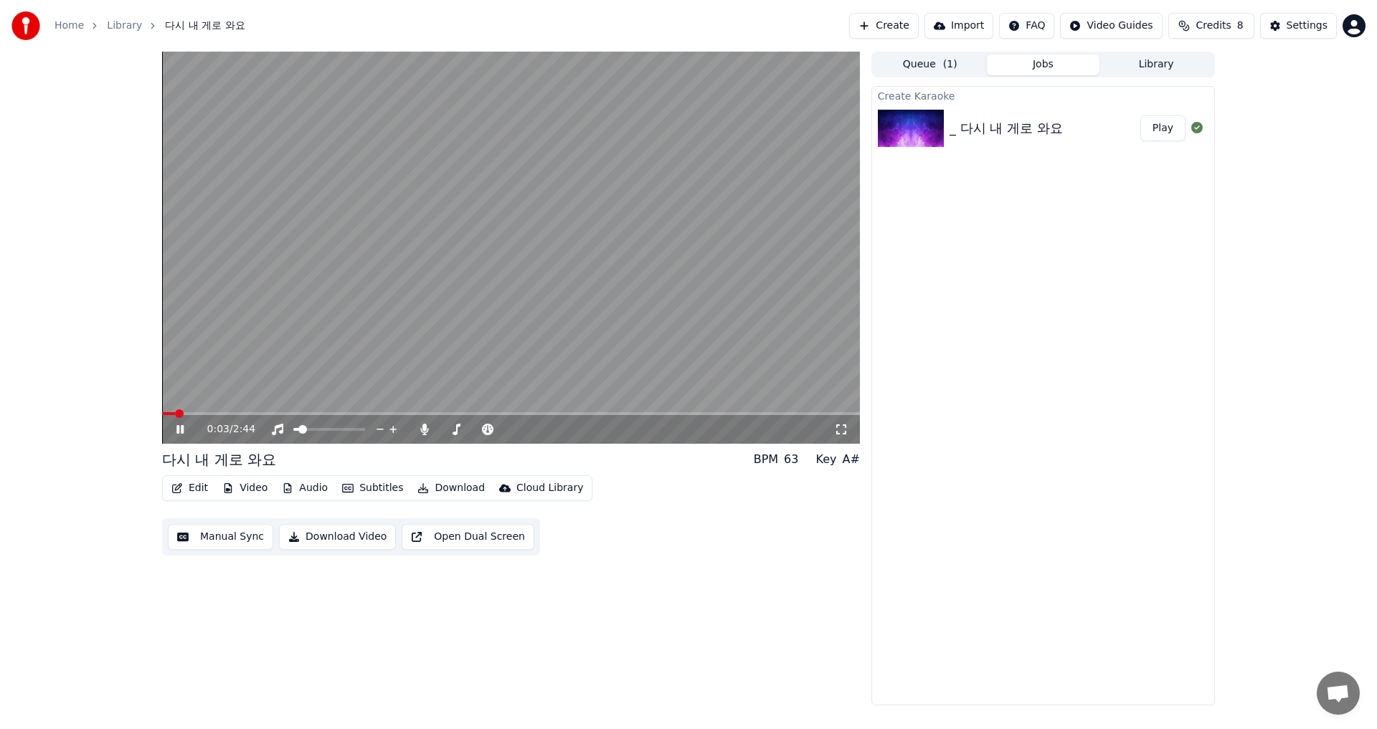
click at [176, 418] on span at bounding box center [179, 413] width 9 height 9
click at [351, 434] on span at bounding box center [349, 429] width 9 height 9
click at [512, 426] on span at bounding box center [507, 429] width 9 height 9
drag, startPoint x: 523, startPoint y: 432, endPoint x: 552, endPoint y: 419, distance: 32.4
click at [534, 427] on div "0:29 / 2:44" at bounding box center [520, 429] width 627 height 14
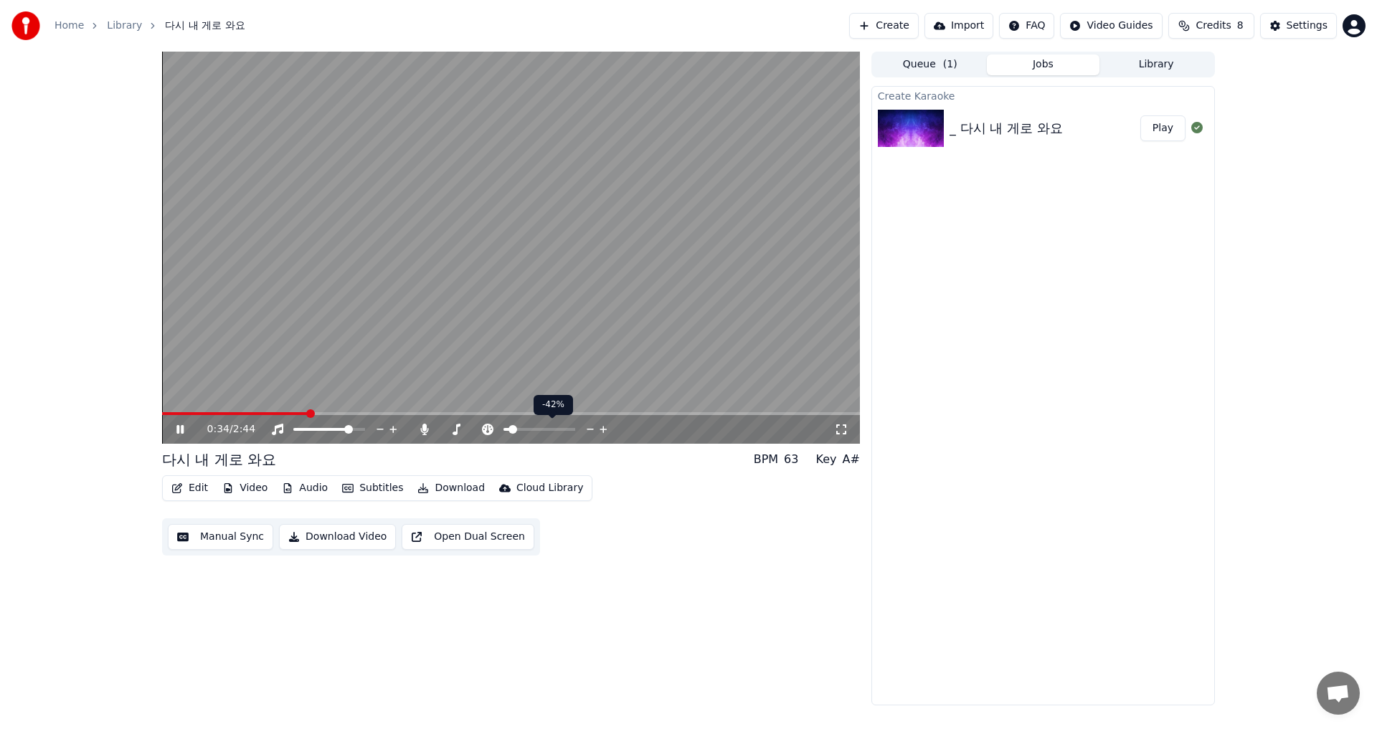
click at [589, 429] on icon at bounding box center [591, 429] width 14 height 14
click at [589, 427] on icon at bounding box center [591, 429] width 14 height 14
click at [589, 426] on icon at bounding box center [591, 429] width 14 height 14
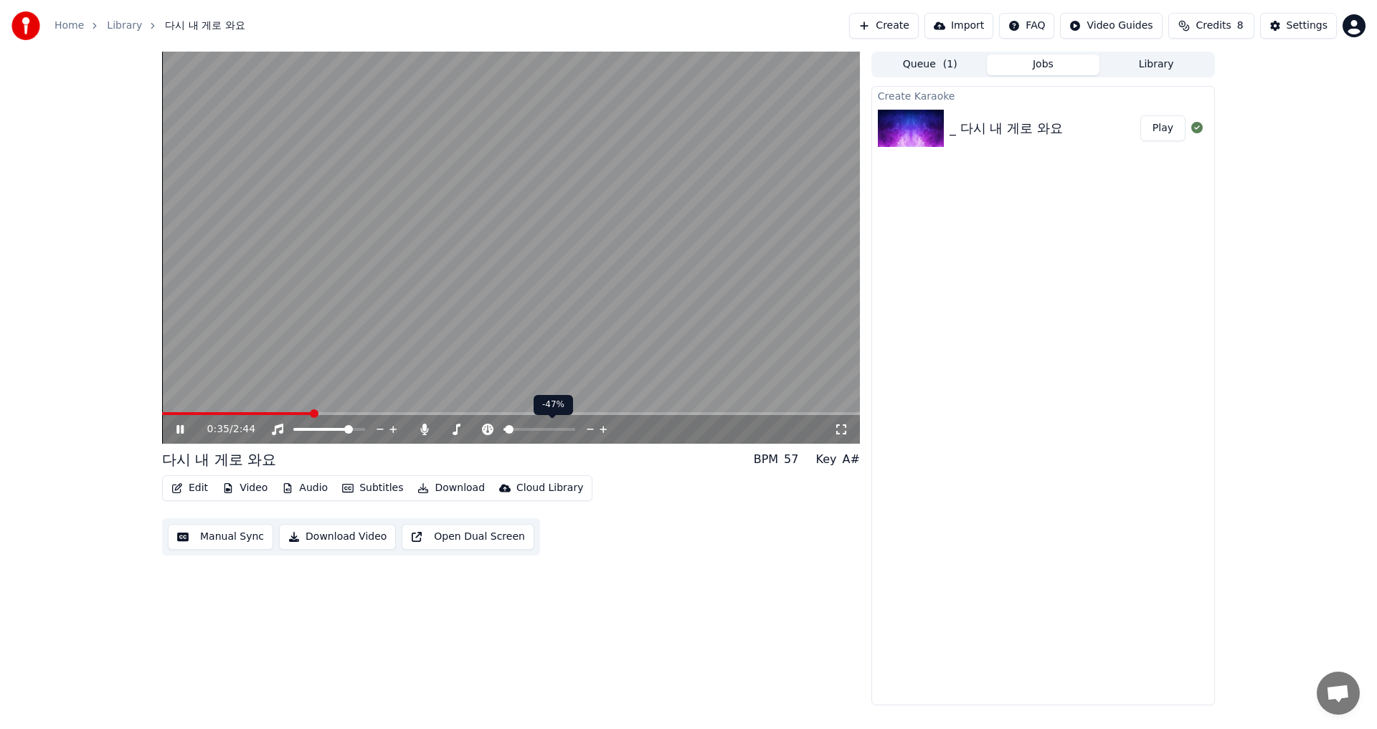
click at [589, 426] on icon at bounding box center [591, 429] width 14 height 14
click at [589, 429] on icon at bounding box center [591, 429] width 14 height 14
click at [589, 430] on icon at bounding box center [591, 429] width 14 height 14
click at [588, 431] on icon at bounding box center [591, 429] width 14 height 14
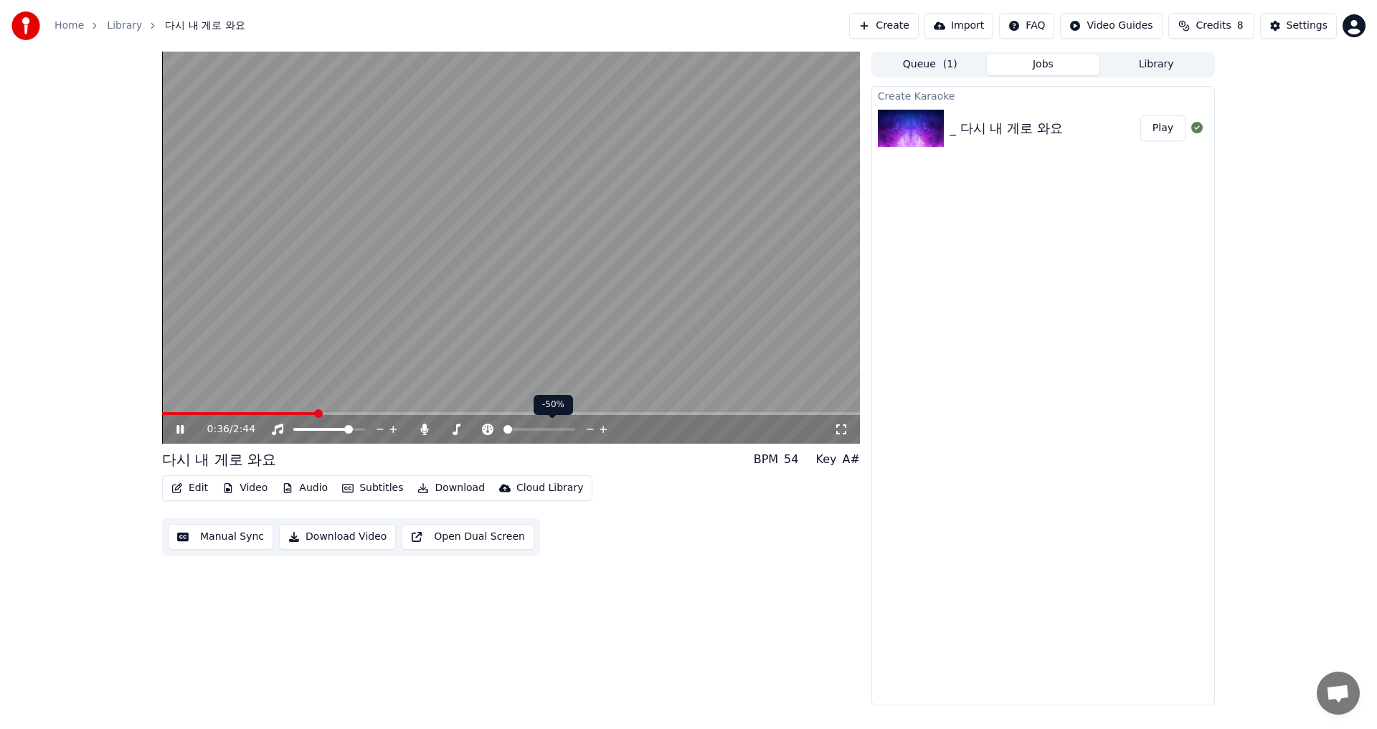
click at [588, 432] on icon at bounding box center [591, 429] width 14 height 14
click at [587, 431] on icon at bounding box center [591, 429] width 14 height 14
click at [587, 432] on icon at bounding box center [591, 429] width 14 height 14
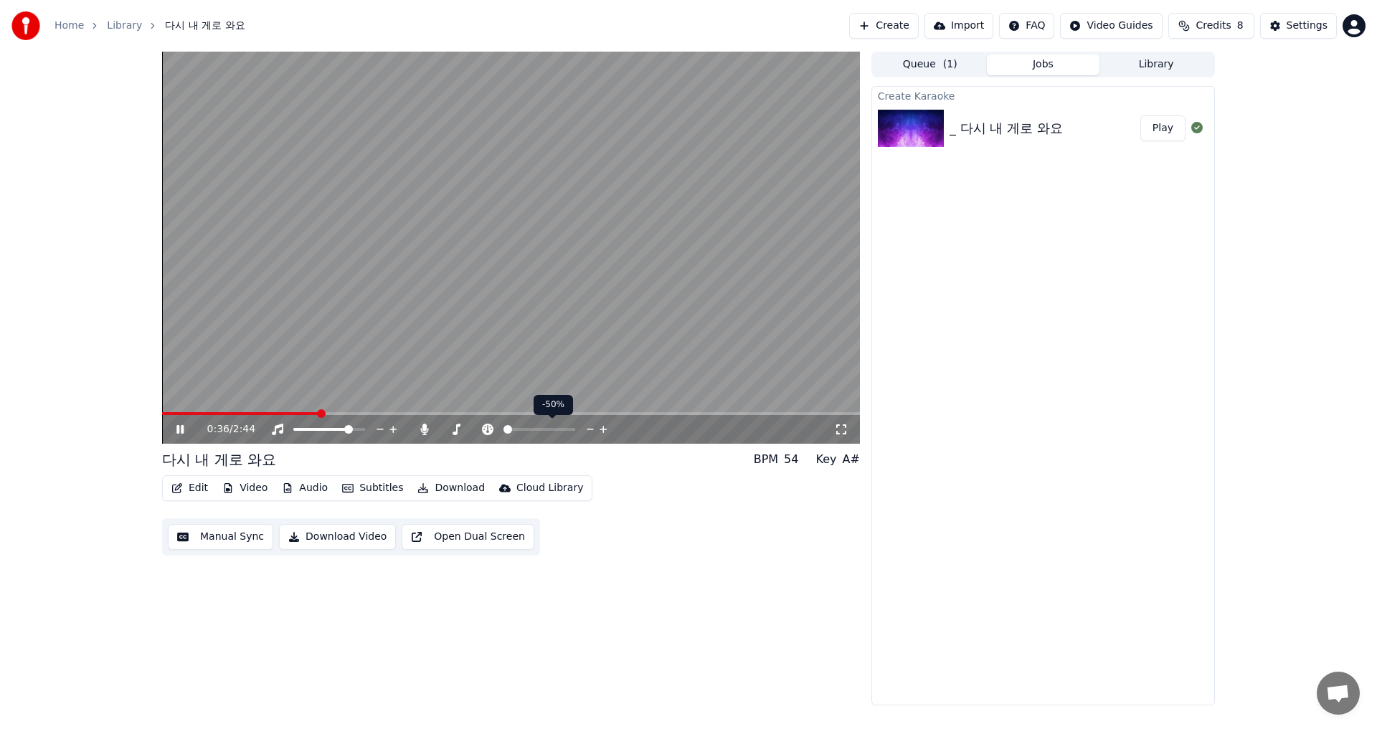
click at [586, 432] on icon at bounding box center [591, 429] width 14 height 14
drag, startPoint x: 586, startPoint y: 432, endPoint x: 579, endPoint y: 434, distance: 7.5
click at [579, 433] on div at bounding box center [552, 429] width 115 height 14
click at [504, 427] on span at bounding box center [507, 429] width 9 height 9
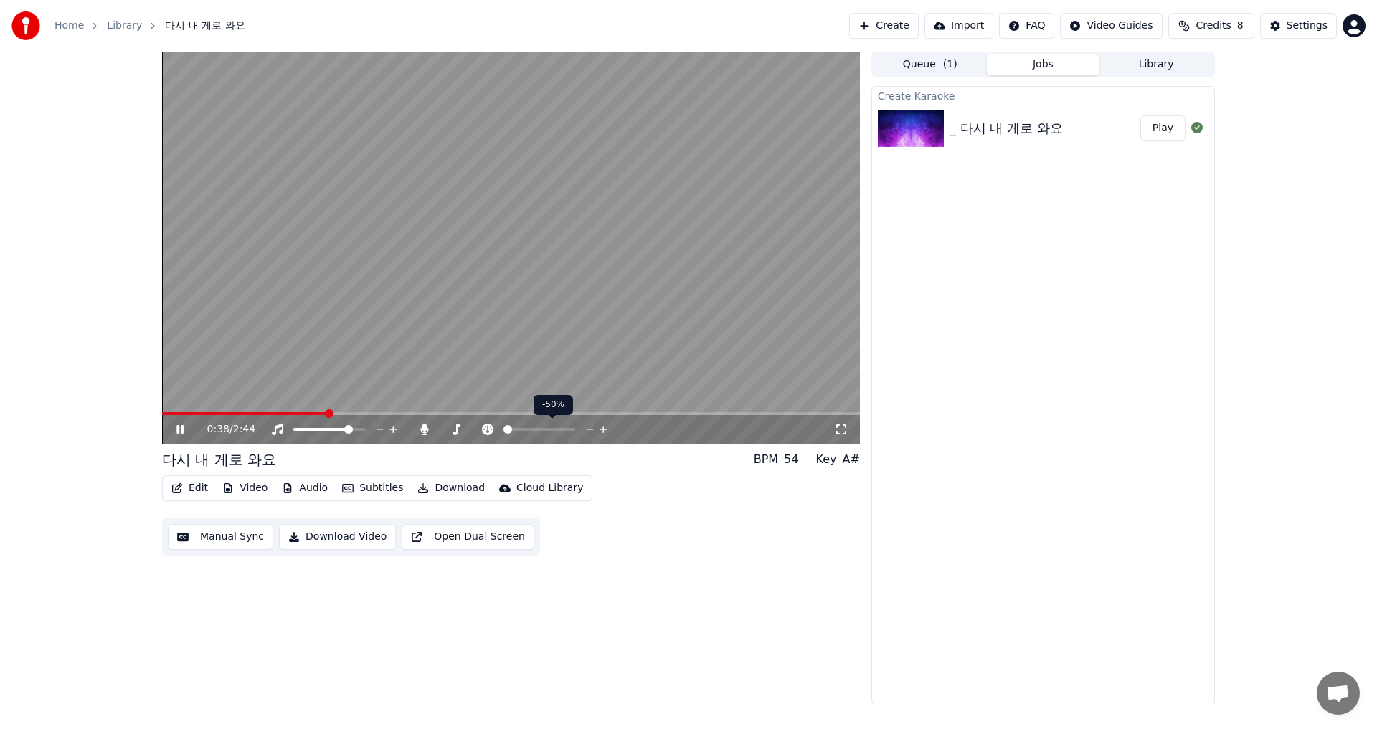
click at [503, 431] on span at bounding box center [507, 429] width 9 height 9
click at [454, 430] on icon at bounding box center [456, 429] width 14 height 11
click at [472, 434] on span at bounding box center [476, 429] width 9 height 9
click at [329, 432] on span at bounding box center [329, 429] width 9 height 9
click at [1160, 133] on button "Play" at bounding box center [1162, 128] width 45 height 26
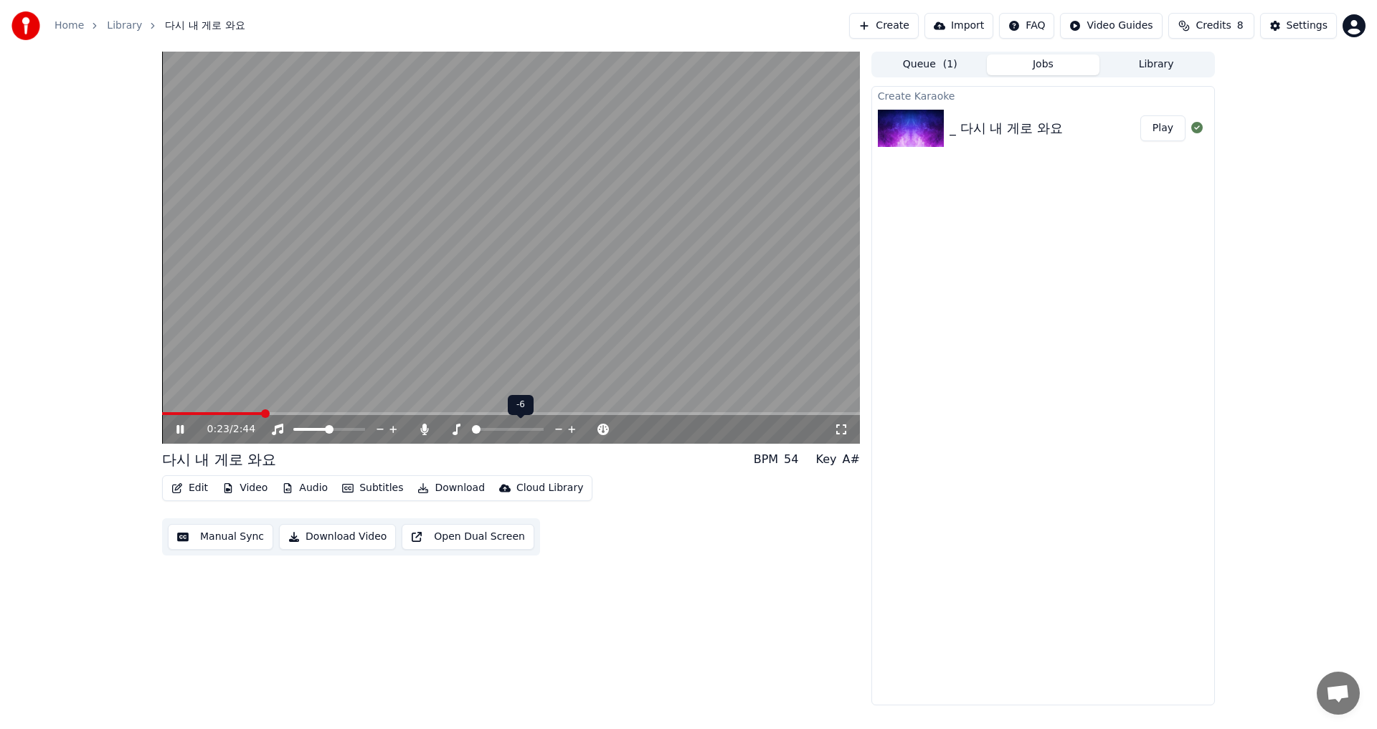
click at [472, 432] on span at bounding box center [476, 429] width 9 height 9
click at [303, 434] on span at bounding box center [306, 429] width 9 height 9
click at [544, 430] on span at bounding box center [539, 429] width 9 height 9
click at [504, 425] on div "0:41 / 2:44" at bounding box center [520, 429] width 627 height 14
click at [490, 428] on icon at bounding box center [487, 429] width 11 height 11
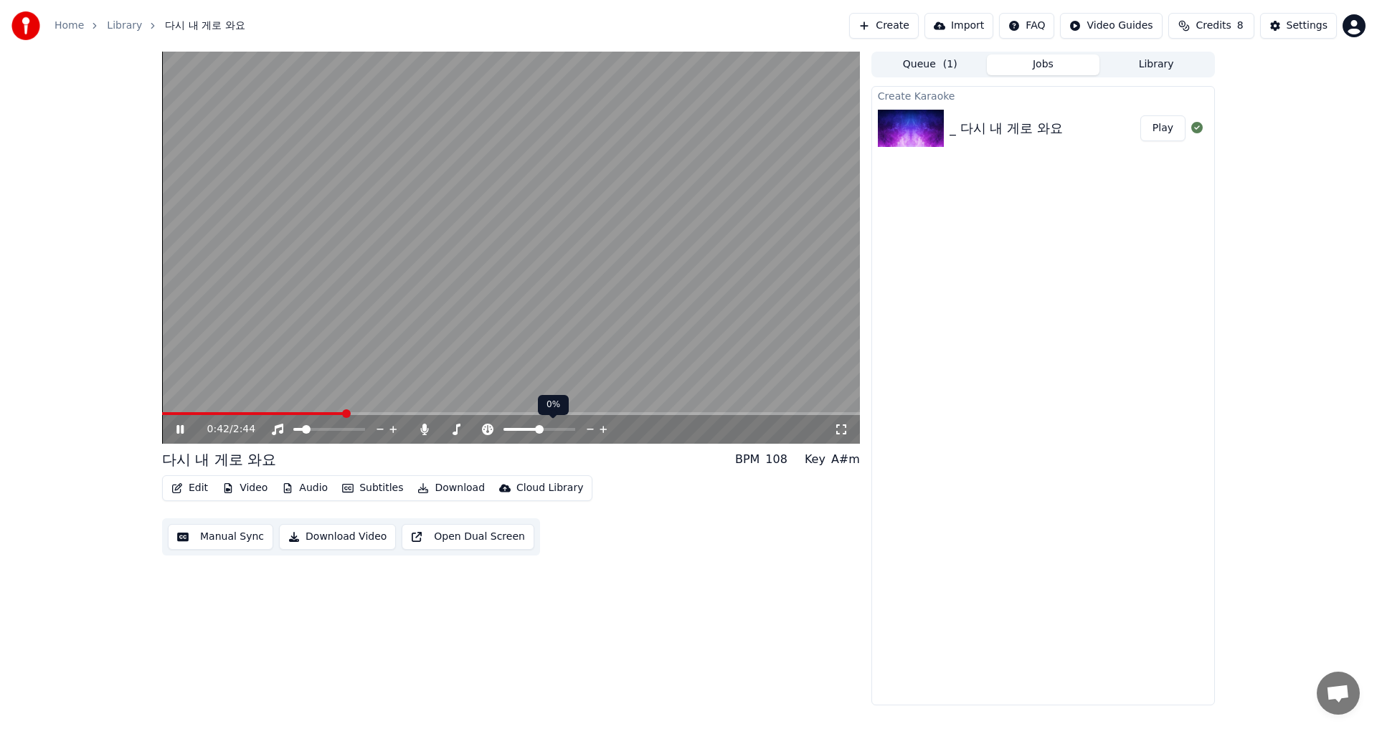
click at [490, 429] on icon at bounding box center [487, 429] width 11 height 11
click at [490, 428] on icon at bounding box center [487, 429] width 11 height 11
click at [490, 427] on icon at bounding box center [487, 429] width 14 height 11
drag, startPoint x: 538, startPoint y: 425, endPoint x: 577, endPoint y: 432, distance: 39.5
click at [600, 428] on div at bounding box center [552, 429] width 115 height 14
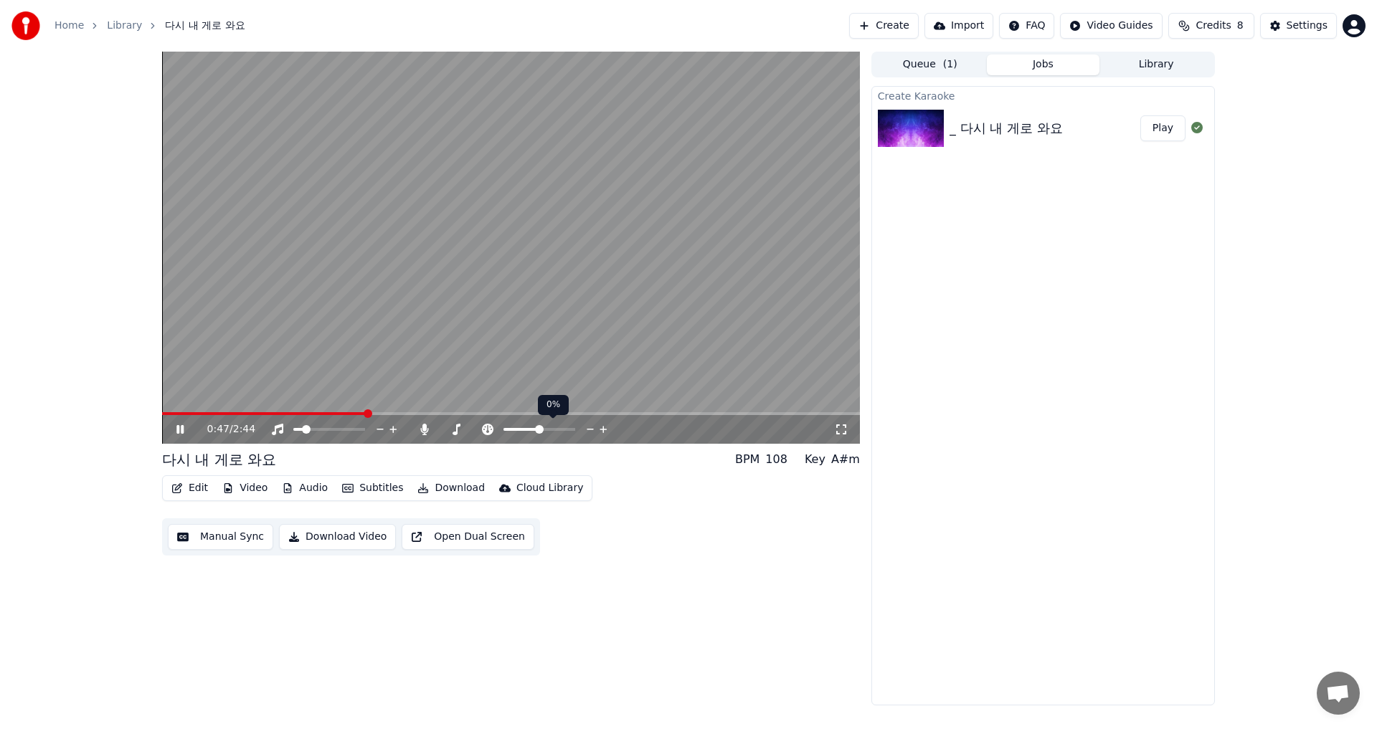
drag, startPoint x: 487, startPoint y: 425, endPoint x: 542, endPoint y: 414, distance: 56.4
click at [520, 414] on div "0:47 / 2:44" at bounding box center [511, 428] width 698 height 32
drag, startPoint x: 491, startPoint y: 427, endPoint x: 562, endPoint y: 428, distance: 71.7
click at [520, 425] on div at bounding box center [545, 429] width 130 height 14
click at [575, 425] on span at bounding box center [571, 429] width 9 height 9
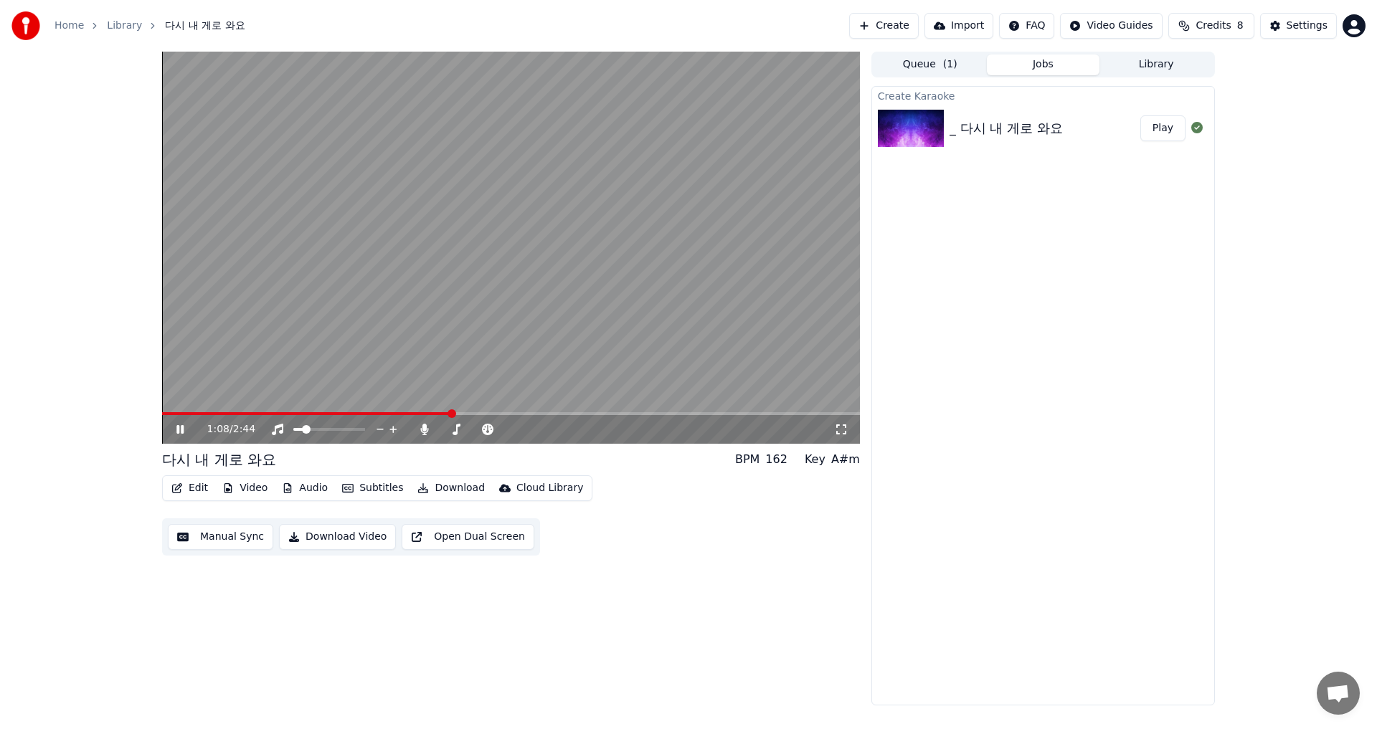
click at [1160, 136] on button "Play" at bounding box center [1162, 128] width 45 height 26
click at [331, 425] on span at bounding box center [330, 429] width 9 height 9
click at [395, 427] on icon at bounding box center [394, 429] width 14 height 14
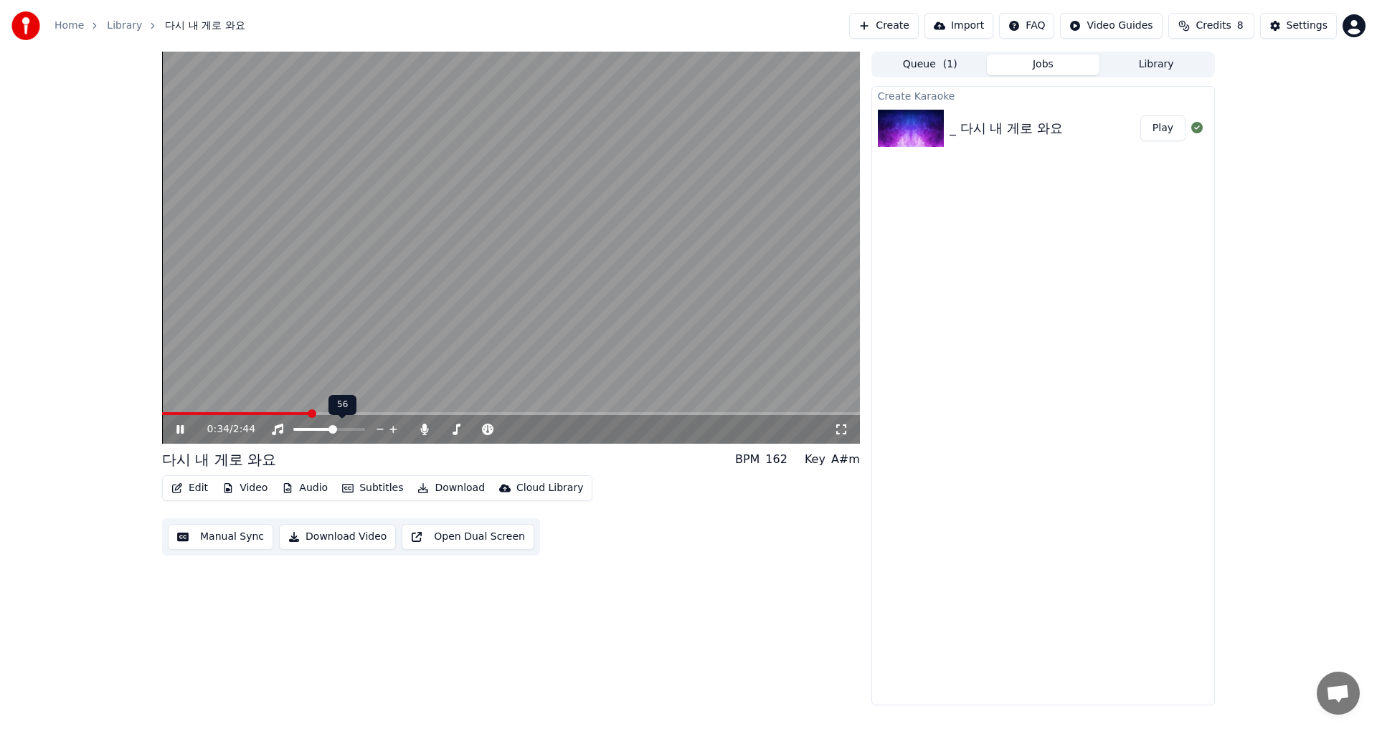
click at [395, 427] on icon at bounding box center [394, 429] width 14 height 14
click at [396, 426] on icon at bounding box center [394, 429] width 14 height 14
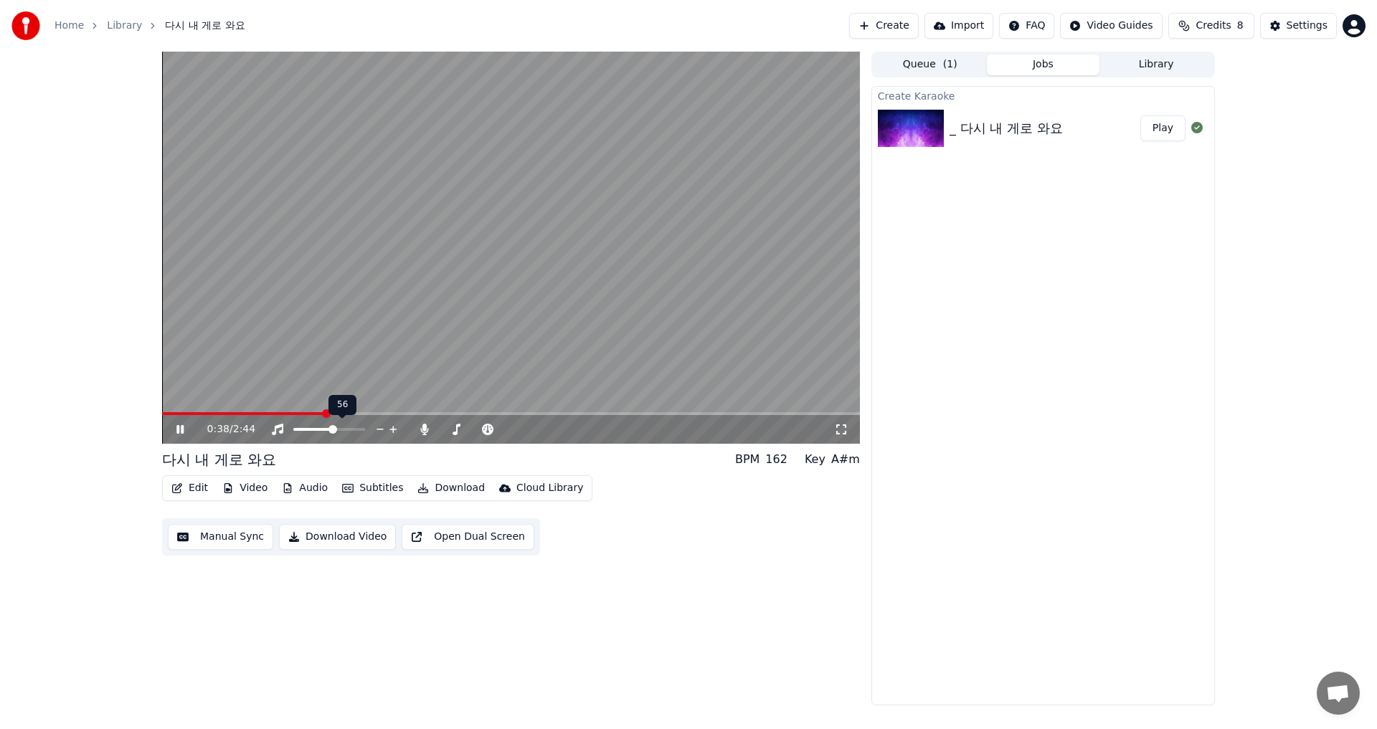
click at [396, 426] on icon at bounding box center [394, 429] width 14 height 14
click at [396, 427] on icon at bounding box center [394, 429] width 14 height 14
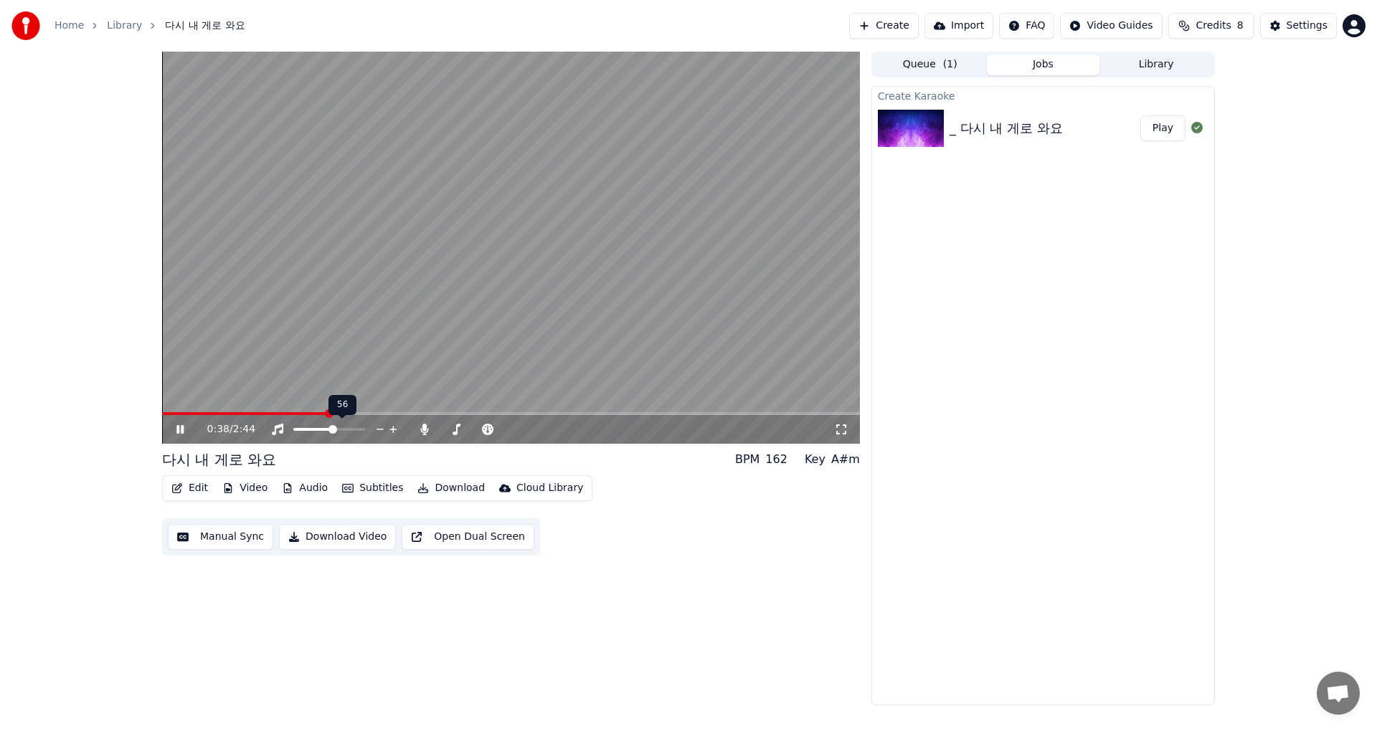
click at [396, 427] on icon at bounding box center [394, 429] width 14 height 14
click at [396, 426] on icon at bounding box center [394, 429] width 14 height 14
click at [397, 426] on icon at bounding box center [394, 429] width 14 height 14
click at [392, 427] on icon at bounding box center [394, 429] width 14 height 14
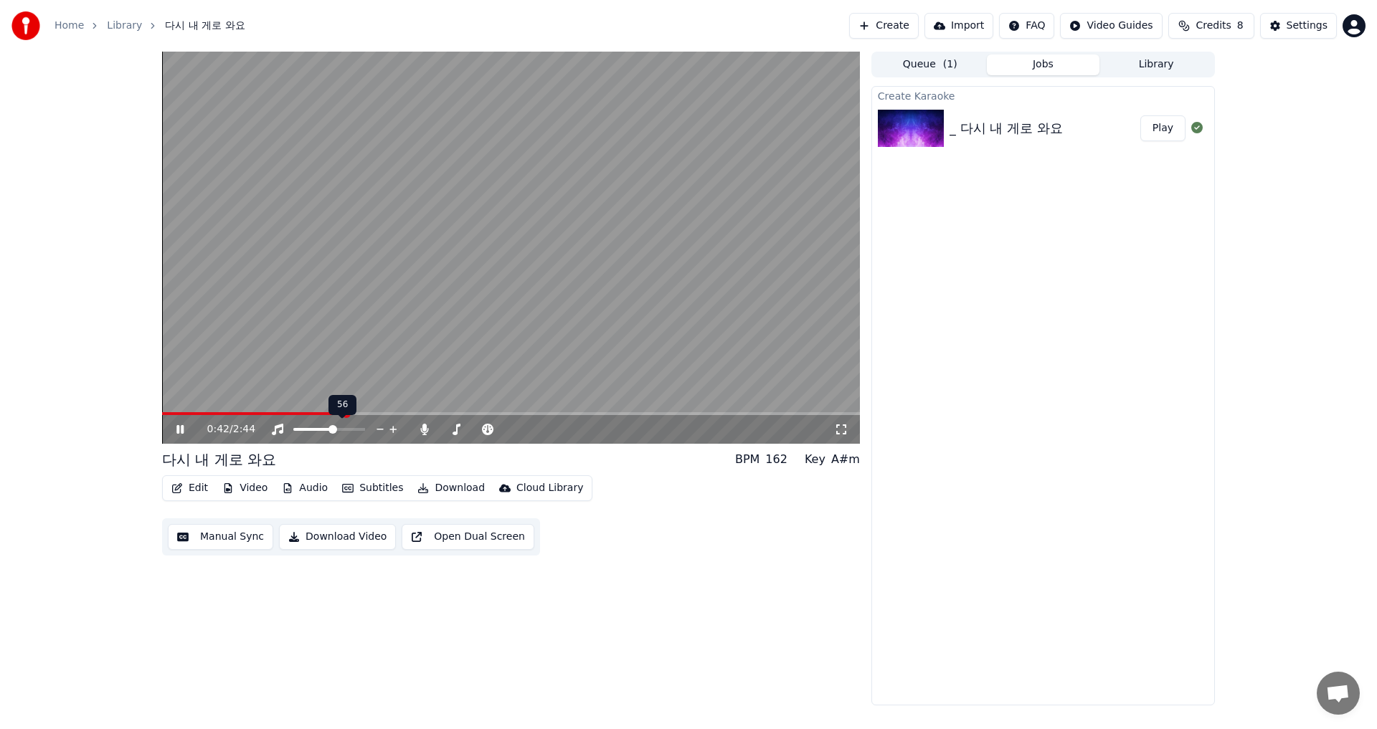
click at [397, 427] on icon at bounding box center [394, 429] width 14 height 14
click at [399, 425] on icon at bounding box center [394, 429] width 14 height 14
click at [400, 426] on div "0:51 / 2:44" at bounding box center [520, 429] width 627 height 14
click at [400, 425] on div "0:51 / 2:44" at bounding box center [520, 429] width 627 height 14
click at [402, 425] on div "0:51 / 2:44" at bounding box center [520, 429] width 627 height 14
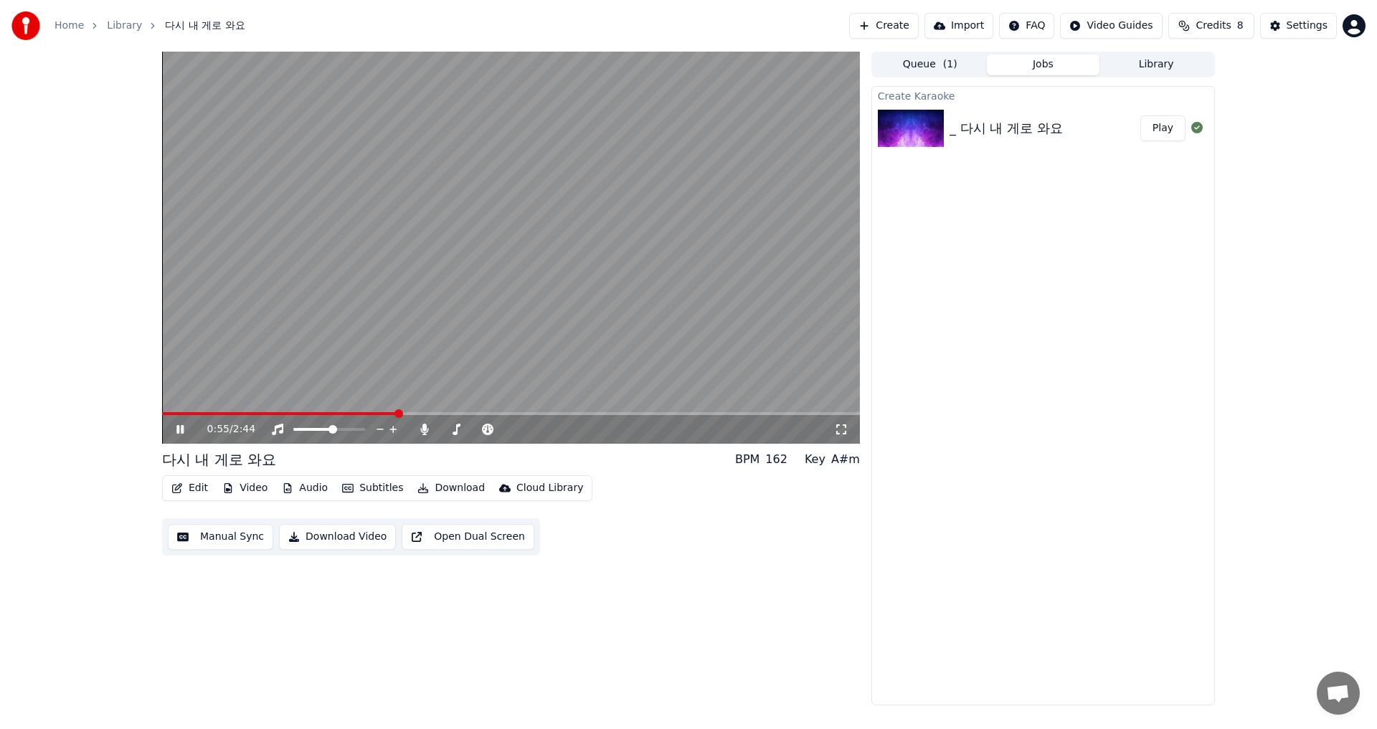
click at [402, 425] on div "0:55 / 2:44" at bounding box center [520, 429] width 627 height 14
drag, startPoint x: 514, startPoint y: 437, endPoint x: 564, endPoint y: 424, distance: 51.8
click at [549, 426] on div "1:03 / 2:44" at bounding box center [520, 429] width 627 height 14
drag, startPoint x: 536, startPoint y: 428, endPoint x: 640, endPoint y: 420, distance: 103.6
click at [640, 420] on div "1:03 / 2:44" at bounding box center [511, 429] width 698 height 29
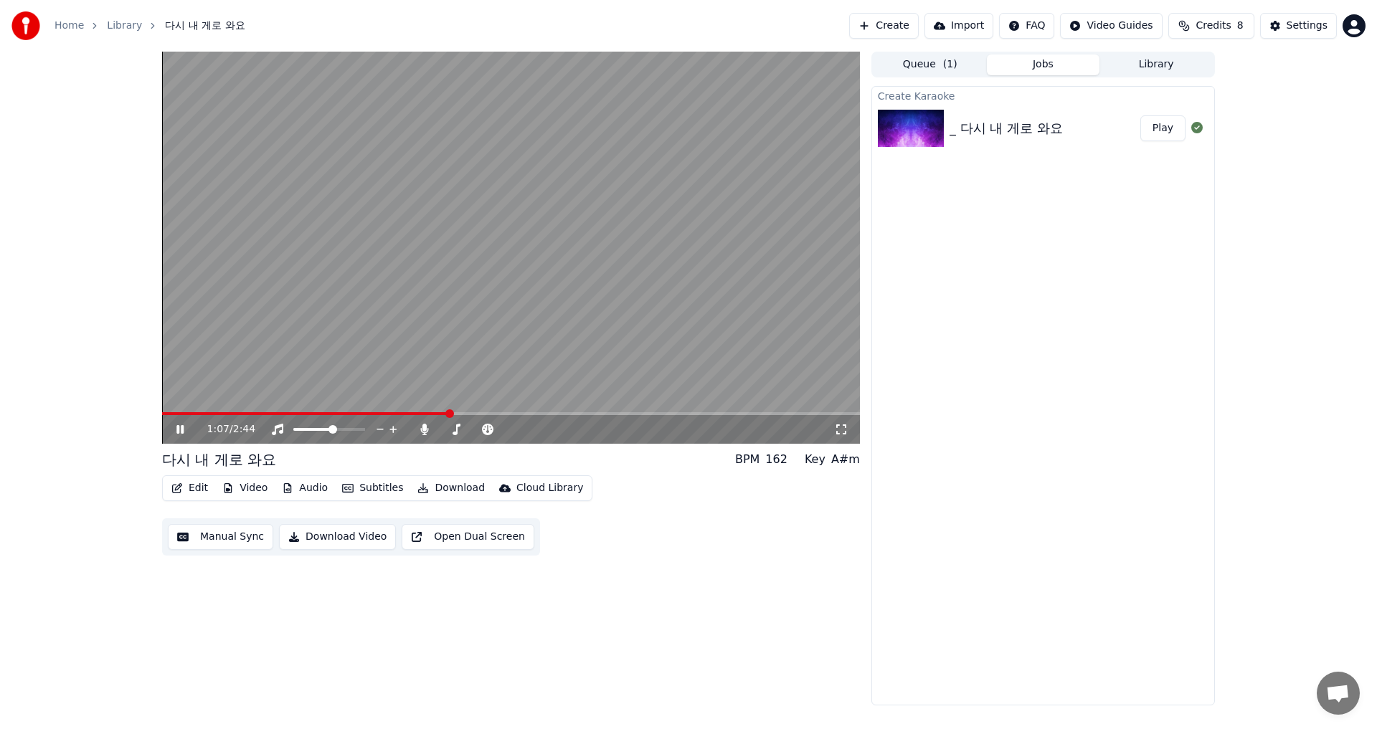
drag, startPoint x: 505, startPoint y: 422, endPoint x: 559, endPoint y: 420, distance: 53.8
click at [546, 417] on div "1:07 / 2:44" at bounding box center [511, 429] width 698 height 29
drag, startPoint x: 569, startPoint y: 443, endPoint x: 598, endPoint y: 431, distance: 31.8
click at [596, 432] on div "1:08 / 2:44" at bounding box center [511, 429] width 698 height 29
click at [559, 433] on div "1:08 / 2:44" at bounding box center [520, 429] width 627 height 14
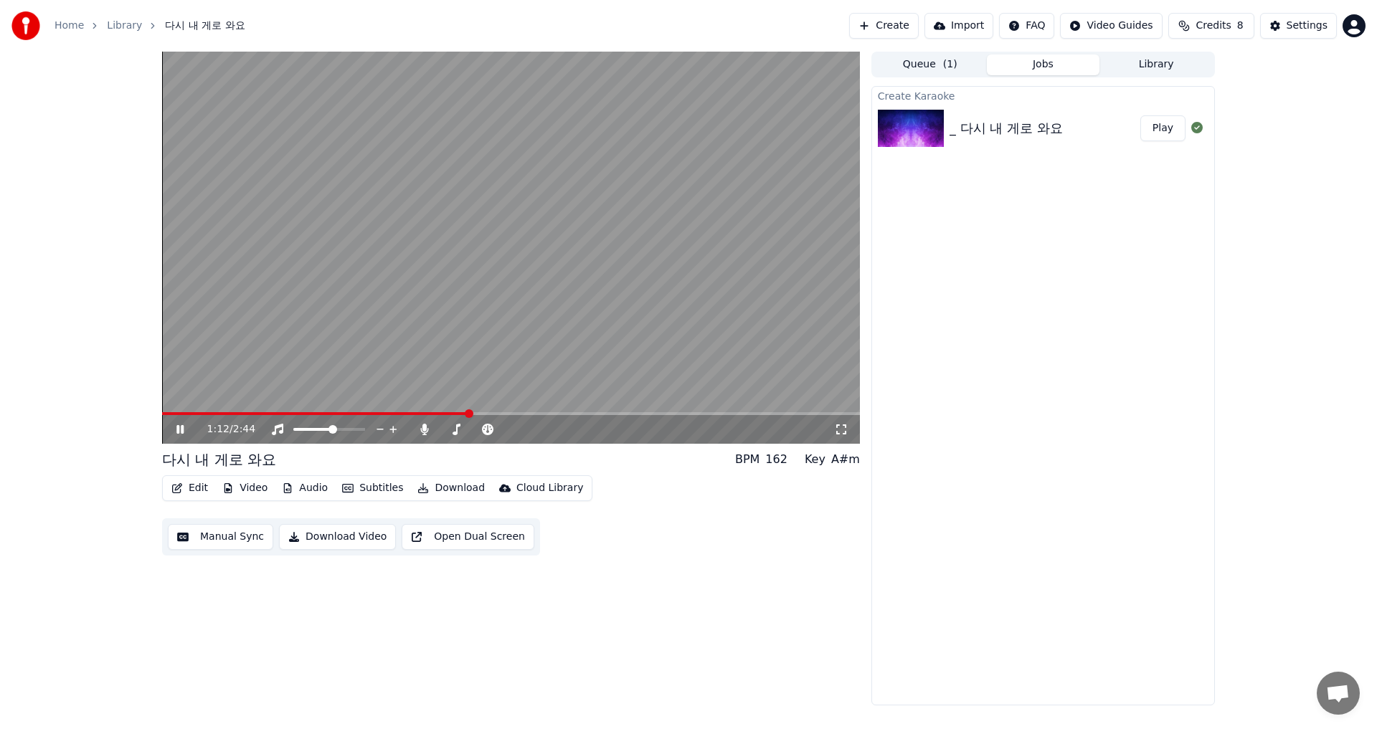
drag, startPoint x: 522, startPoint y: 431, endPoint x: 584, endPoint y: 420, distance: 62.7
click at [584, 420] on div "1:12 / 2:44" at bounding box center [511, 429] width 698 height 29
drag, startPoint x: 566, startPoint y: 425, endPoint x: 458, endPoint y: 430, distance: 108.4
click at [458, 430] on div "1:12 / 2:44" at bounding box center [520, 429] width 627 height 14
drag, startPoint x: 584, startPoint y: 429, endPoint x: 574, endPoint y: 432, distance: 10.0
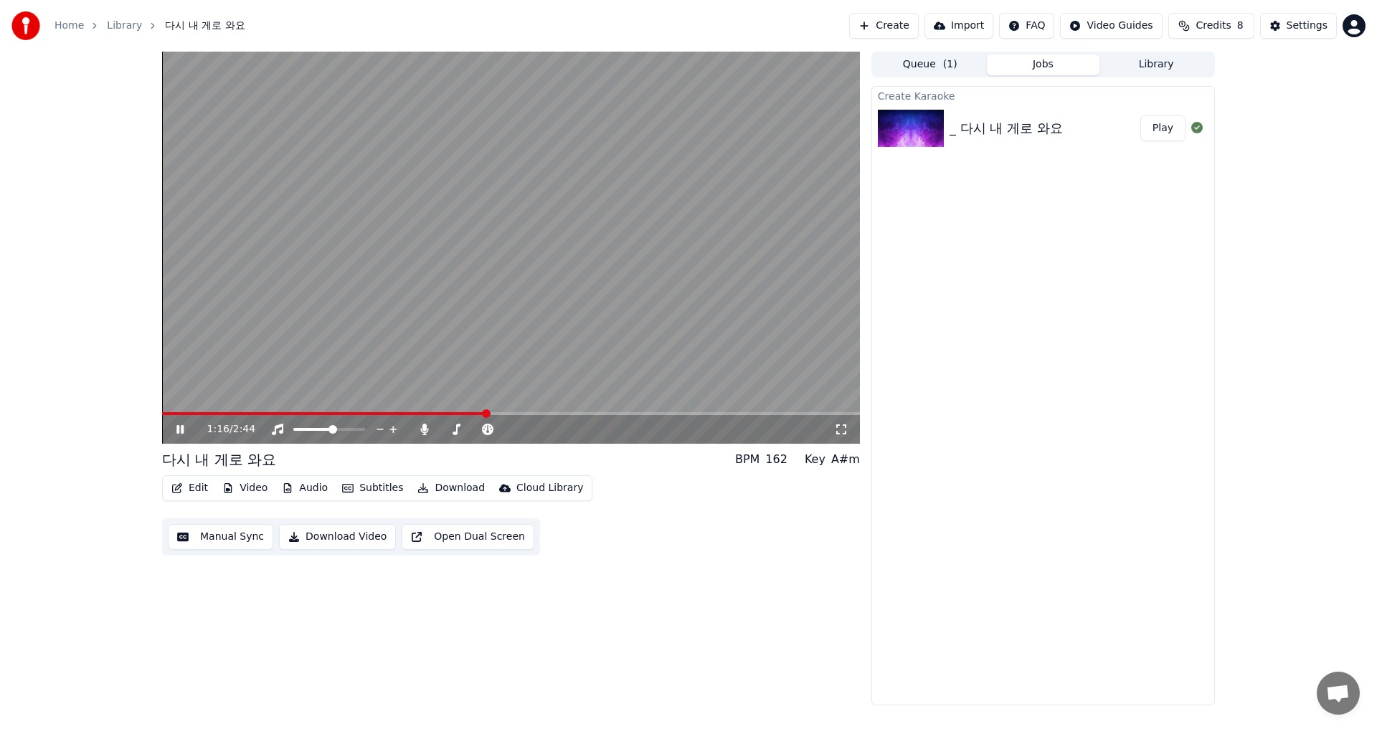
click at [579, 431] on div "1:16 / 2:44" at bounding box center [520, 429] width 627 height 14
click at [536, 428] on div "1:16 / 2:44" at bounding box center [520, 429] width 627 height 14
click at [486, 432] on icon at bounding box center [487, 429] width 14 height 11
click at [518, 422] on div "1:19 / 2:44" at bounding box center [511, 429] width 698 height 29
click at [394, 427] on icon at bounding box center [394, 429] width 14 height 14
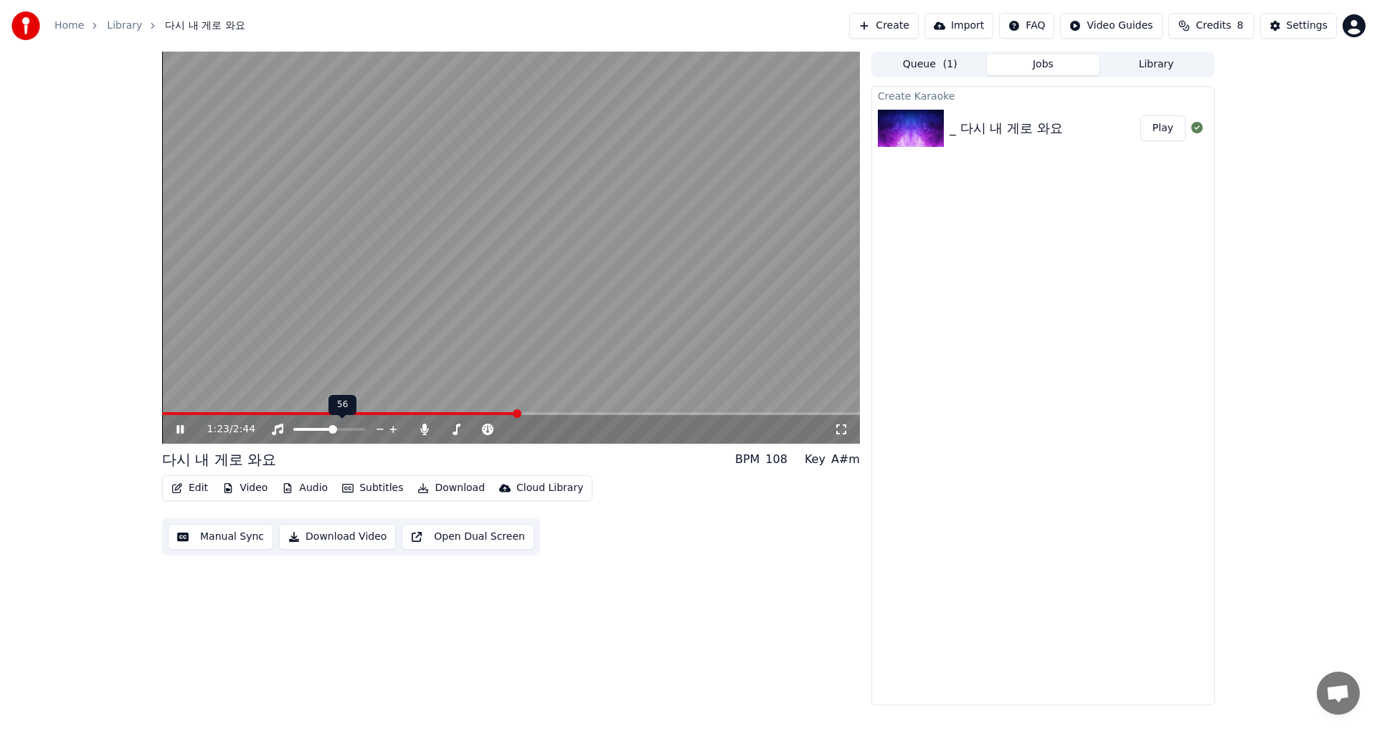
click at [397, 424] on icon at bounding box center [394, 429] width 14 height 14
click at [361, 428] on span at bounding box center [329, 429] width 72 height 3
click at [365, 425] on span at bounding box center [360, 429] width 9 height 9
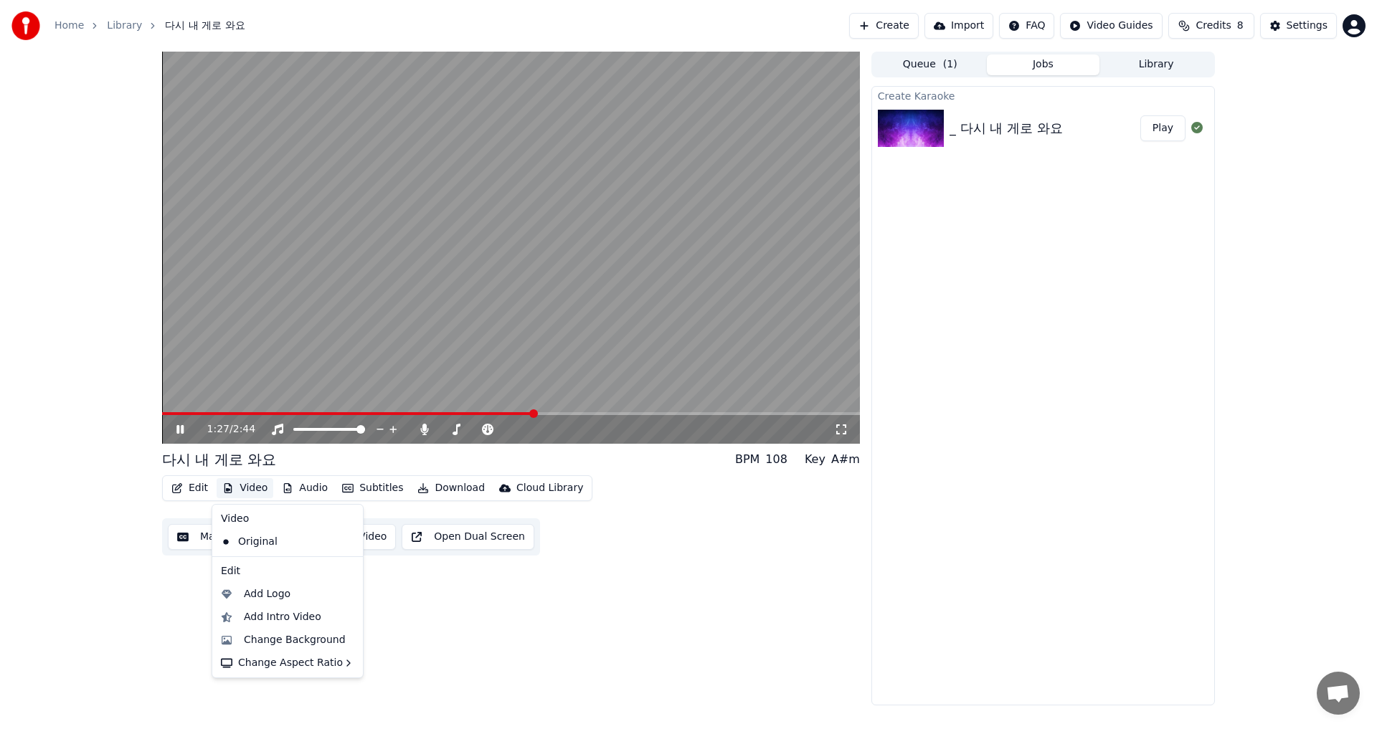
click at [248, 486] on button "Video" at bounding box center [245, 488] width 57 height 20
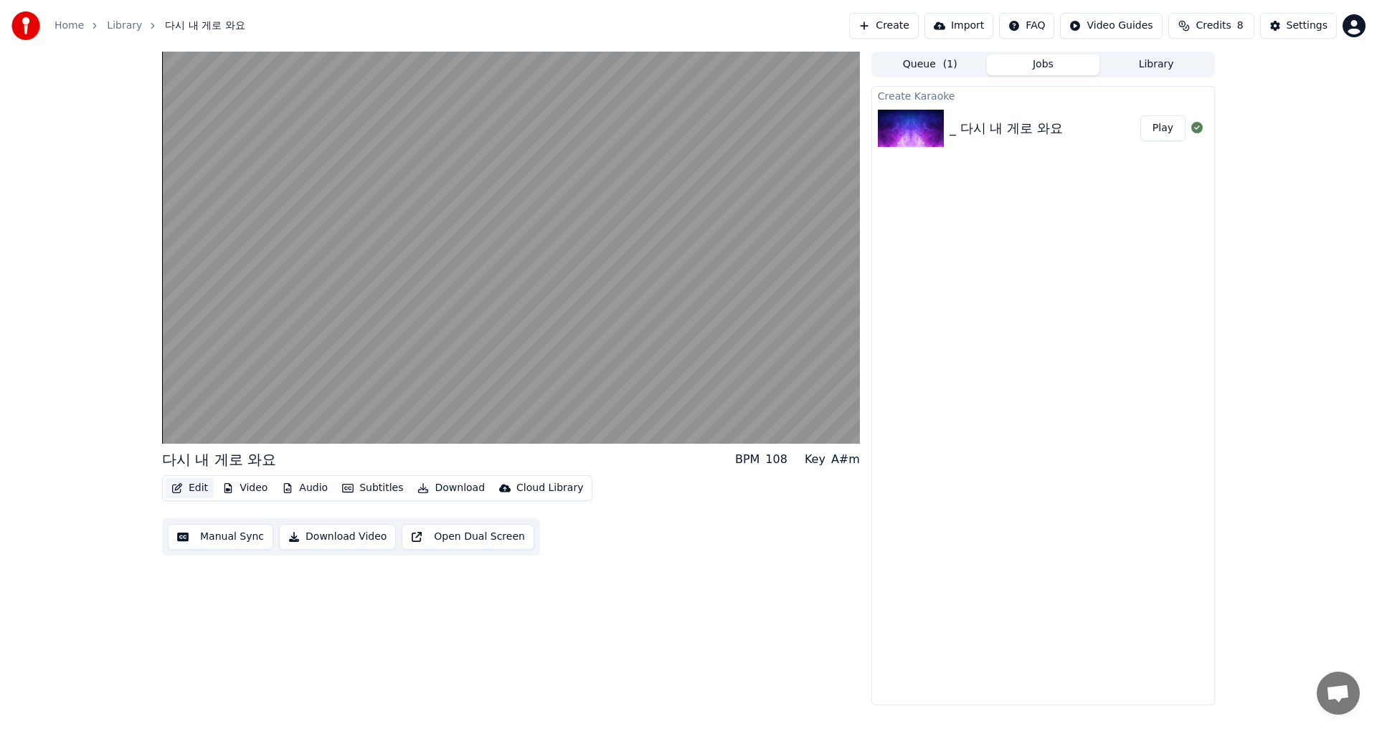
click at [199, 489] on button "Edit" at bounding box center [190, 488] width 48 height 20
click at [250, 488] on button "Video" at bounding box center [245, 488] width 57 height 20
click at [298, 488] on button "Audio" at bounding box center [304, 488] width 57 height 20
click at [369, 487] on button "Subtitles" at bounding box center [372, 488] width 72 height 20
click at [516, 491] on div "Cloud Library" at bounding box center [549, 488] width 67 height 14
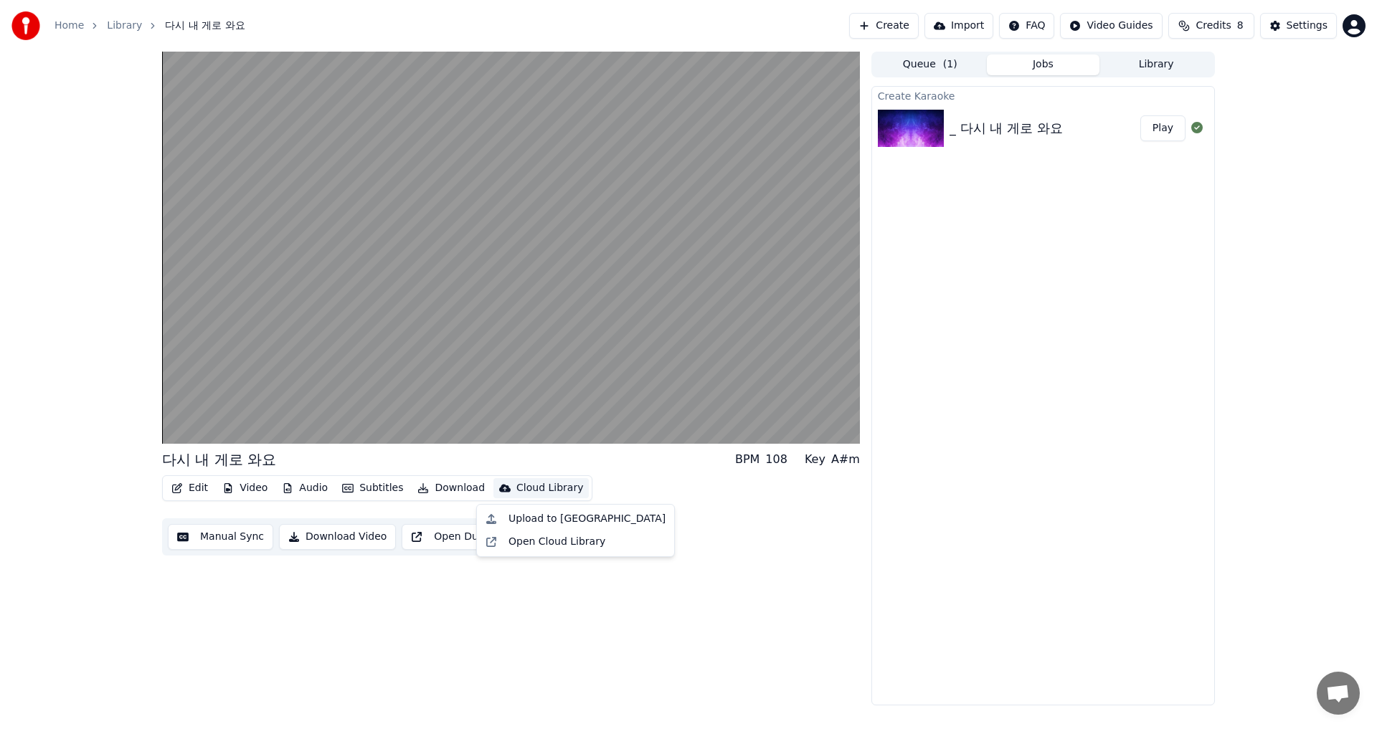
click at [546, 488] on div "Cloud Library" at bounding box center [549, 488] width 67 height 14
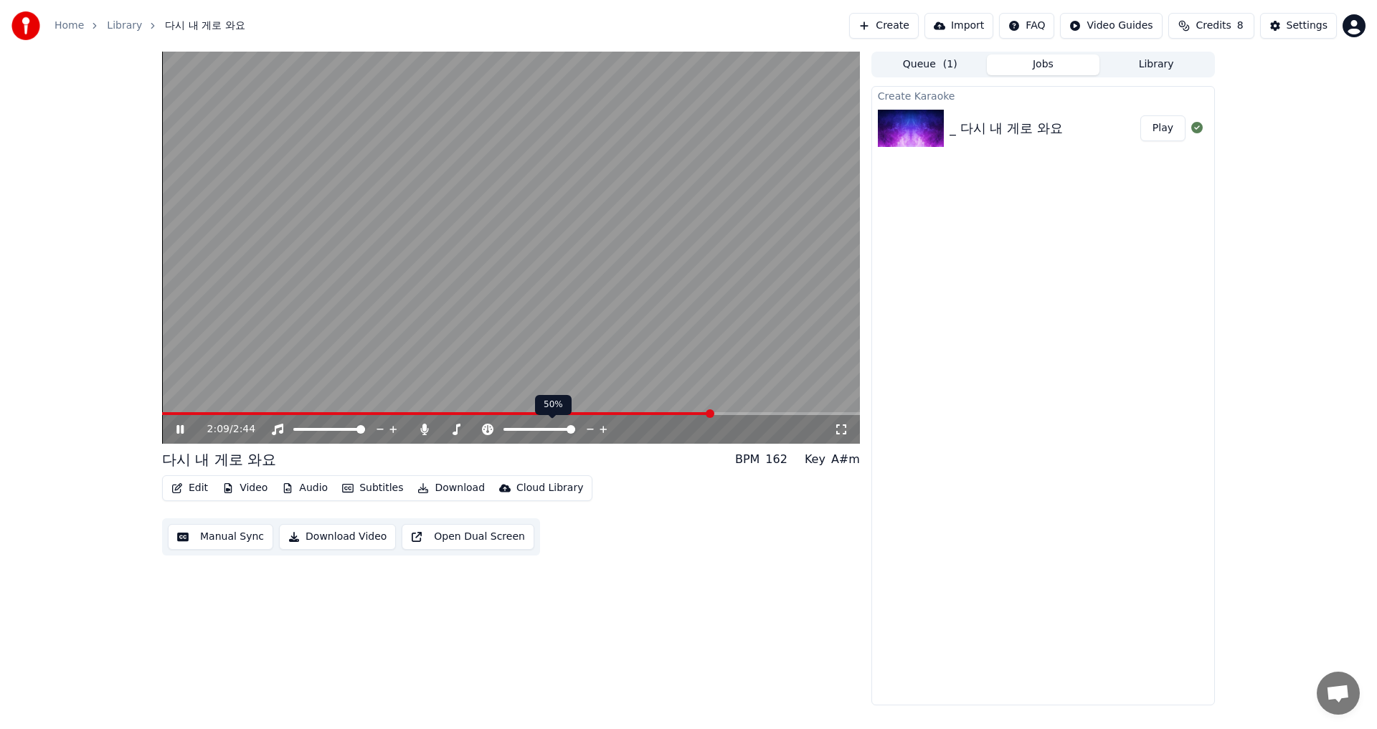
click at [575, 434] on span at bounding box center [571, 429] width 9 height 9
click at [575, 425] on span at bounding box center [571, 429] width 9 height 9
click at [1157, 127] on button "Play" at bounding box center [1162, 128] width 45 height 26
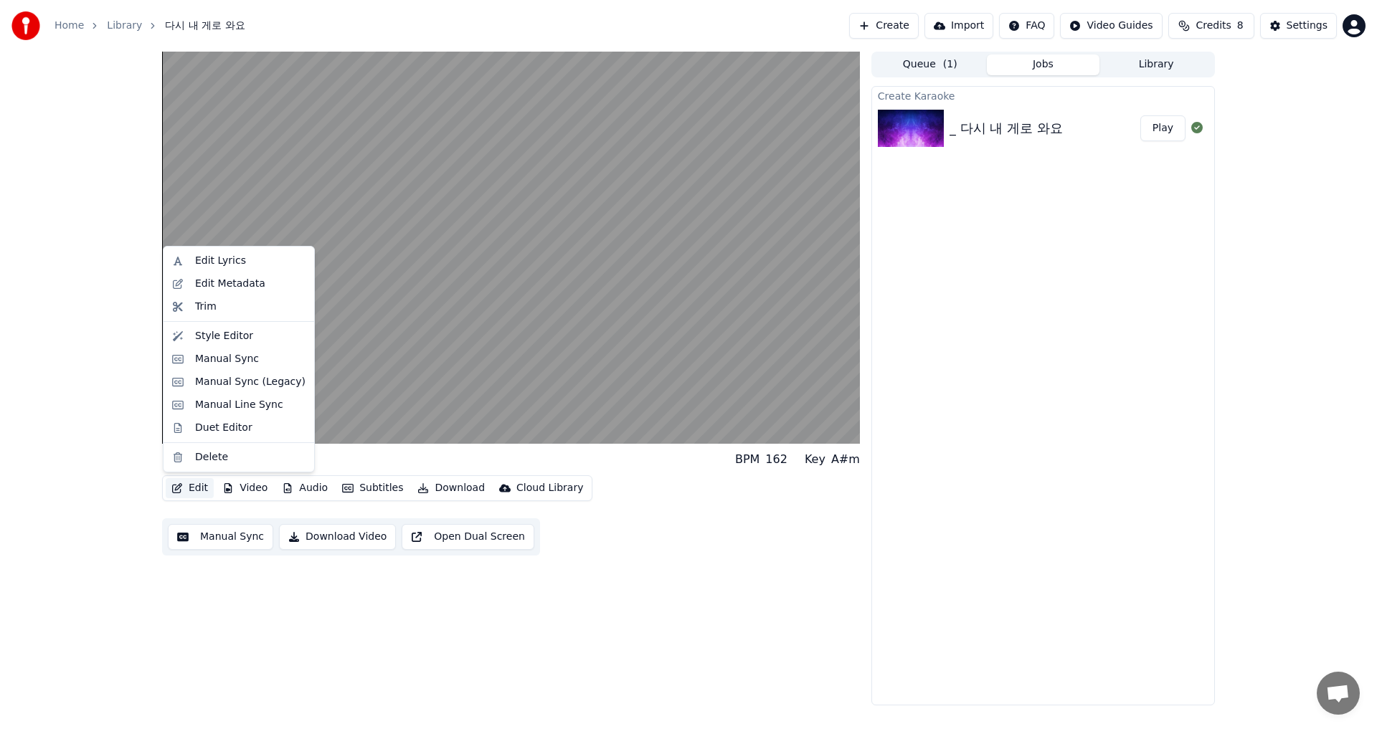
click at [194, 485] on button "Edit" at bounding box center [190, 488] width 48 height 20
click at [14, 359] on div "다시 내 게로 와요 BPM 162 Key A#m Edit Video Audio Subtitles Download Cloud Library Ma…" at bounding box center [688, 379] width 1377 height 654
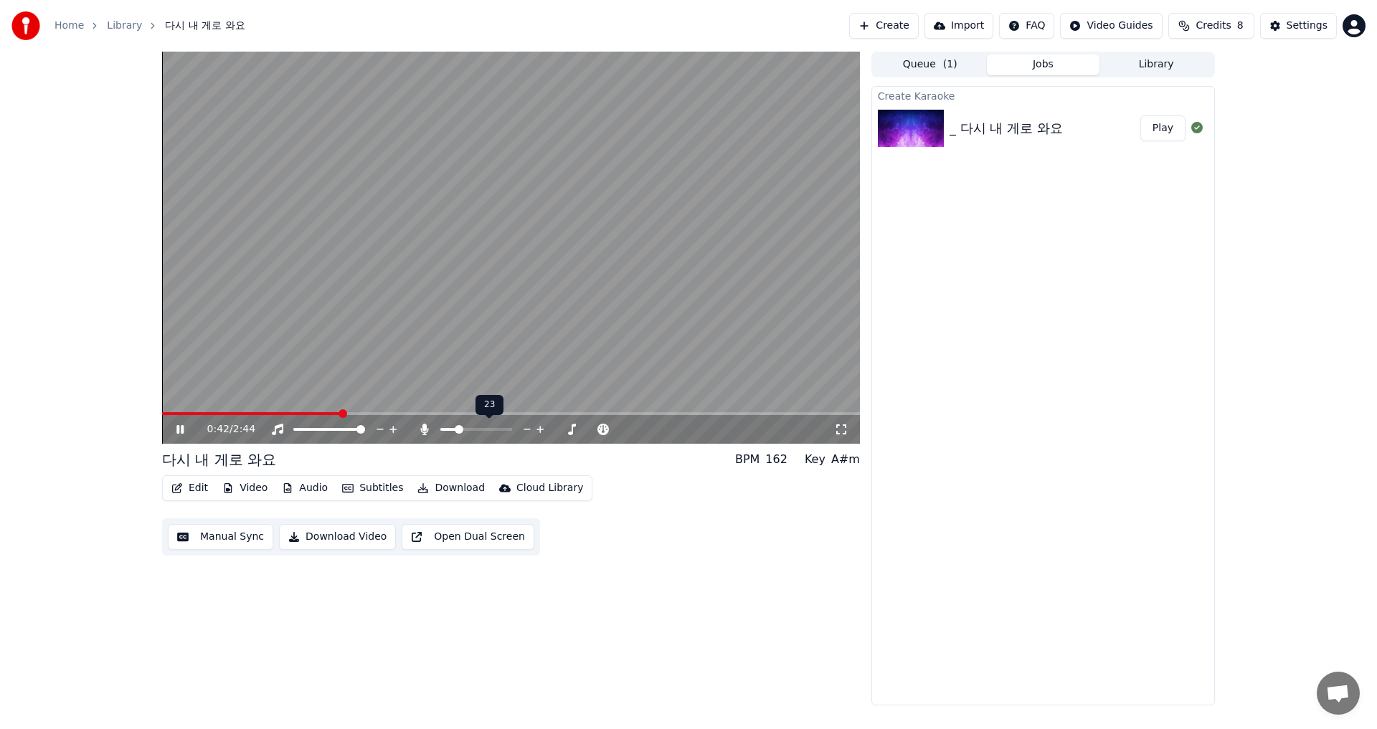
click at [457, 434] on span at bounding box center [459, 429] width 9 height 9
click at [529, 430] on span at bounding box center [515, 429] width 25 height 3
click at [503, 429] on span at bounding box center [507, 429] width 9 height 9
drag, startPoint x: 359, startPoint y: 424, endPoint x: 338, endPoint y: 436, distance: 24.1
click at [338, 436] on div at bounding box center [342, 429] width 115 height 14
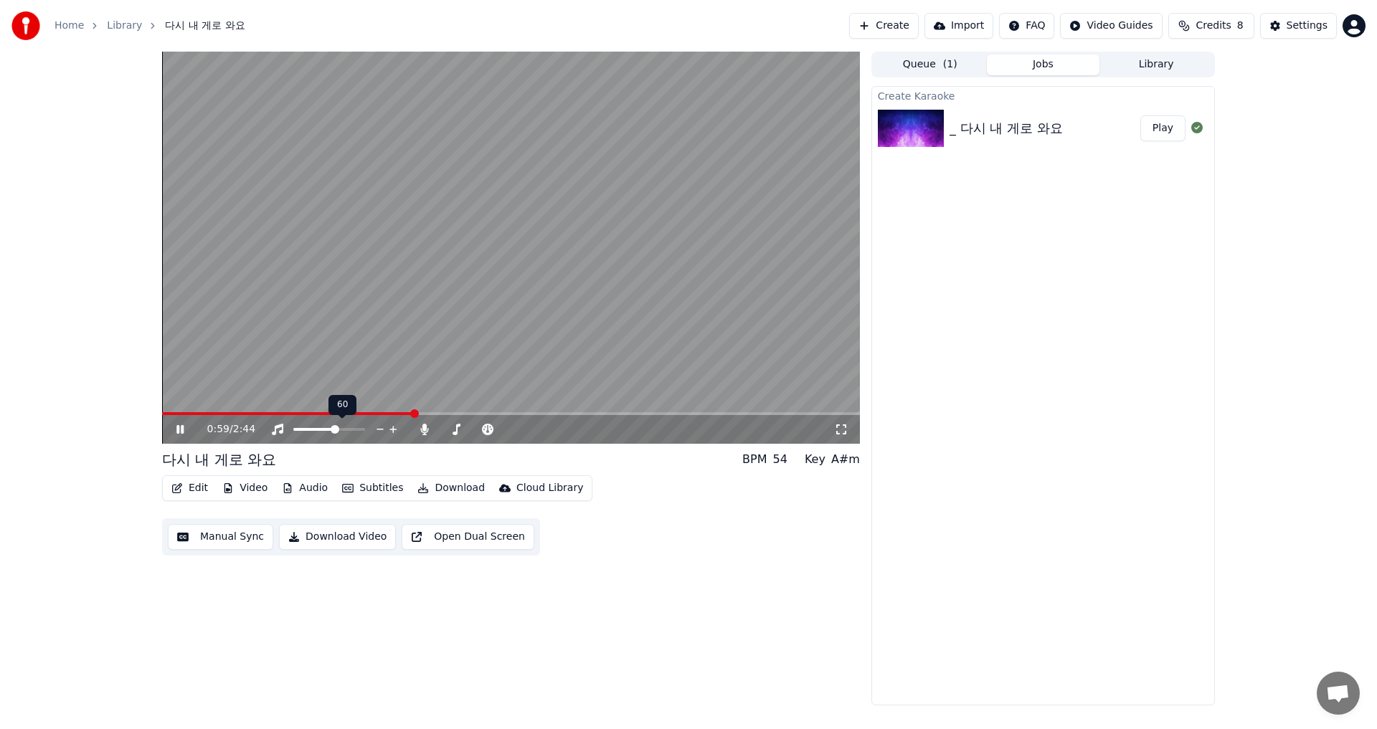
click at [336, 434] on span at bounding box center [335, 429] width 9 height 9
click at [309, 427] on span at bounding box center [311, 429] width 9 height 9
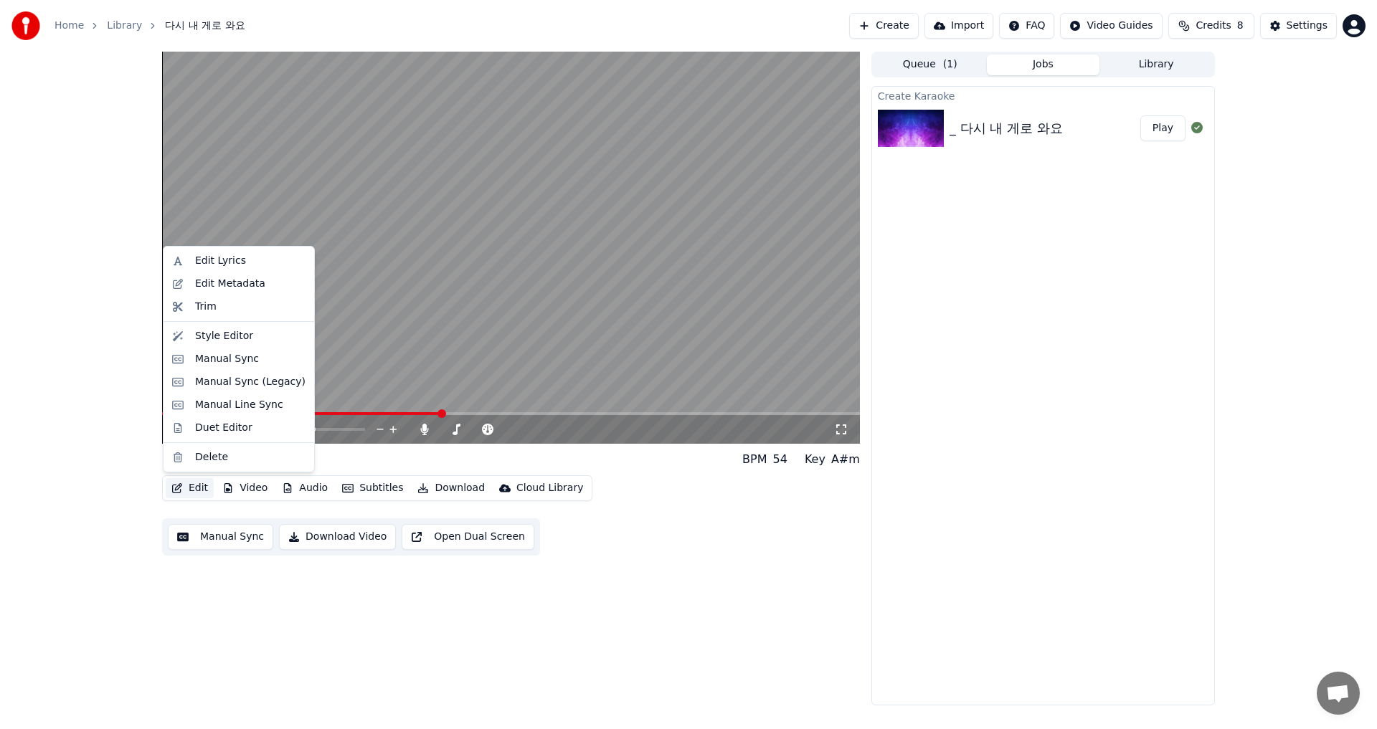
click at [188, 487] on button "Edit" at bounding box center [190, 488] width 48 height 20
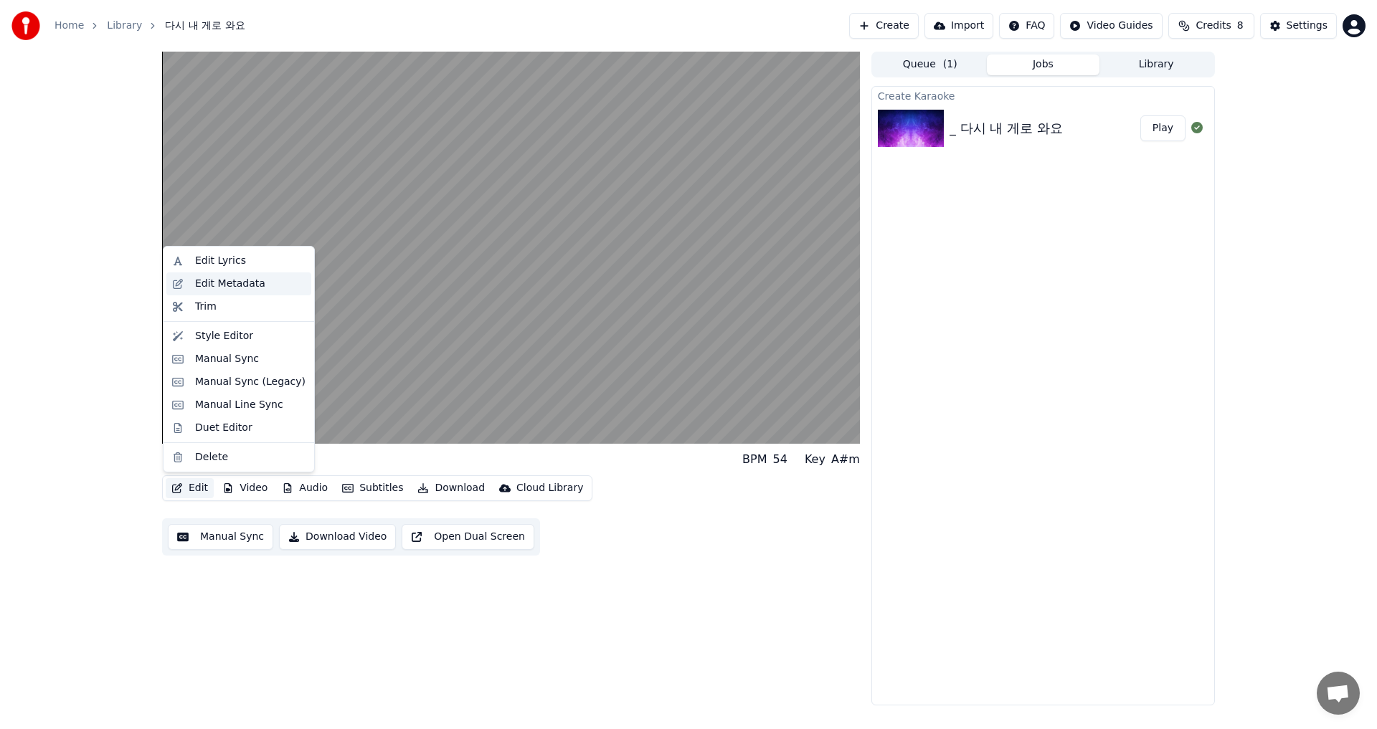
click at [210, 284] on div "Edit Metadata" at bounding box center [230, 284] width 70 height 14
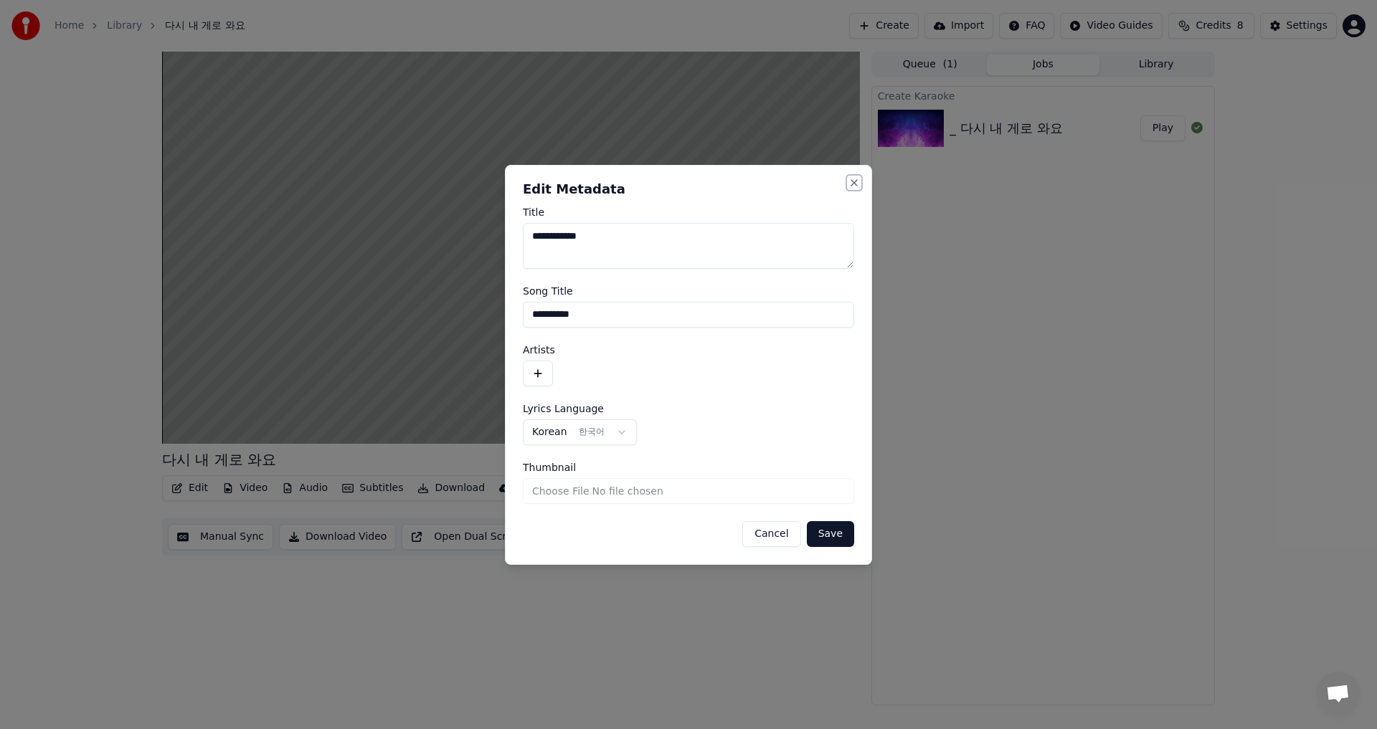
click at [855, 181] on button "Close" at bounding box center [853, 182] width 11 height 11
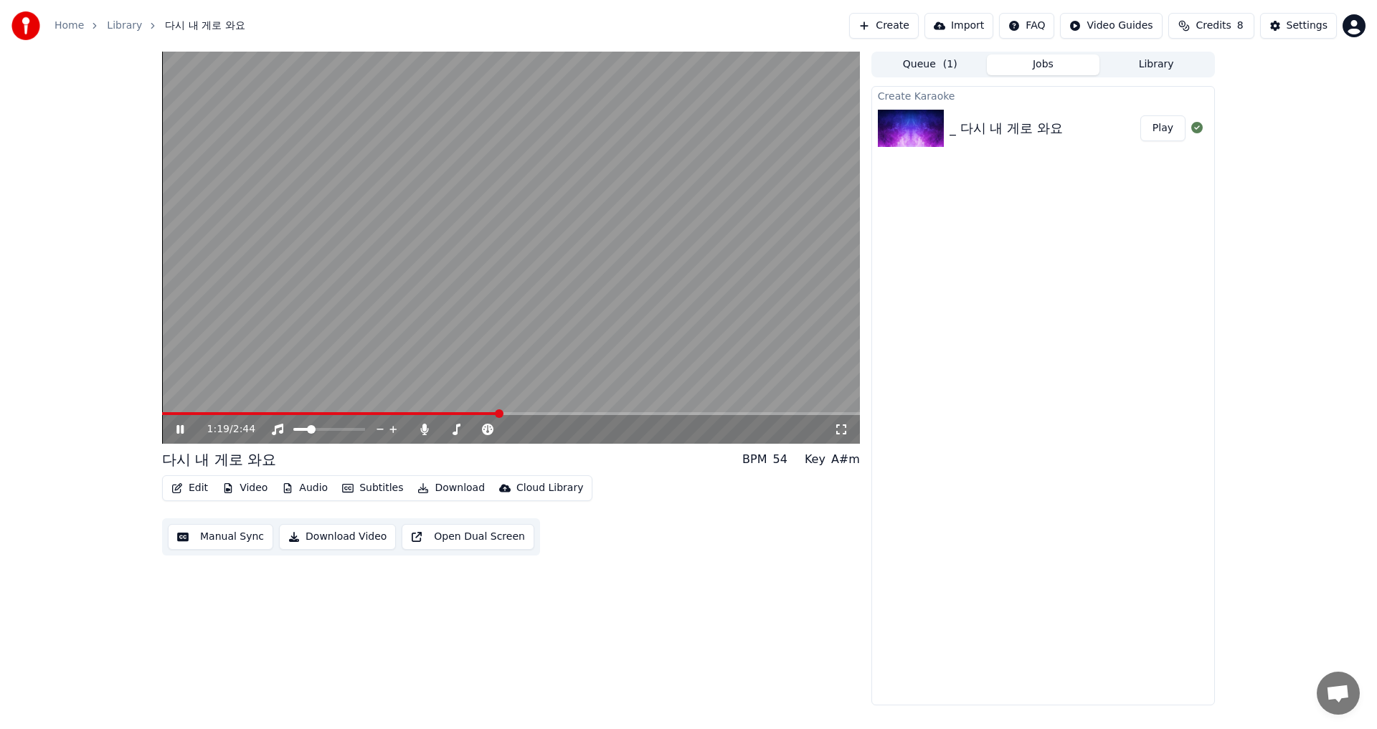
click at [176, 425] on icon at bounding box center [191, 429] width 34 height 11
click at [172, 408] on video at bounding box center [511, 248] width 698 height 392
click at [1160, 131] on button "Play" at bounding box center [1162, 128] width 45 height 26
click at [318, 430] on span at bounding box center [319, 429] width 9 height 9
click at [393, 432] on icon at bounding box center [392, 429] width 7 height 7
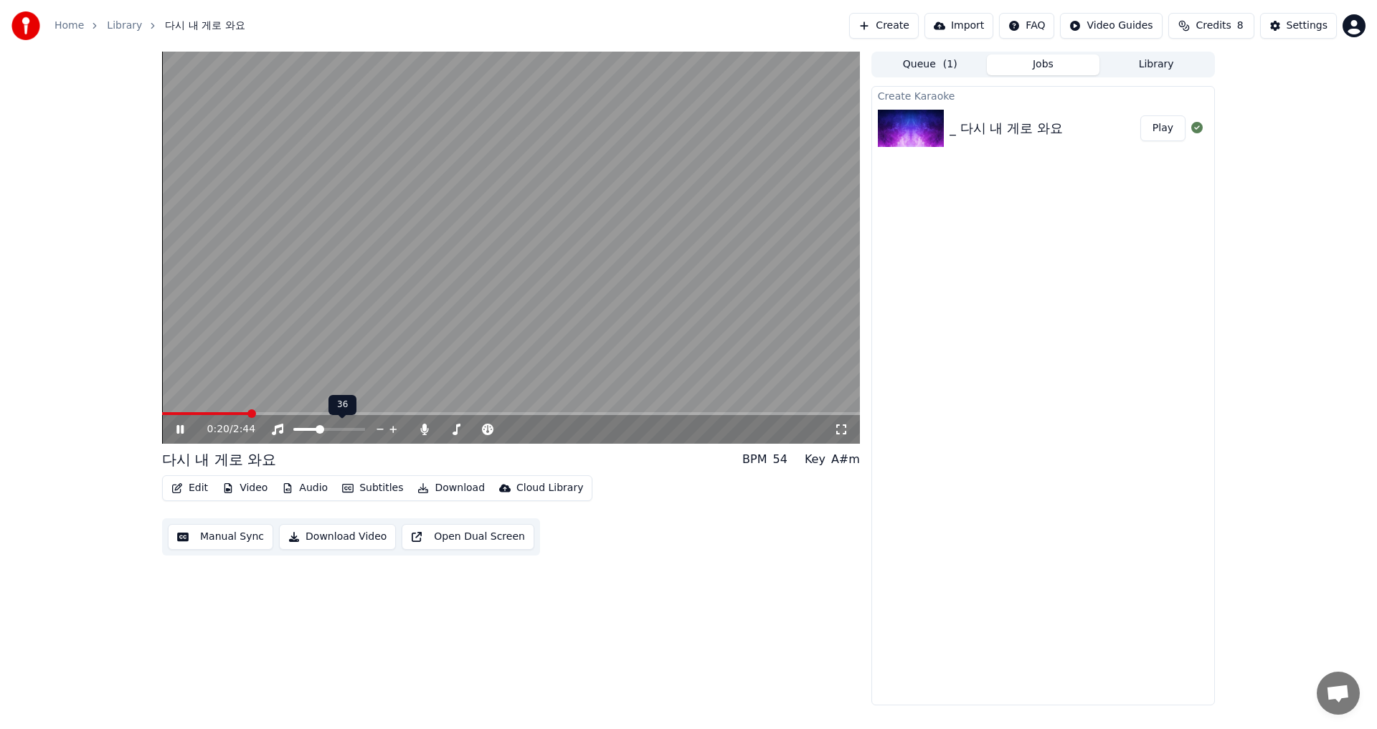
click at [393, 432] on icon at bounding box center [392, 429] width 7 height 7
click at [392, 425] on icon at bounding box center [394, 429] width 14 height 14
click at [467, 425] on span at bounding box center [467, 429] width 9 height 9
click at [313, 427] on span at bounding box center [315, 429] width 9 height 9
click at [311, 427] on span at bounding box center [312, 429] width 9 height 9
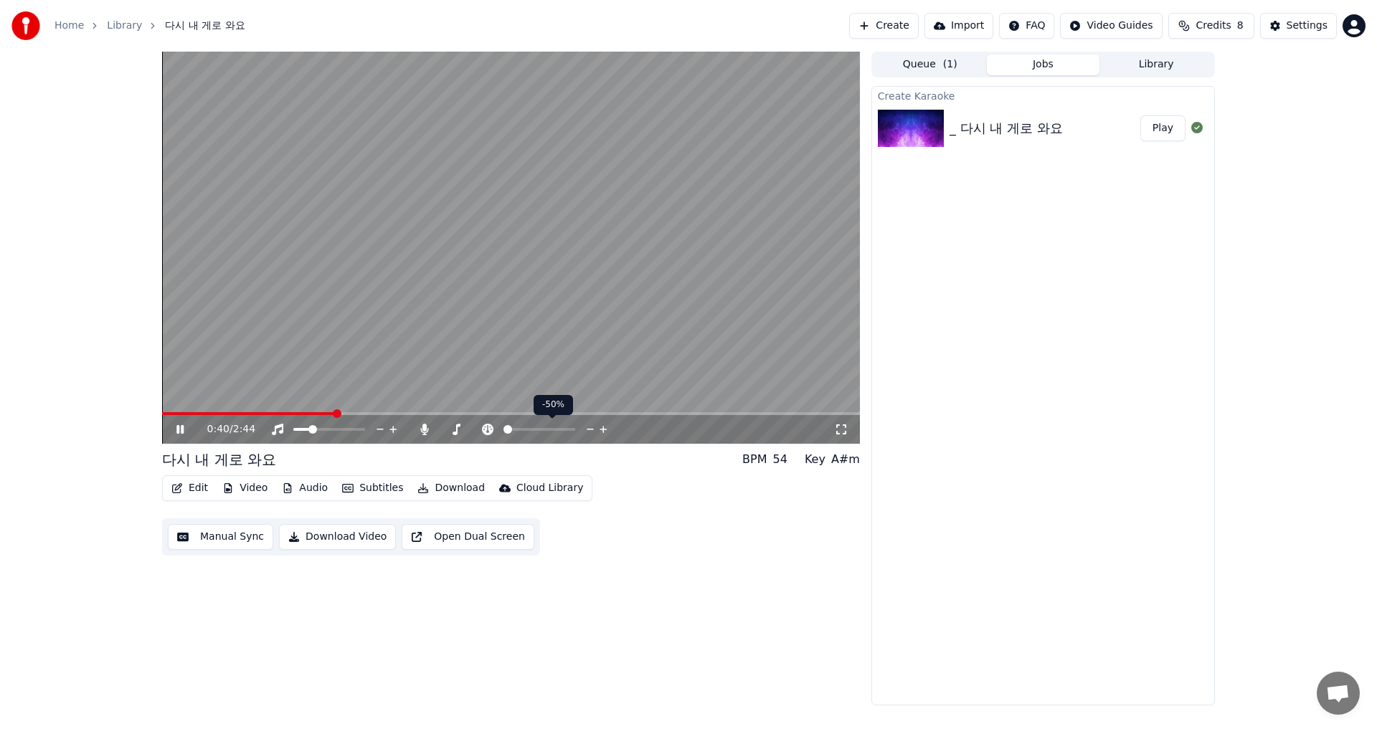
click at [503, 428] on span at bounding box center [507, 429] width 9 height 9
drag, startPoint x: 508, startPoint y: 425, endPoint x: 521, endPoint y: 425, distance: 12.9
click at [521, 425] on div at bounding box center [552, 429] width 115 height 14
click at [575, 434] on span at bounding box center [571, 429] width 9 height 9
click at [503, 434] on span at bounding box center [507, 429] width 9 height 9
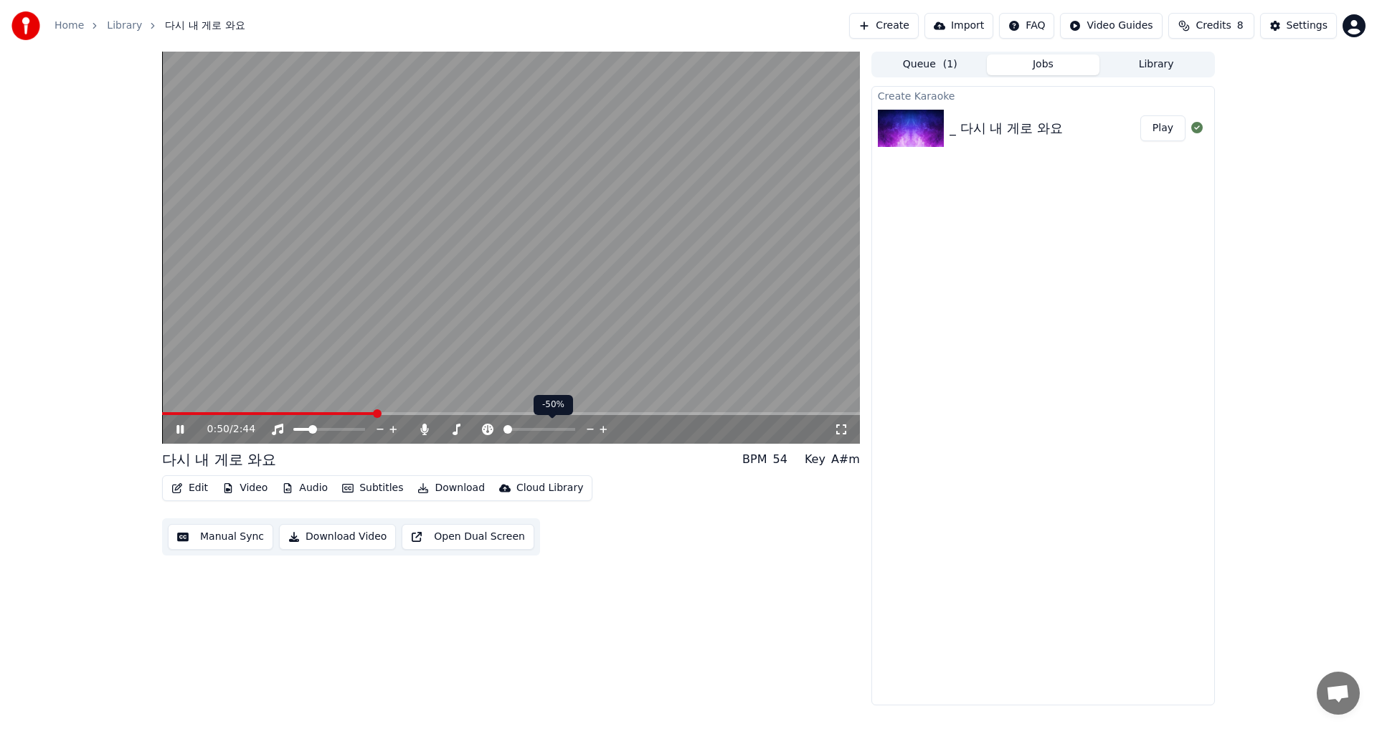
click at [503, 434] on span at bounding box center [507, 429] width 9 height 9
click at [181, 425] on icon at bounding box center [191, 429] width 34 height 11
